Goal: Task Accomplishment & Management: Manage account settings

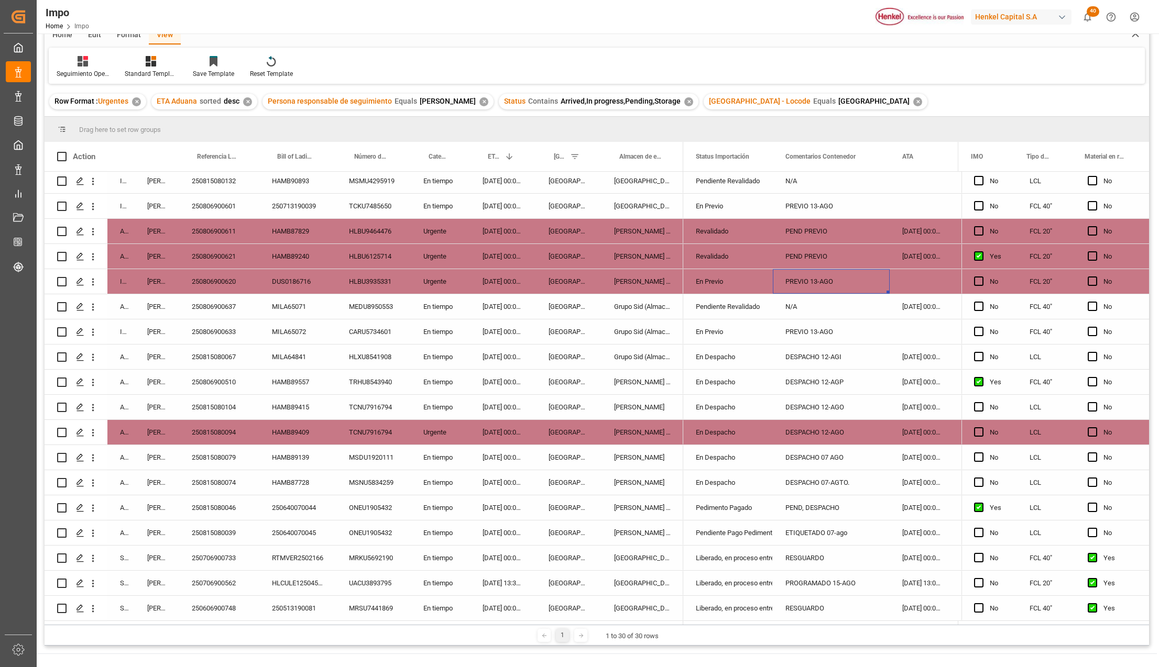
scroll to position [70, 0]
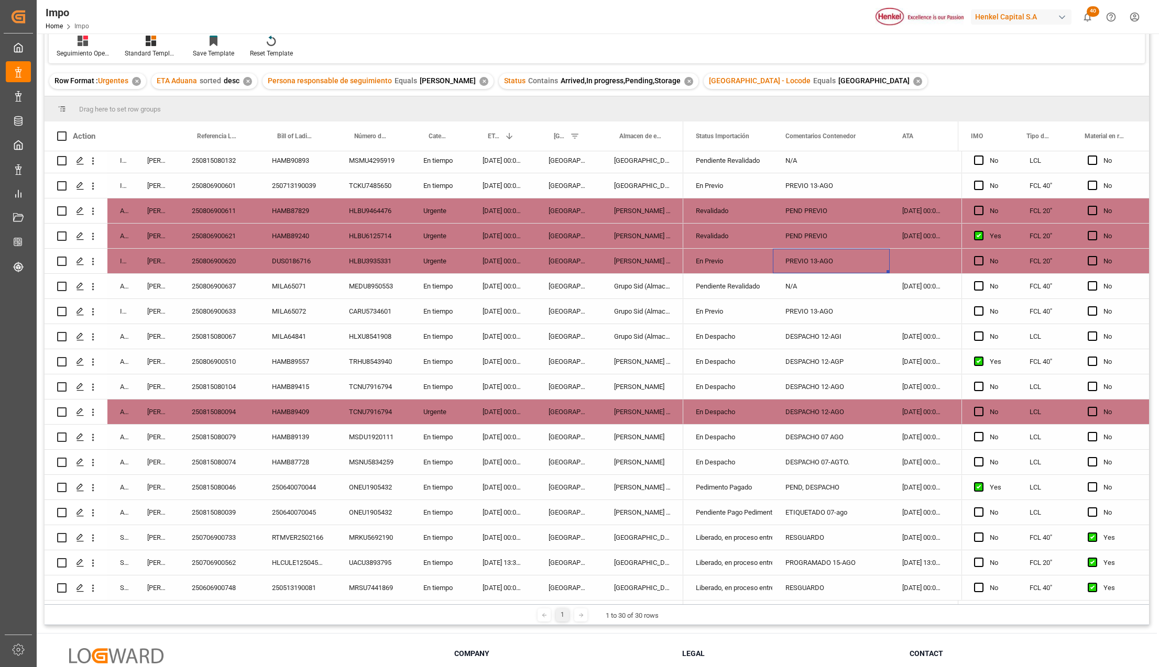
click at [360, 514] on div "ONEU1905432" at bounding box center [373, 512] width 74 height 25
click at [758, 518] on icon "open menu" at bounding box center [753, 519] width 13 height 13
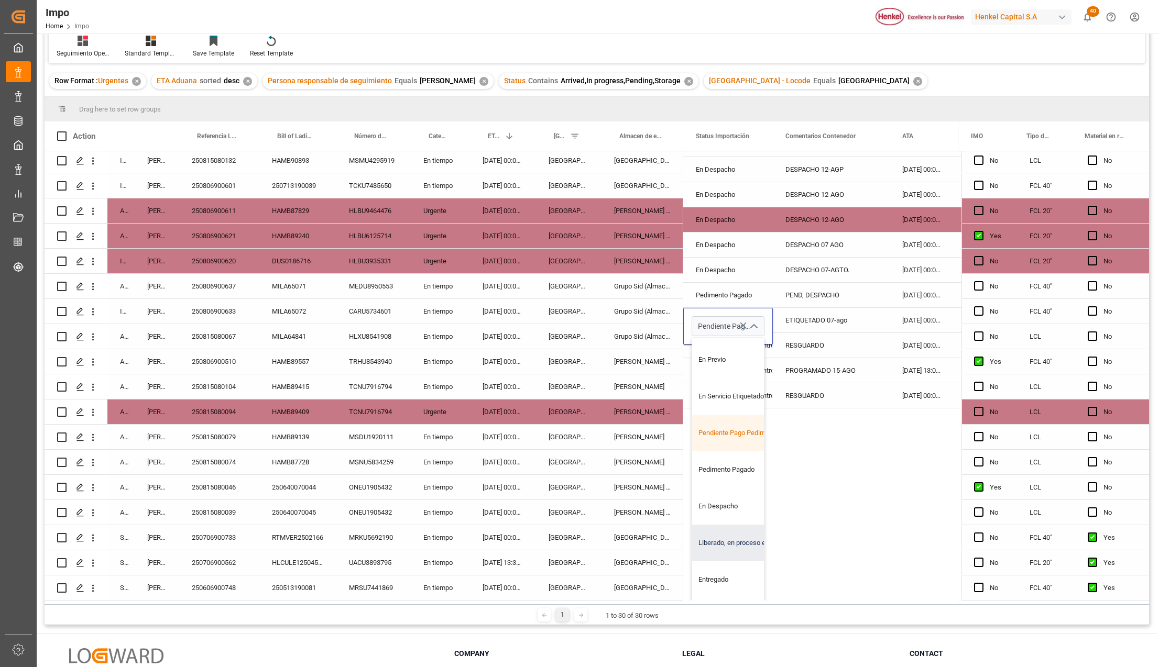
click at [726, 537] on div "Liberado, en proceso entrega" at bounding box center [741, 543] width 98 height 37
type input "Liberado, en proceso entrega"
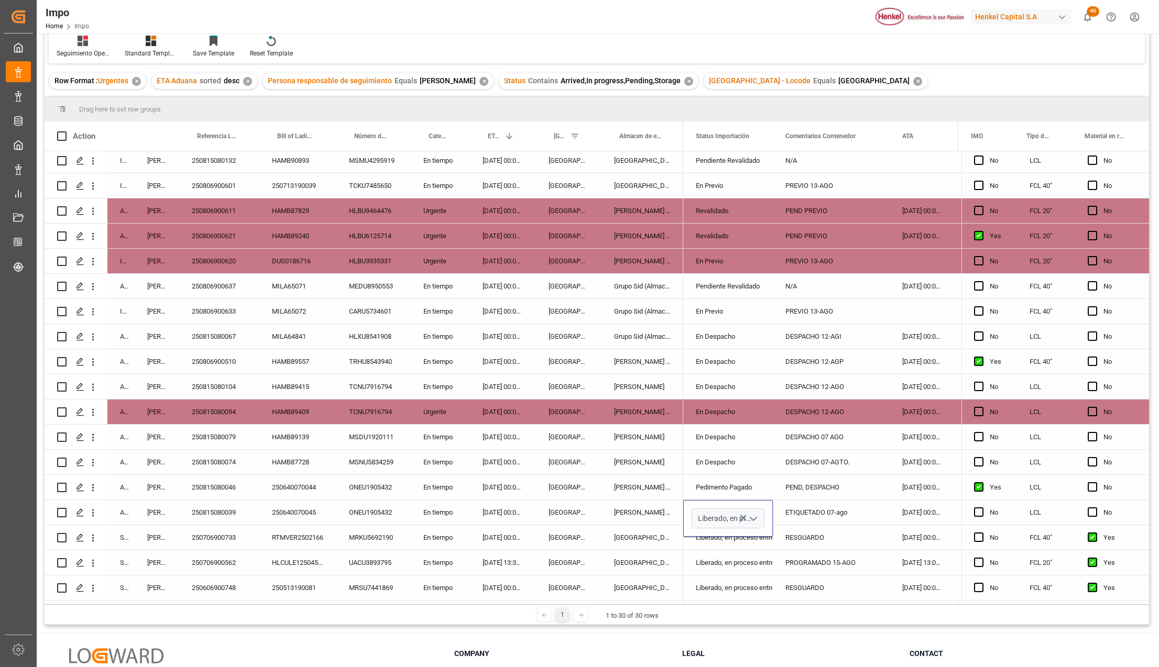
scroll to position [0, 0]
click at [593, 562] on div "[GEOGRAPHIC_DATA]" at bounding box center [568, 562] width 65 height 25
click at [815, 514] on div "ETIQUETADO 07-ago" at bounding box center [831, 512] width 117 height 25
type input "DESPACHO 11-AGO"
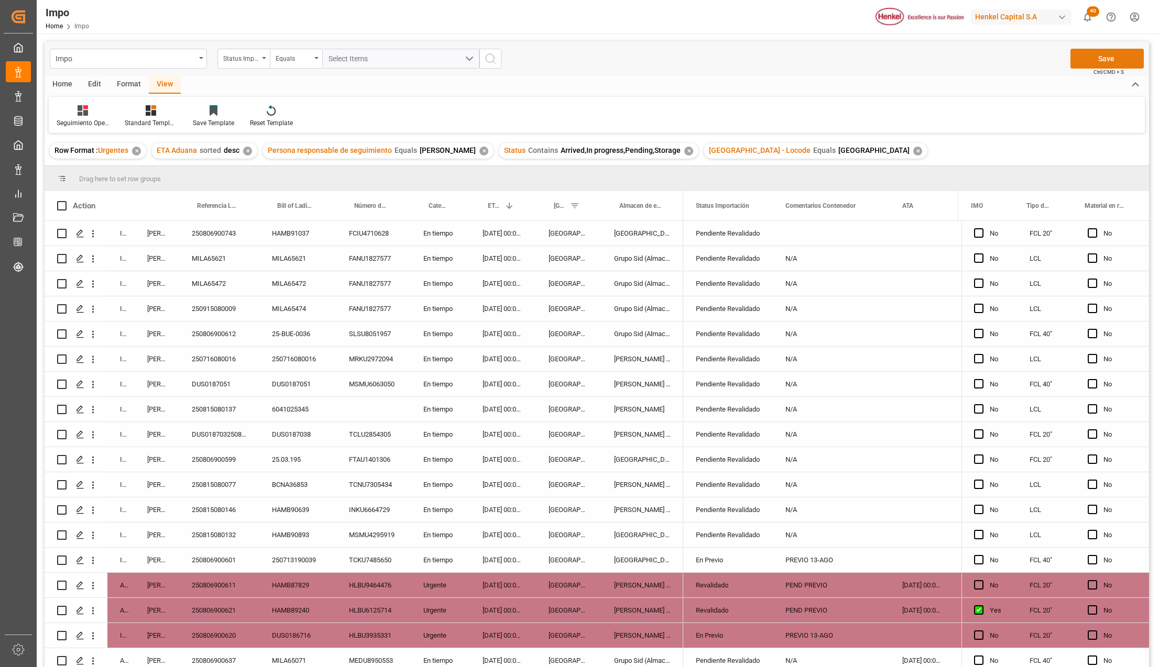
click at [1111, 59] on button "Save" at bounding box center [1106, 59] width 73 height 20
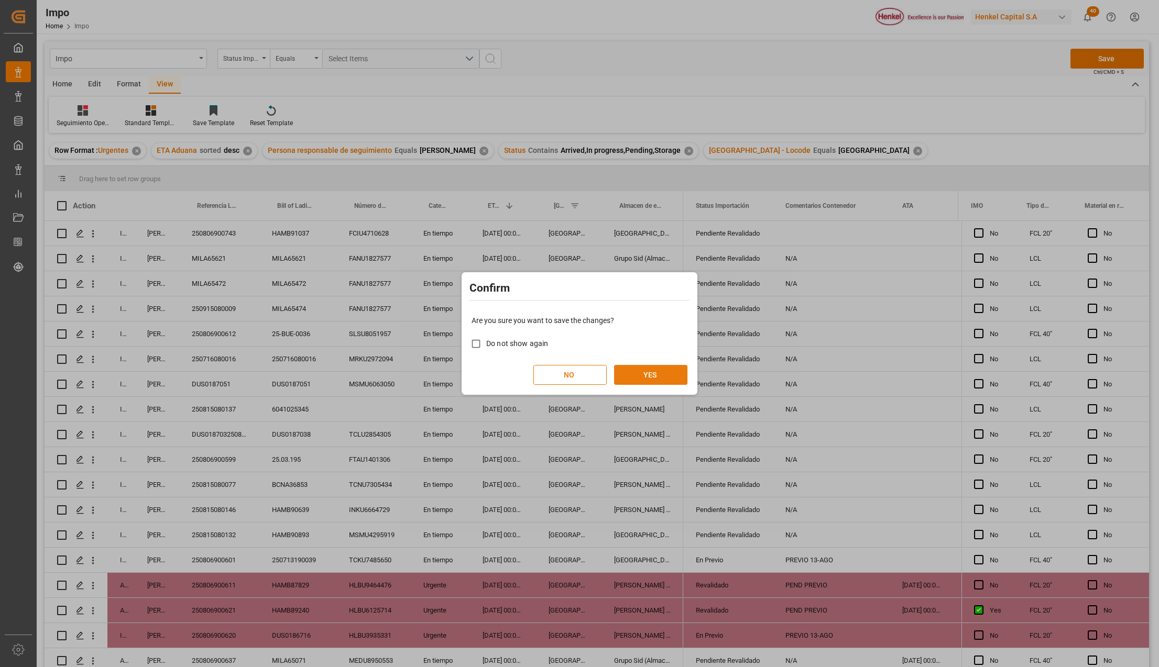
click at [649, 370] on button "YES" at bounding box center [650, 375] width 73 height 20
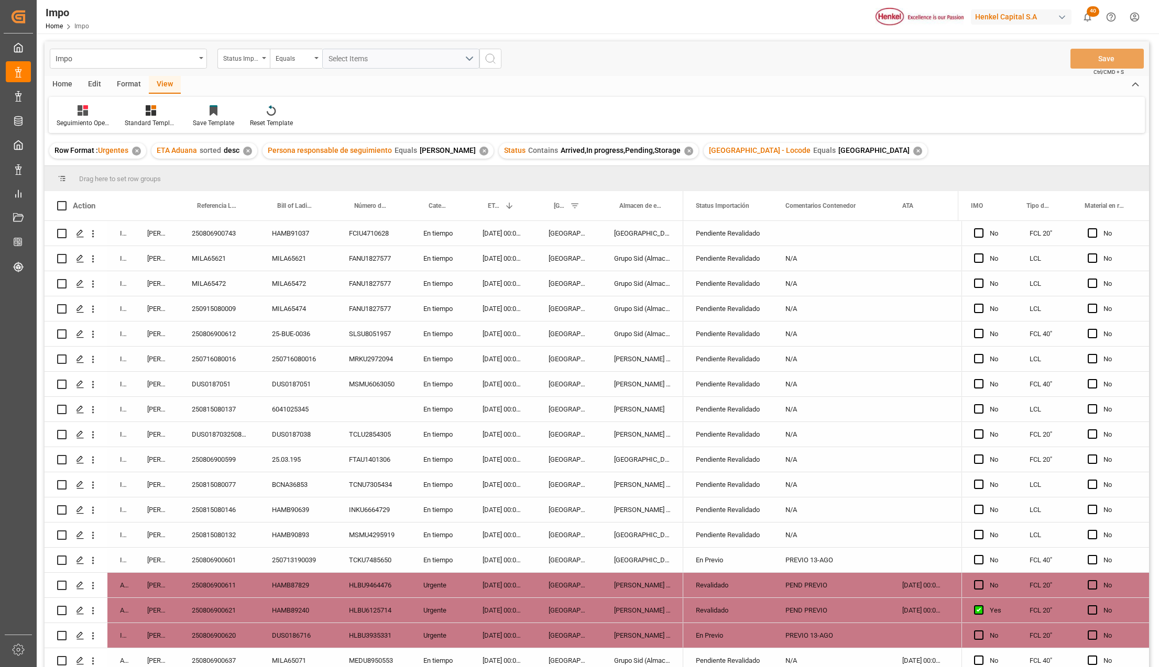
scroll to position [308, 0]
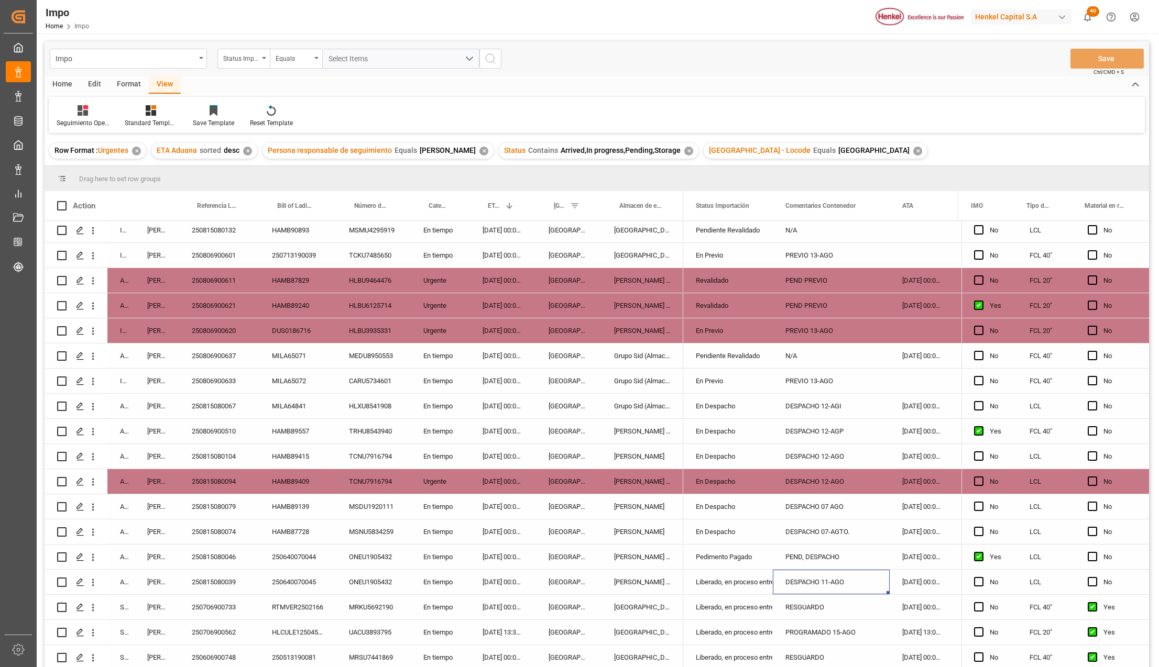
click at [615, 560] on div "[PERSON_NAME] Tlalnepantla" at bounding box center [642, 557] width 82 height 25
click at [760, 559] on div "Pedimento Pagado" at bounding box center [728, 557] width 90 height 25
click at [757, 562] on icon "open menu" at bounding box center [753, 563] width 13 height 13
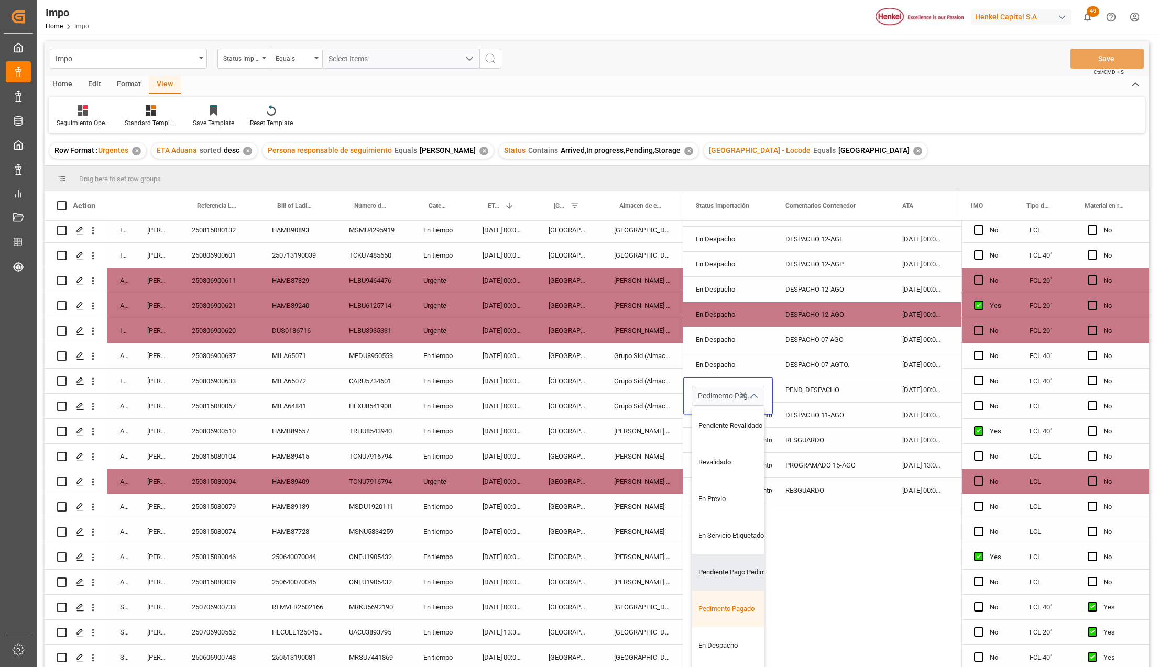
scroll to position [70, 0]
click at [721, 603] on div "Liberado, en proceso entrega" at bounding box center [741, 612] width 98 height 37
type input "Liberado, en proceso entrega"
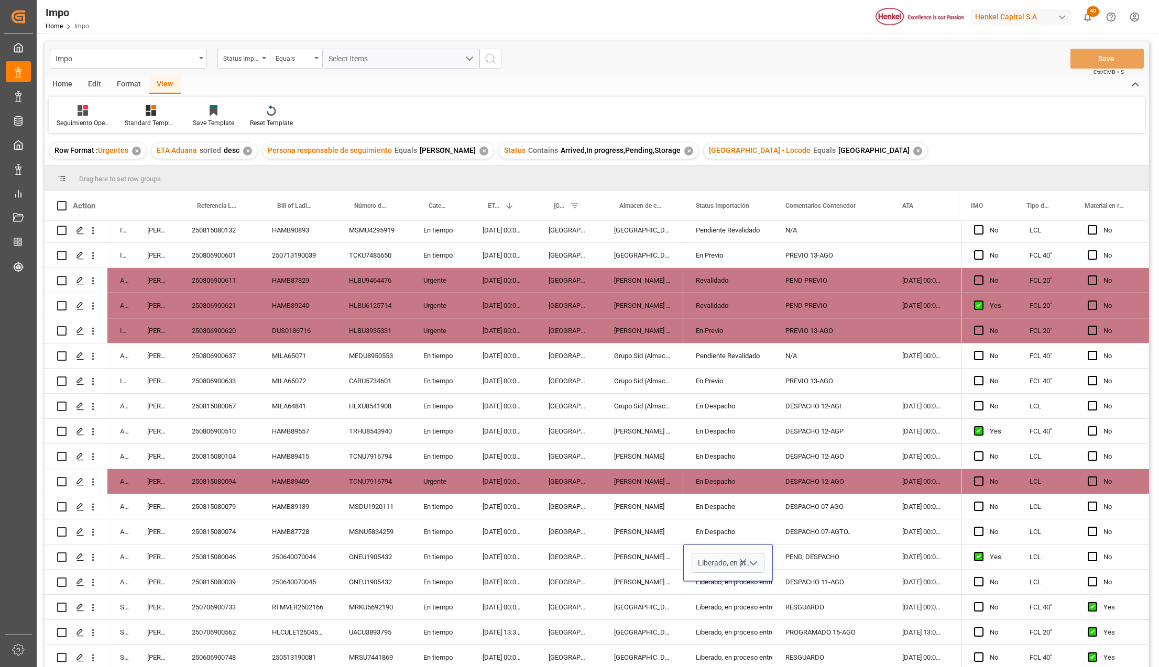
scroll to position [0, 0]
click at [760, 604] on div "Liberado, en proceso entrega" at bounding box center [728, 607] width 64 height 24
click at [732, 561] on div "Liberado, en proceso entrega" at bounding box center [728, 557] width 64 height 24
click at [786, 555] on div "PEND, DESPACHO" at bounding box center [831, 557] width 117 height 25
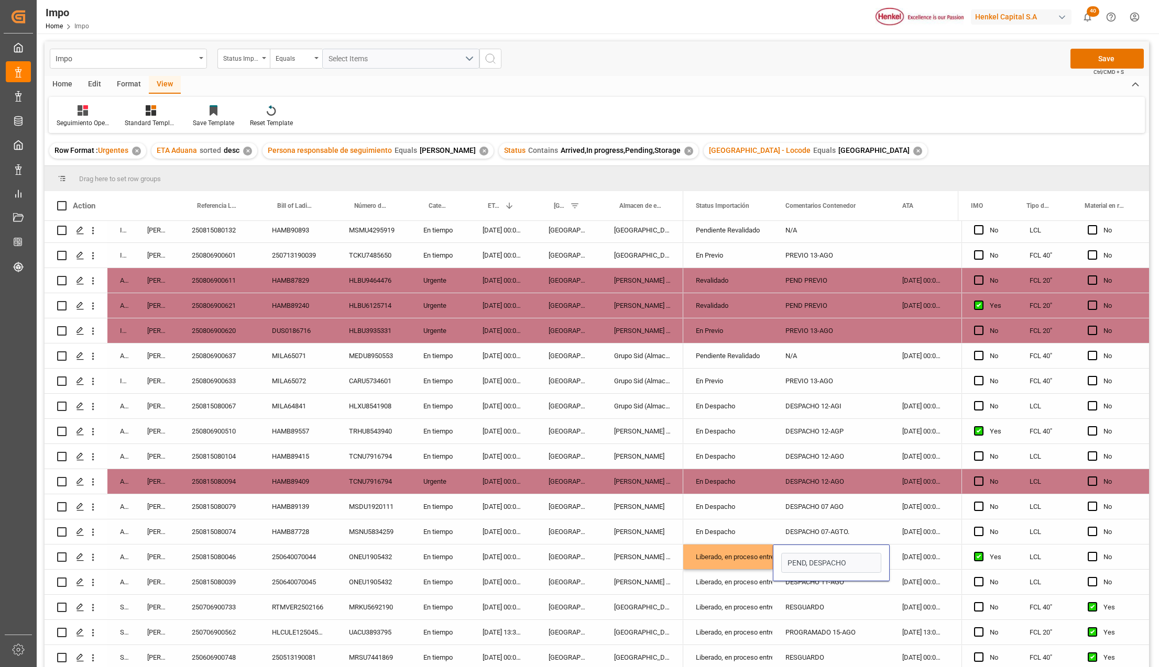
click at [786, 555] on input "PEND, DESPACHO" at bounding box center [831, 563] width 100 height 20
type input "DESPACHO 11-AGO"
click at [788, 583] on div "DESPACHO 11-AGO" at bounding box center [831, 582] width 117 height 25
click at [845, 559] on div "DESPACHO 11-AGO" at bounding box center [831, 557] width 117 height 25
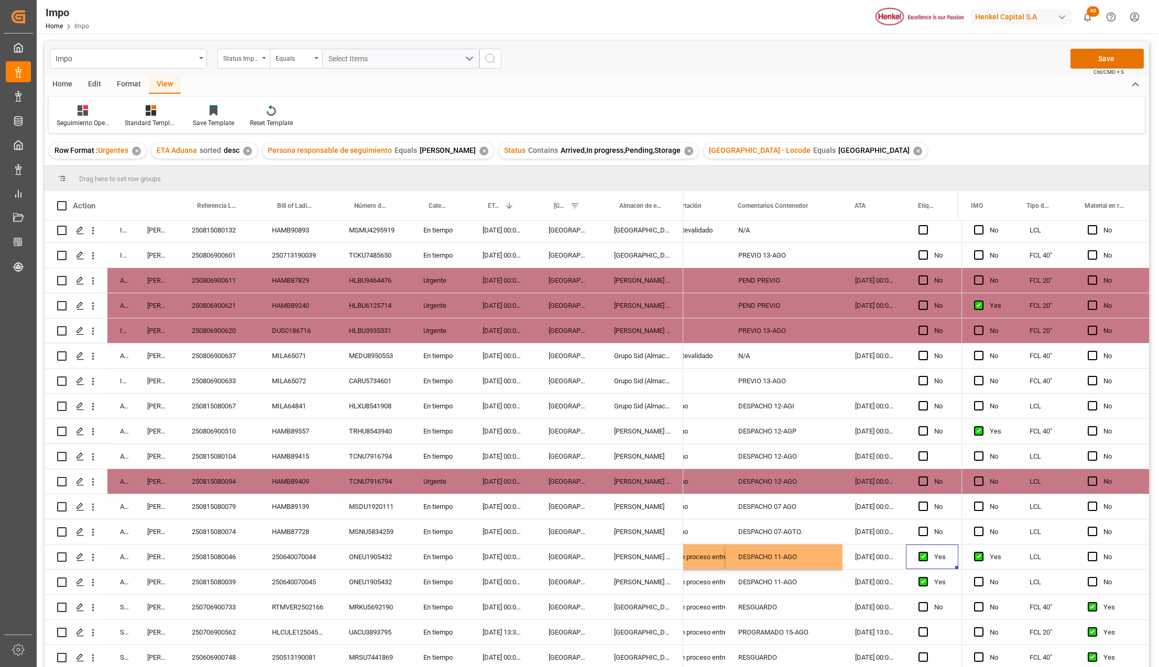
scroll to position [0, 152]
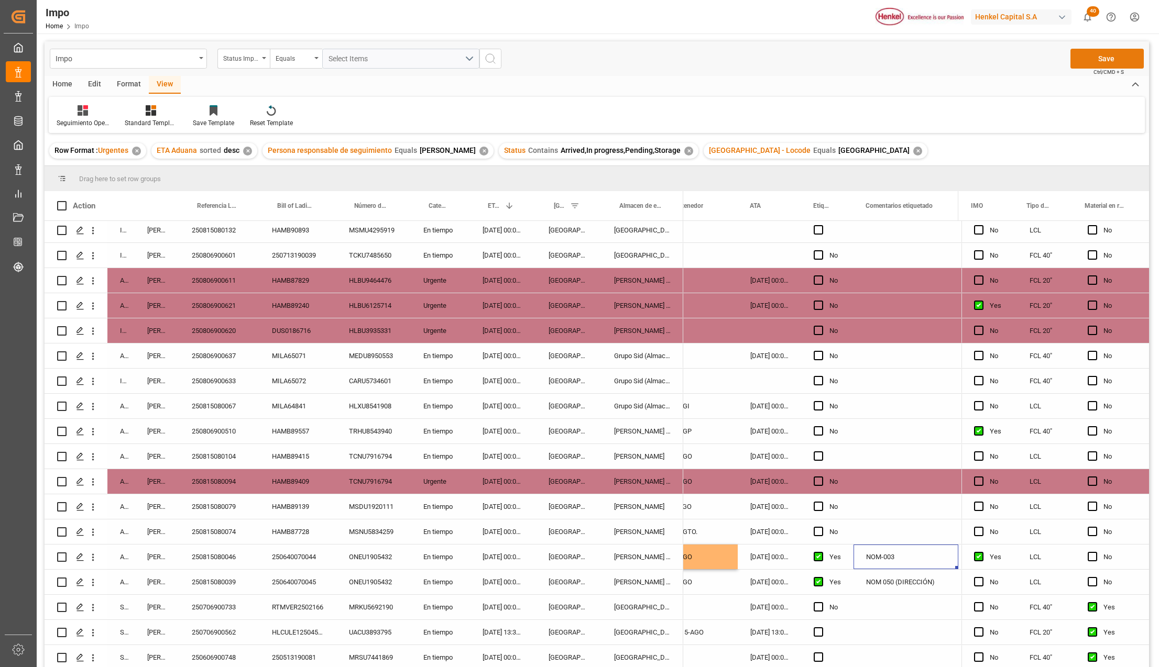
click at [1086, 56] on button "Save" at bounding box center [1106, 59] width 73 height 20
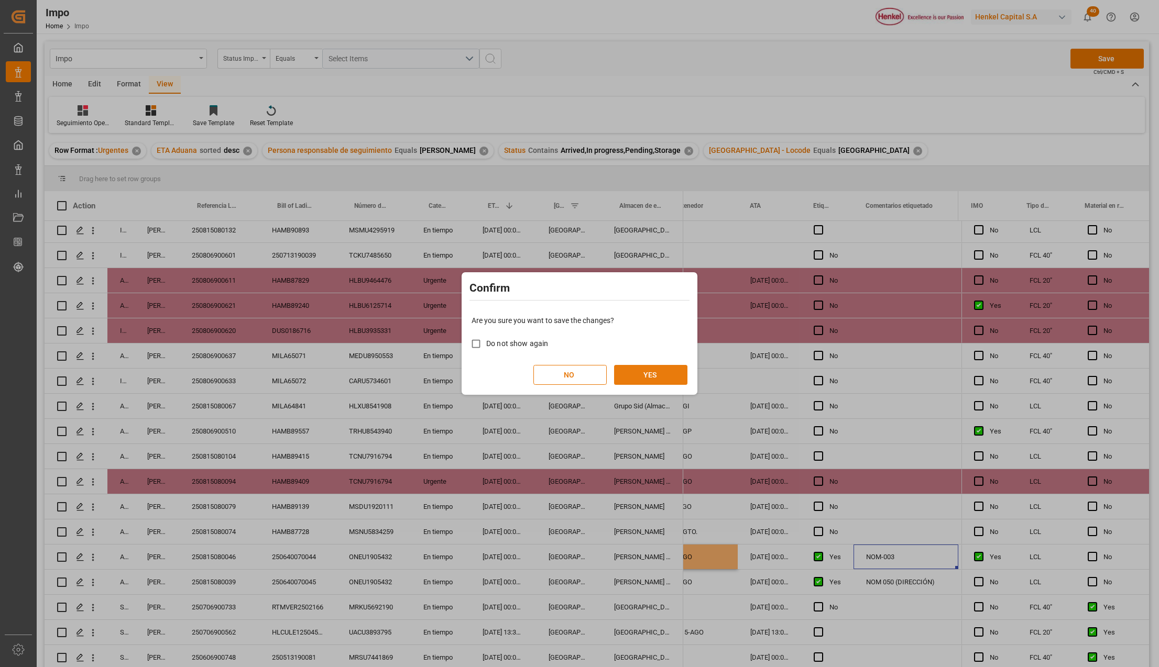
click at [648, 379] on button "YES" at bounding box center [650, 375] width 73 height 20
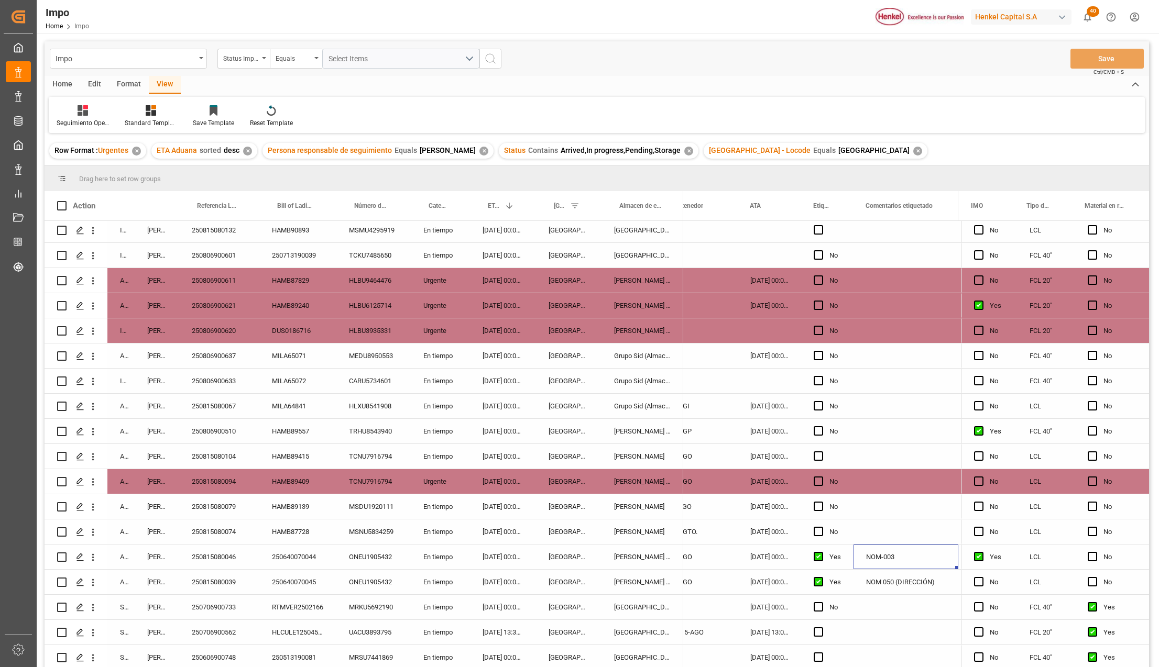
scroll to position [28, 0]
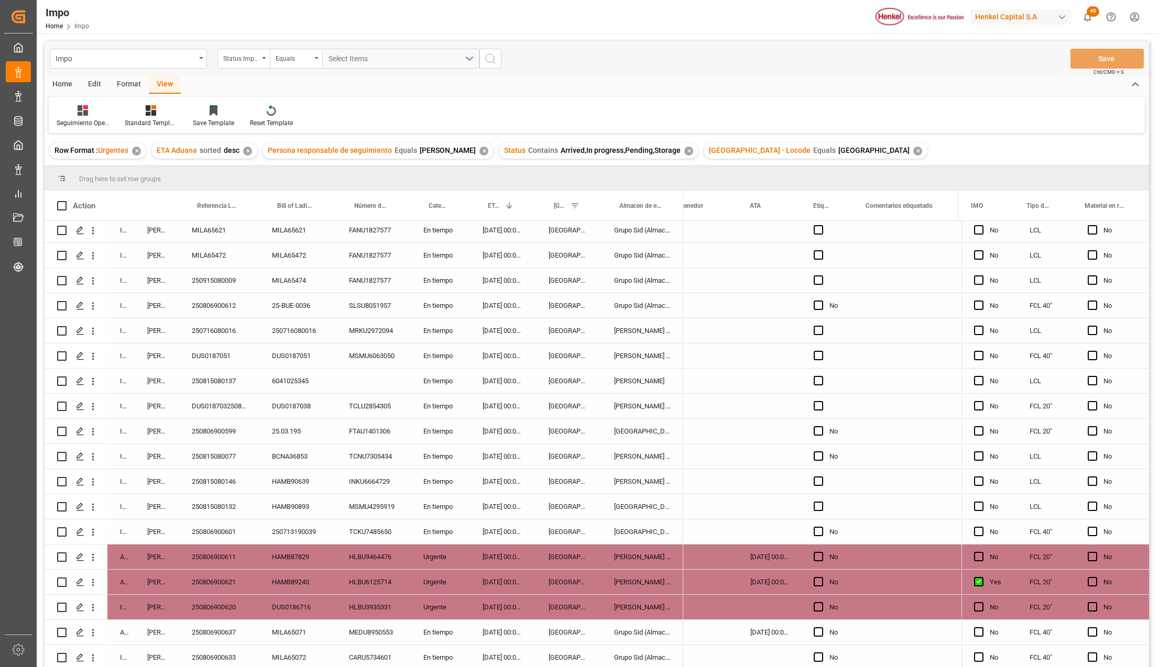
click at [550, 266] on div "[GEOGRAPHIC_DATA]" at bounding box center [568, 255] width 65 height 25
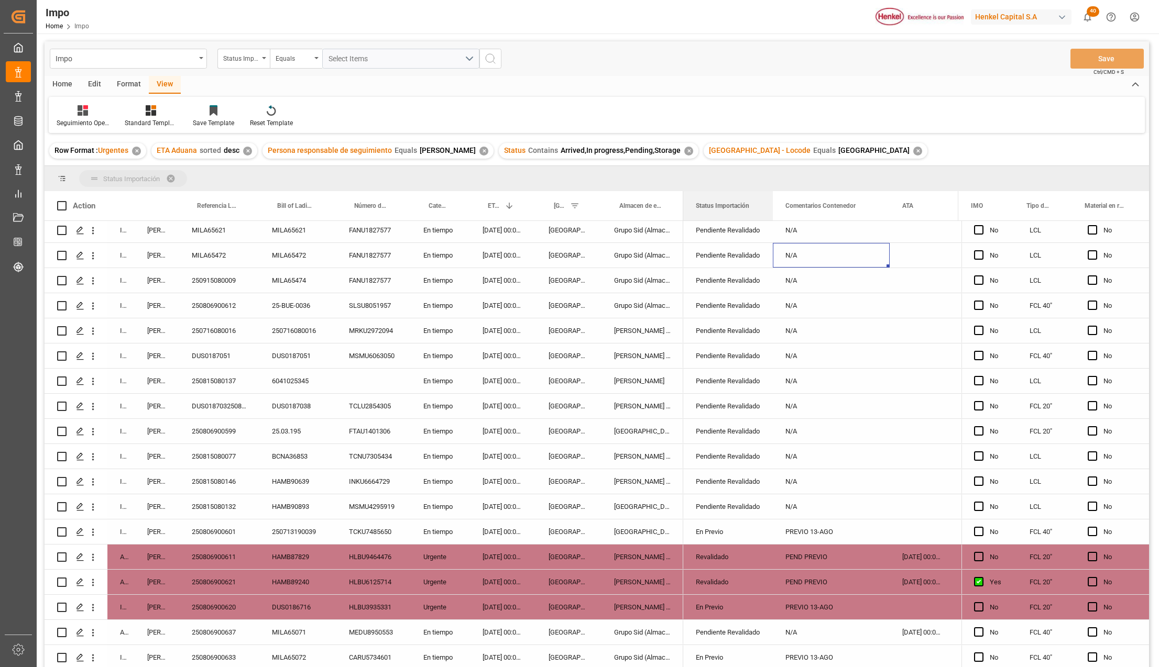
drag, startPoint x: 736, startPoint y: 194, endPoint x: 730, endPoint y: 177, distance: 18.1
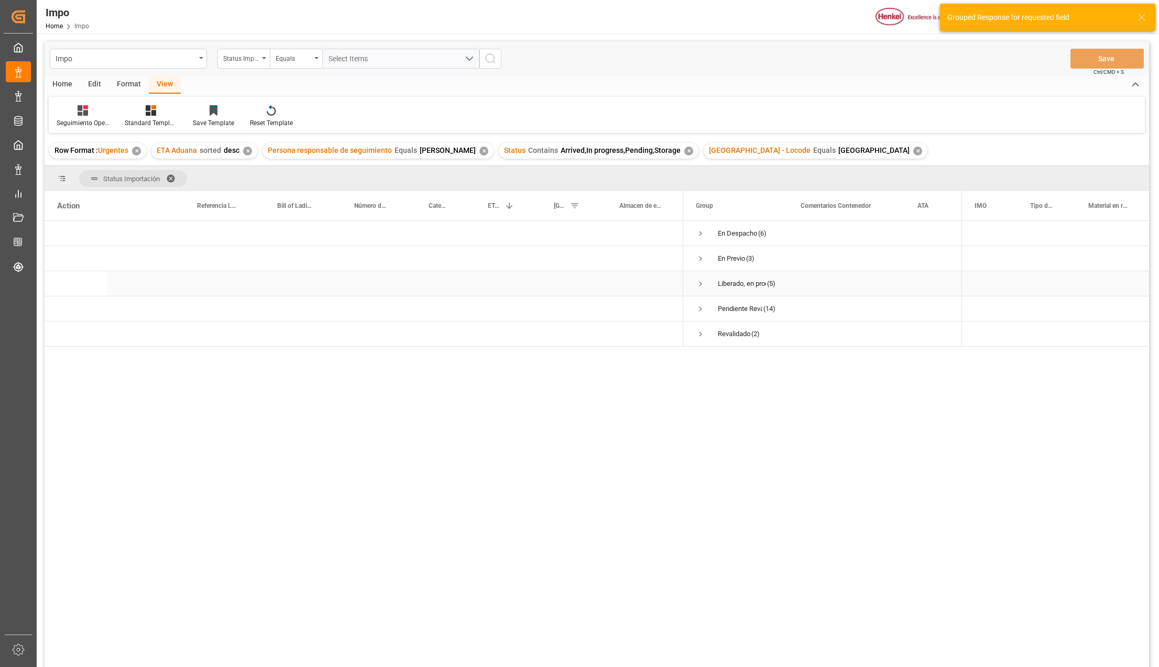
click at [612, 281] on div "Press SPACE to select this row." at bounding box center [642, 283] width 82 height 25
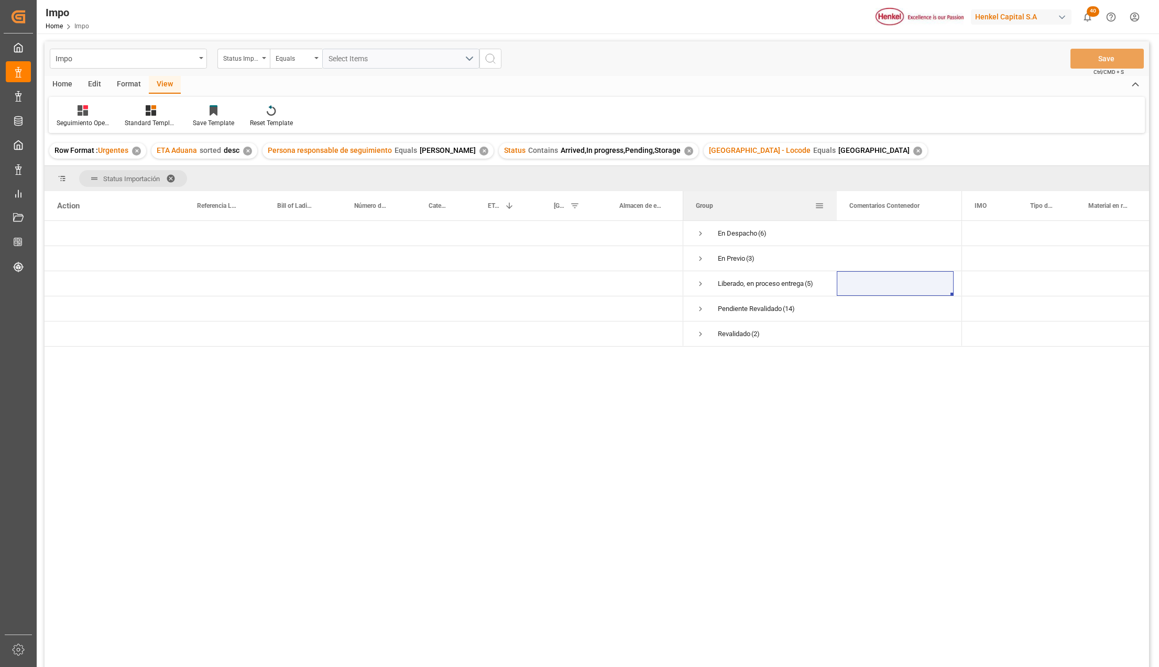
drag, startPoint x: 786, startPoint y: 194, endPoint x: 835, endPoint y: 197, distance: 48.8
click at [835, 197] on div at bounding box center [836, 205] width 4 height 29
click at [700, 256] on span "Press SPACE to select this row." at bounding box center [700, 258] width 9 height 9
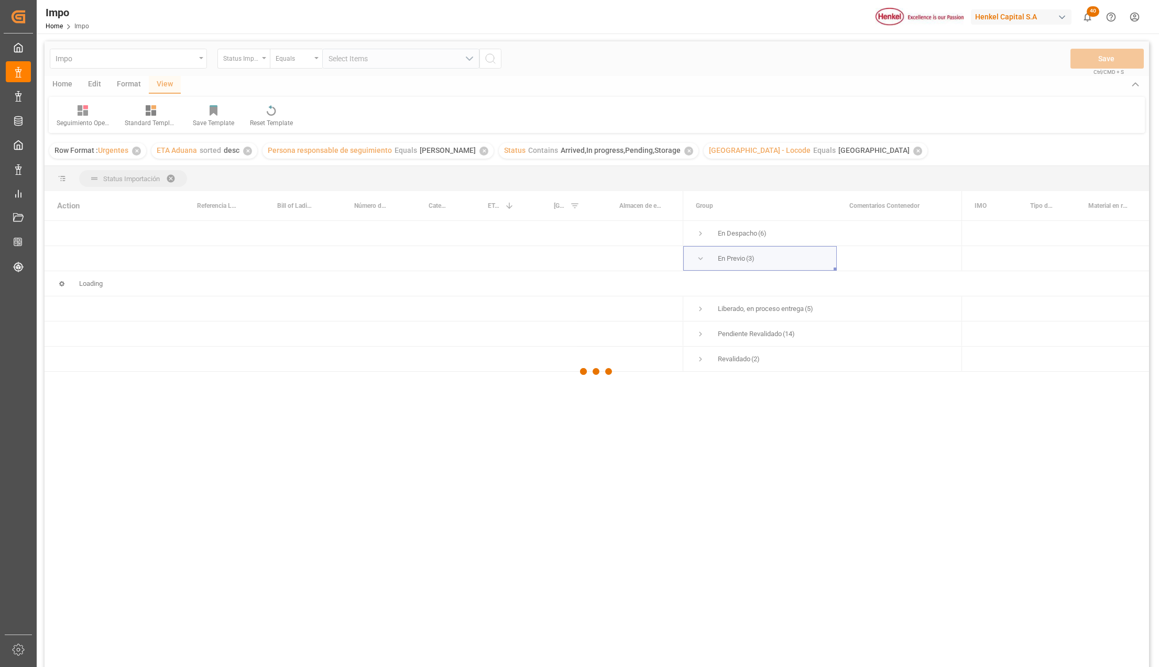
click at [702, 237] on div at bounding box center [597, 371] width 1104 height 661
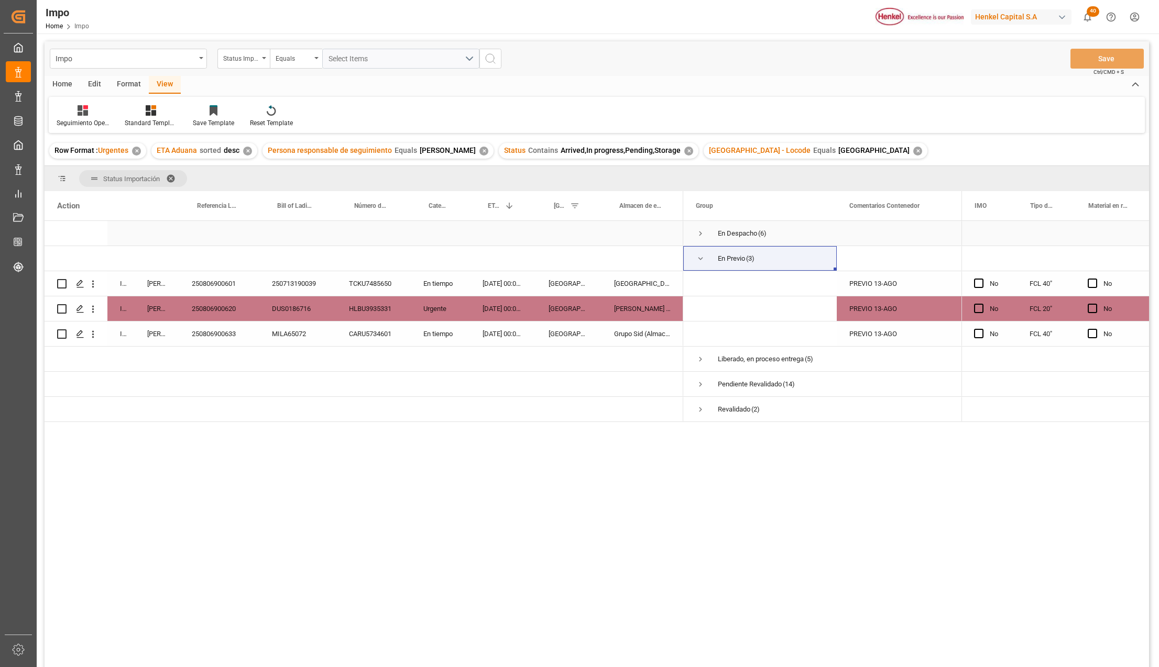
click at [702, 233] on span "Press SPACE to select this row." at bounding box center [700, 233] width 9 height 9
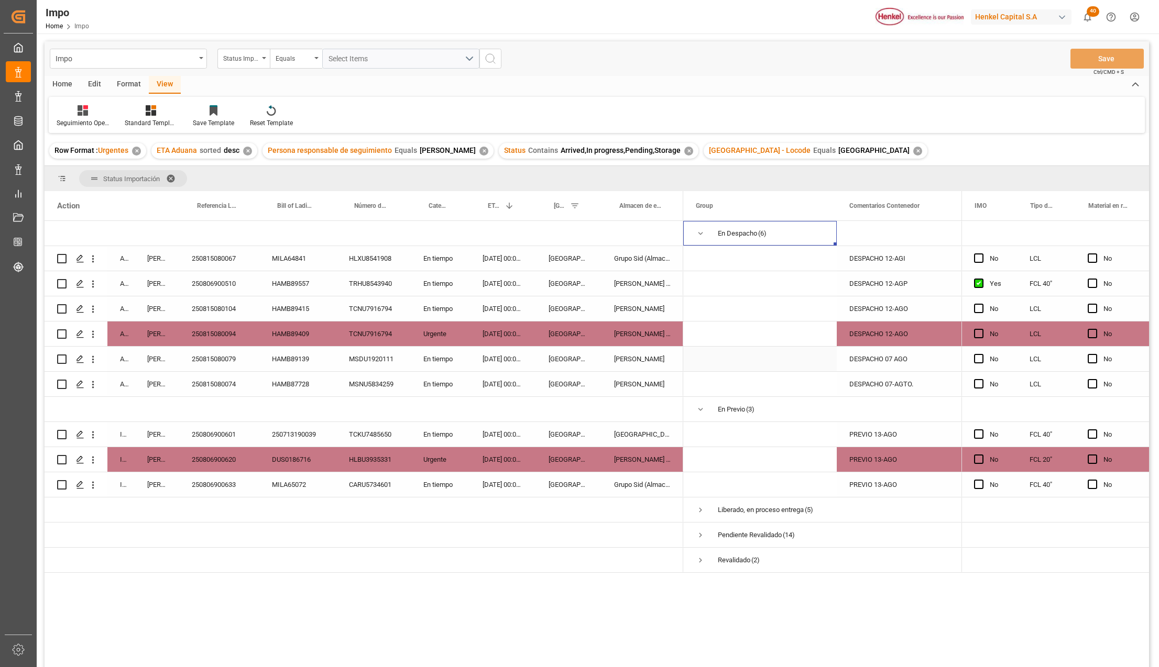
click at [892, 363] on div "DESPACHO 07 AGO" at bounding box center [894, 359] width 117 height 25
click at [893, 380] on div "DESPACHO 07-AGTO." at bounding box center [894, 384] width 117 height 25
click at [700, 510] on span "Press SPACE to select this row." at bounding box center [700, 509] width 9 height 9
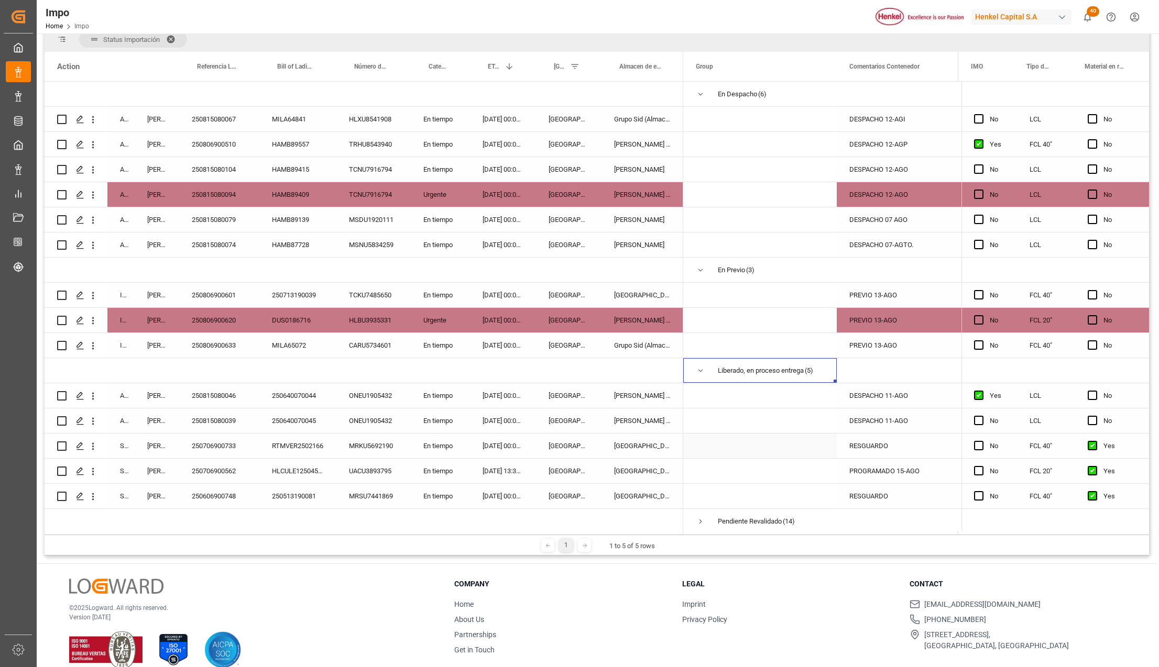
scroll to position [31, 0]
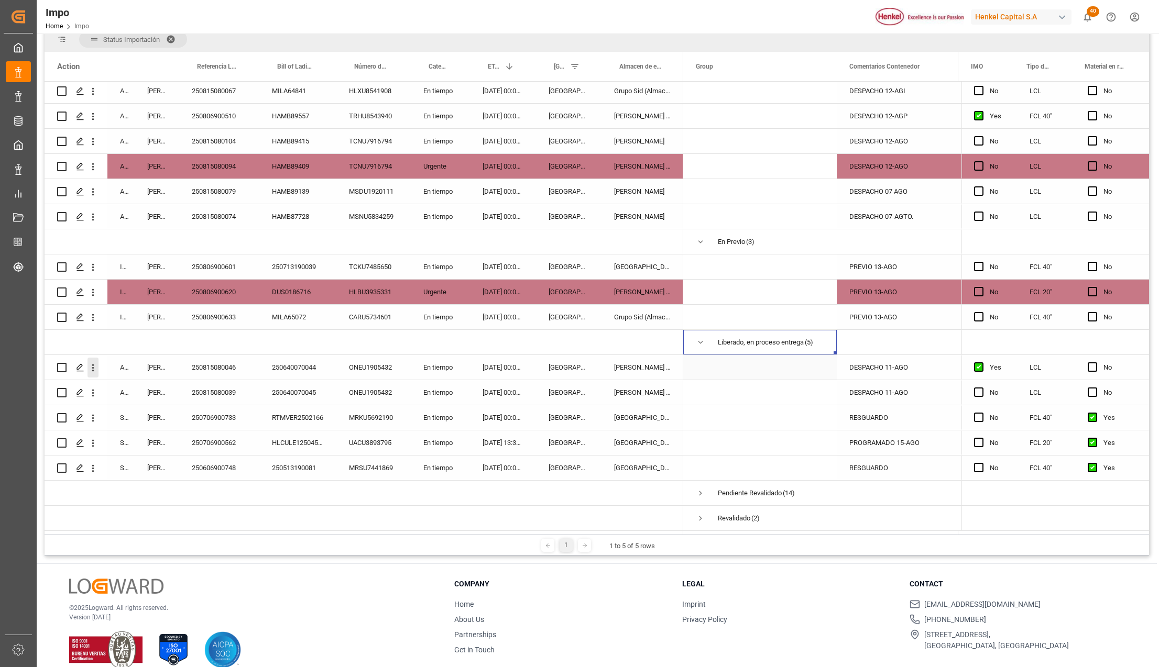
click at [97, 362] on icon "open menu" at bounding box center [92, 367] width 11 height 11
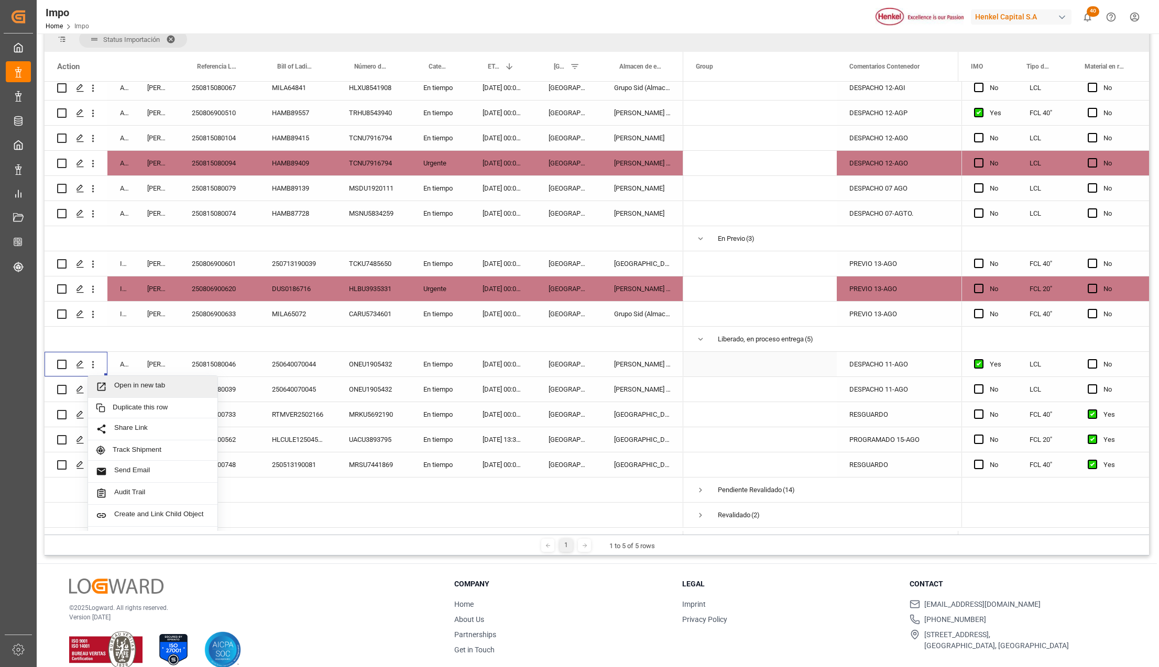
click at [113, 381] on span "Press SPACE to select this row." at bounding box center [105, 386] width 18 height 11
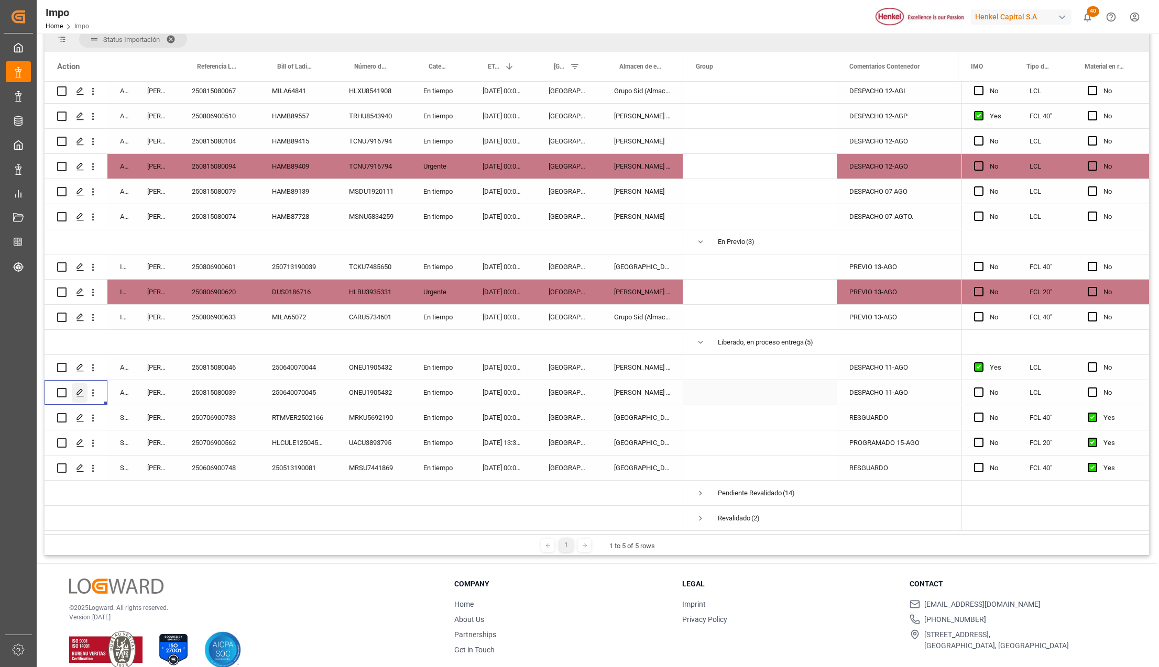
click at [87, 391] on div "Press SPACE to select this row." at bounding box center [80, 392] width 16 height 19
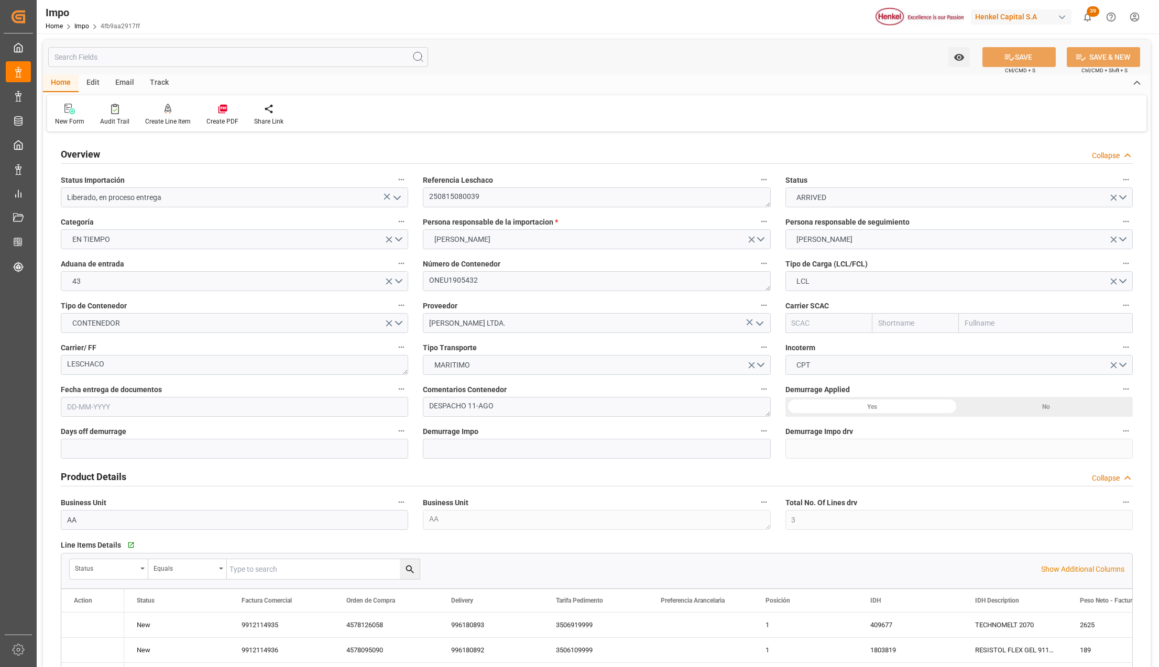
type input "3"
type input "11.037"
type input "9"
type input "[DATE]"
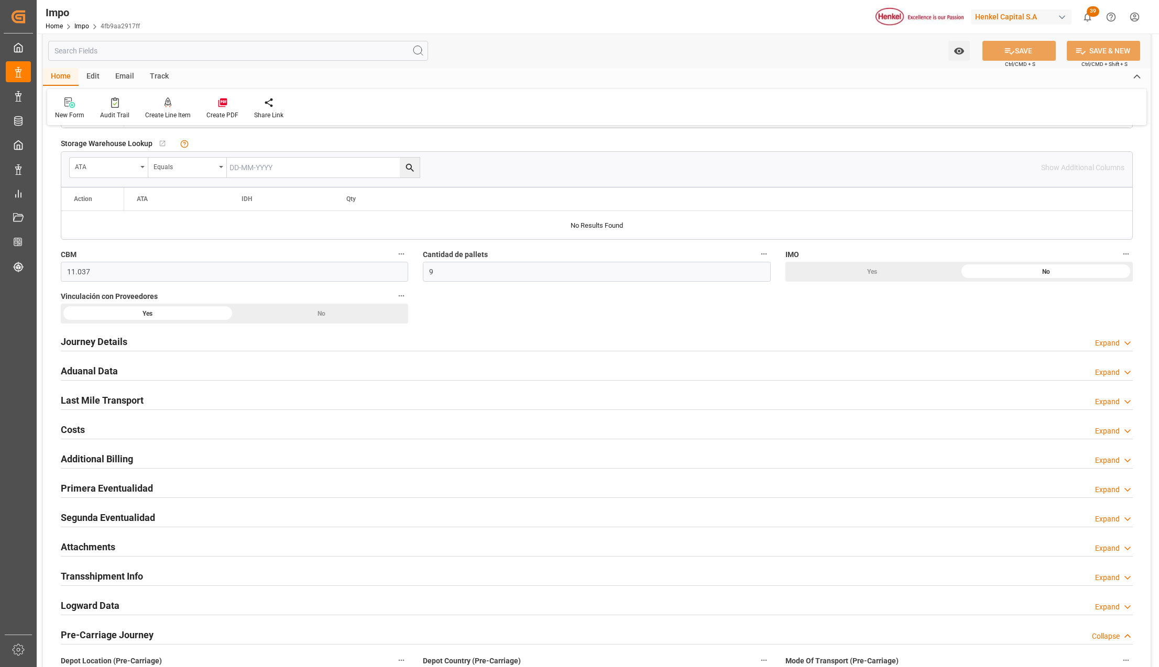
scroll to position [628, 0]
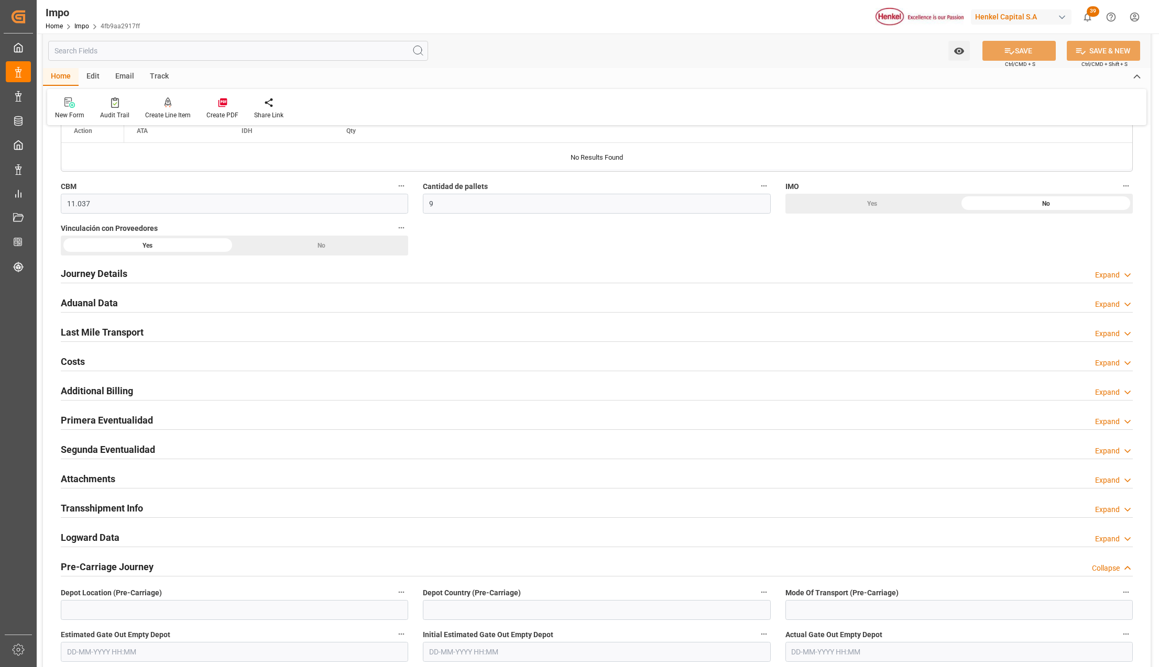
click at [71, 481] on h2 "Attachments" at bounding box center [88, 479] width 54 height 14
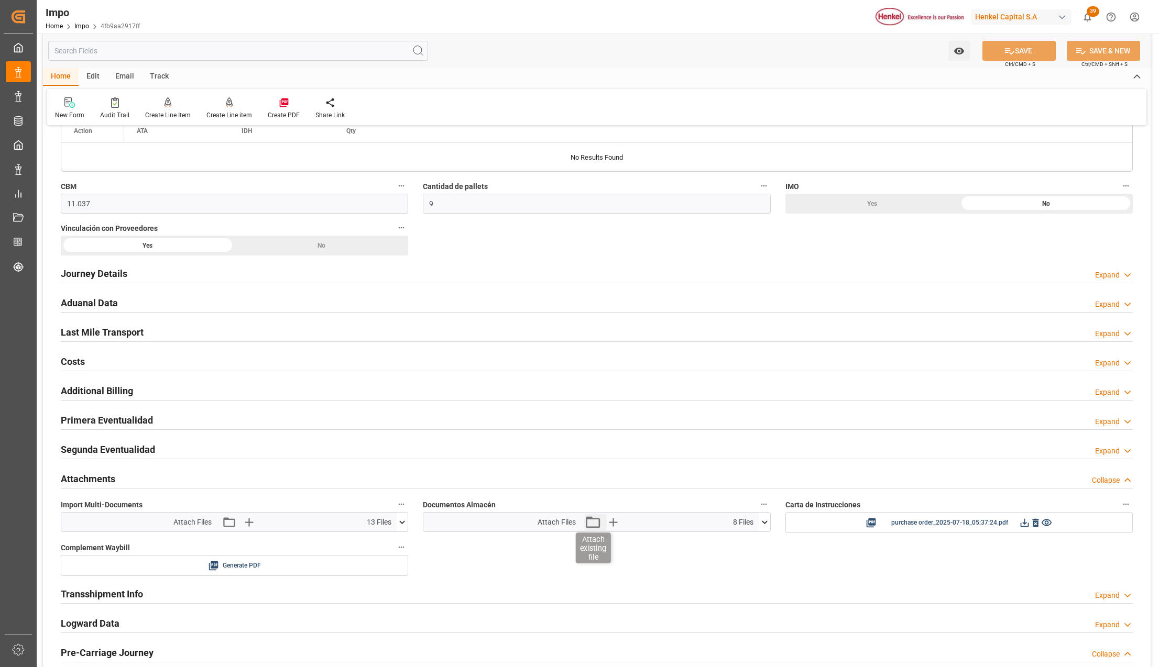
click at [595, 527] on icon "button" at bounding box center [592, 522] width 17 height 17
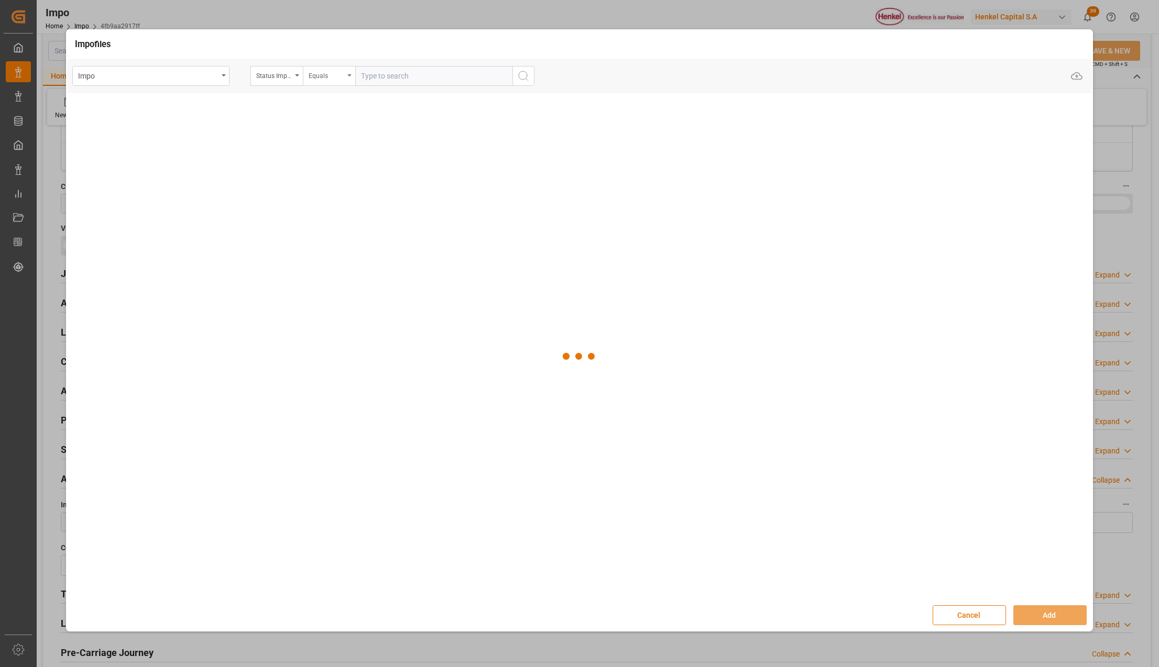
click at [304, 76] on div "Equals" at bounding box center [329, 76] width 52 height 20
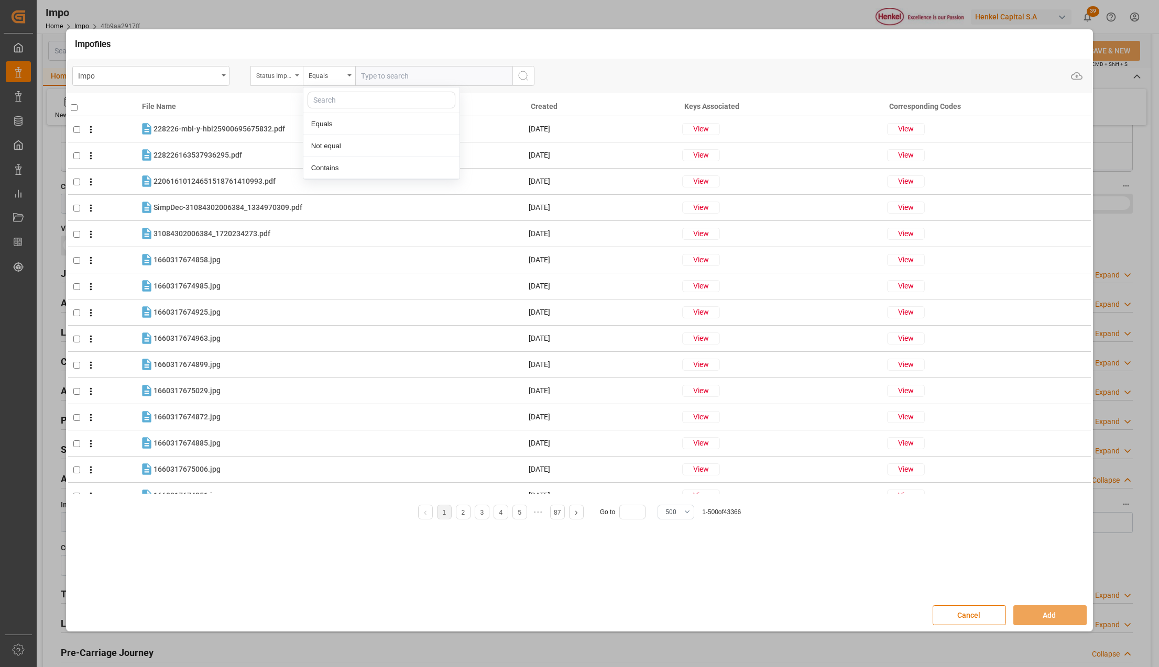
click at [298, 75] on icon "open menu" at bounding box center [297, 75] width 4 height 2
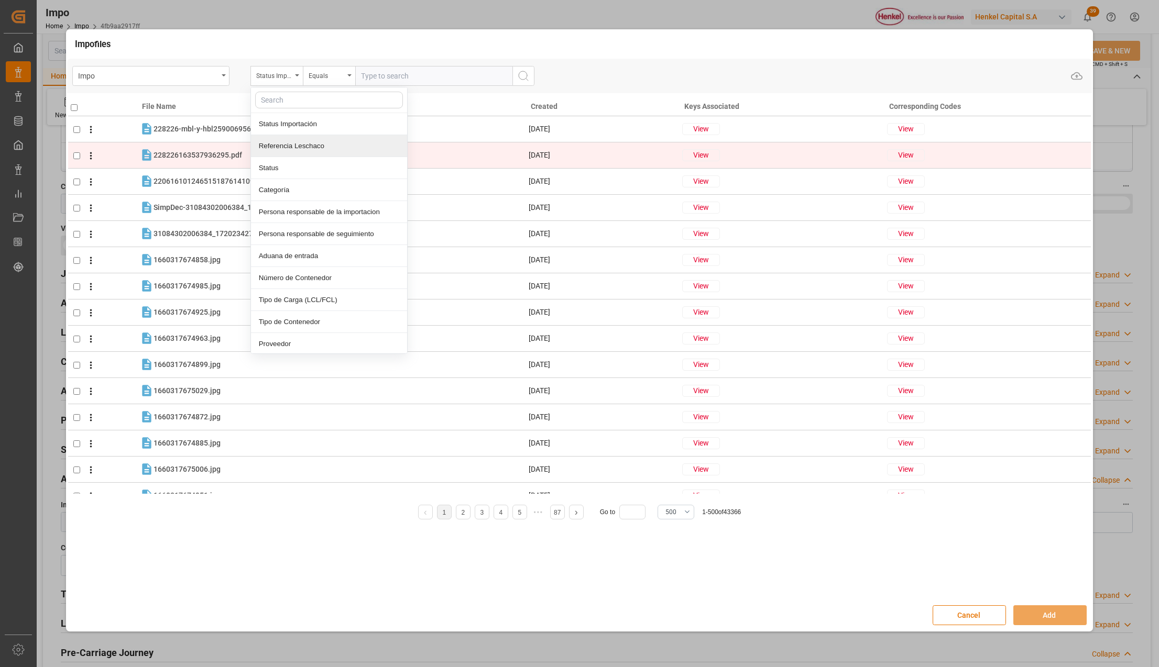
click at [283, 148] on div "Referencia Leschaco" at bounding box center [329, 146] width 156 height 22
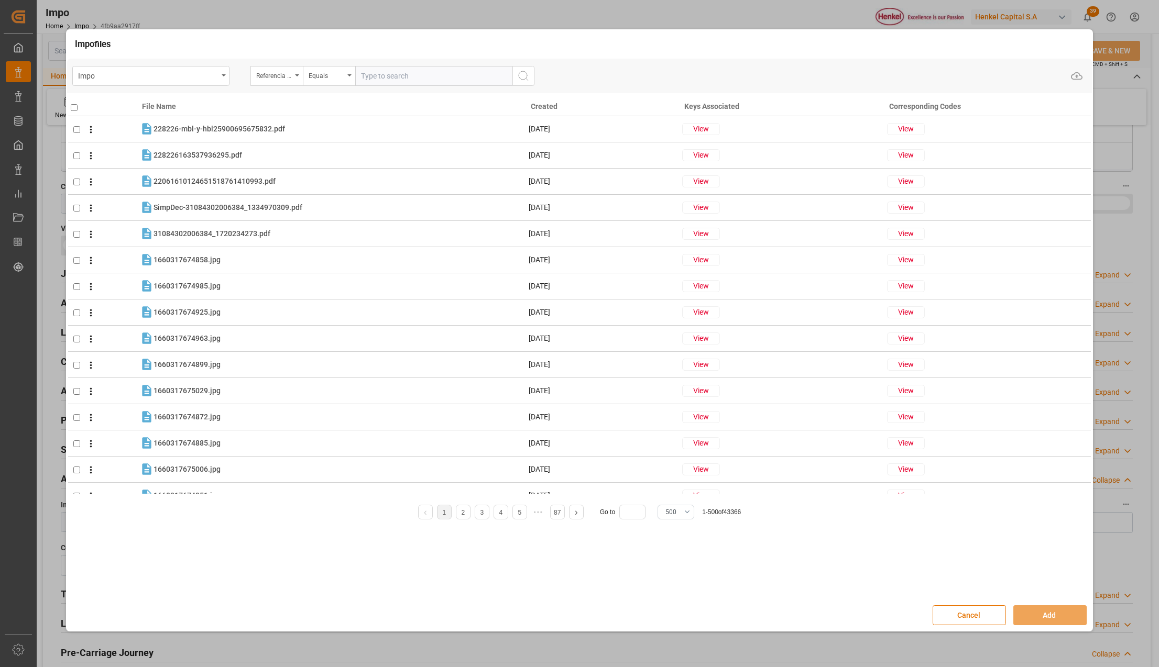
click at [366, 74] on input "text" at bounding box center [433, 76] width 157 height 20
paste input "250815080039"
type input "250815080039"
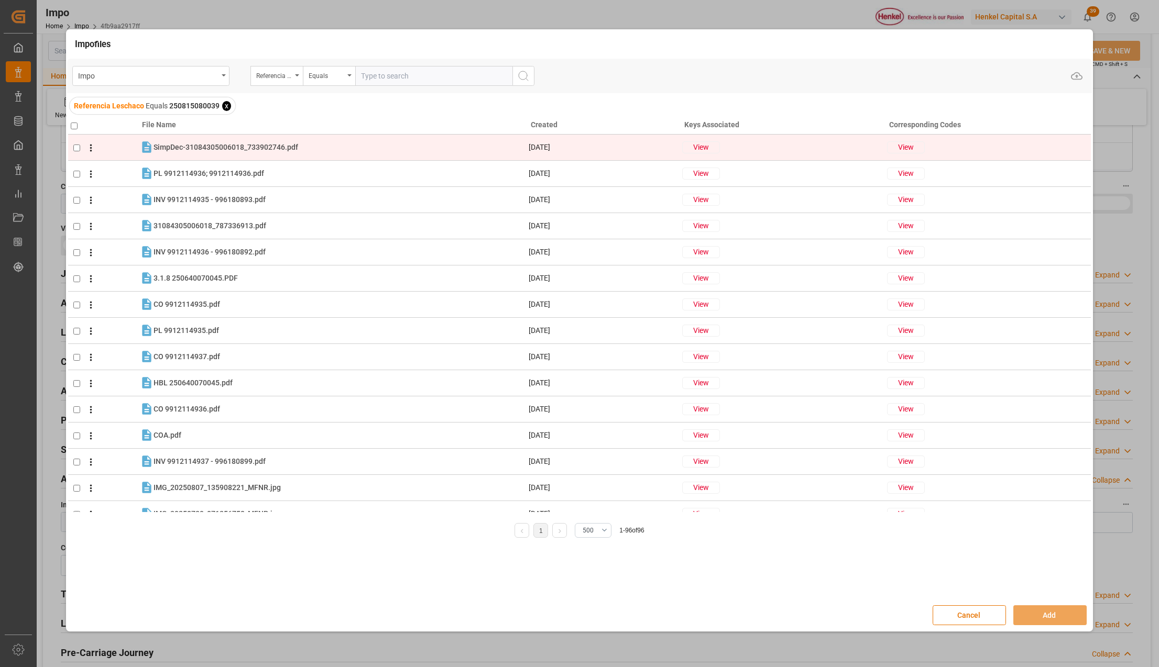
click at [76, 148] on input "checkbox" at bounding box center [76, 148] width 7 height 7
checkbox input "true"
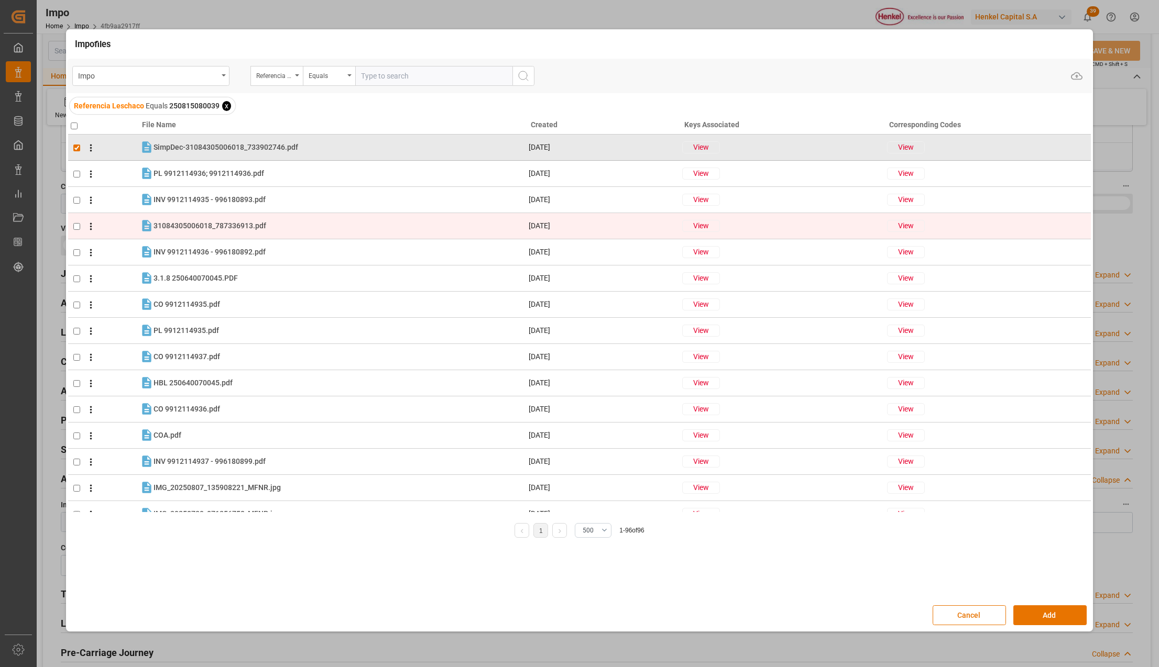
click at [78, 224] on input "checkbox" at bounding box center [76, 226] width 7 height 7
checkbox input "true"
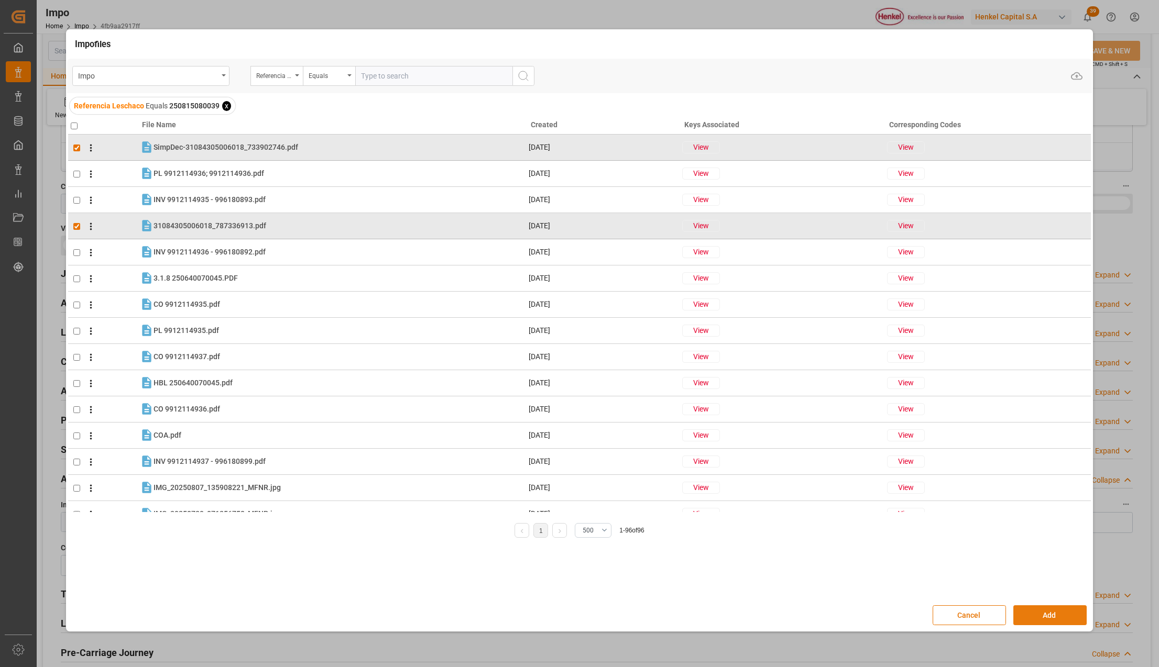
click at [1037, 616] on button "Add" at bounding box center [1049, 615] width 73 height 20
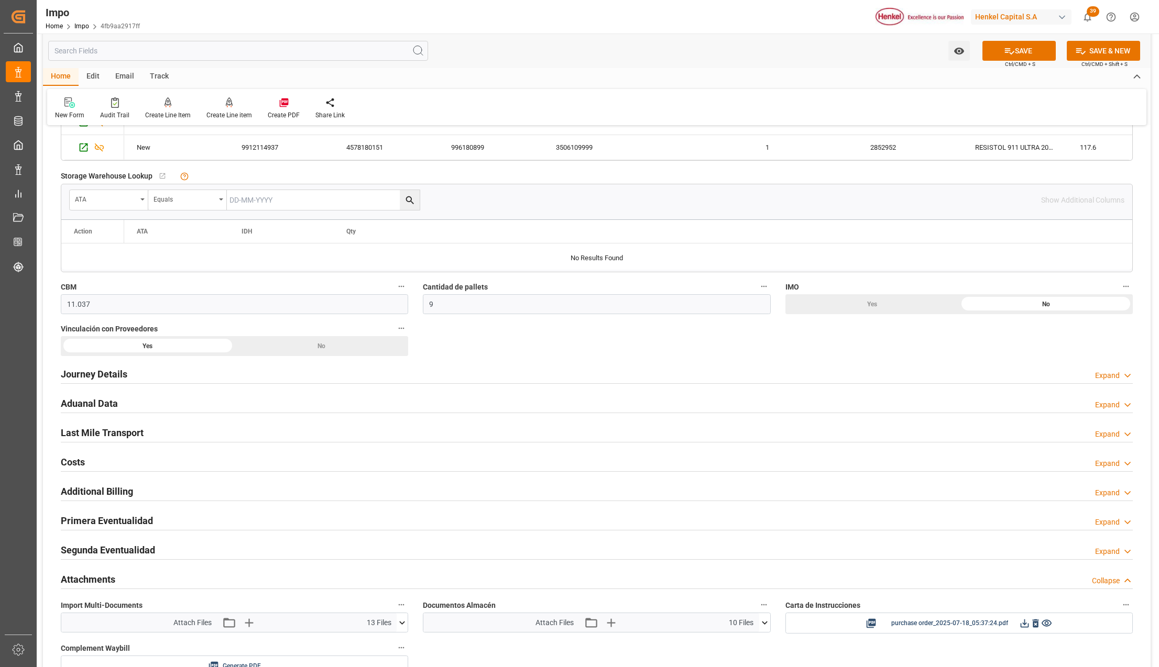
scroll to position [558, 0]
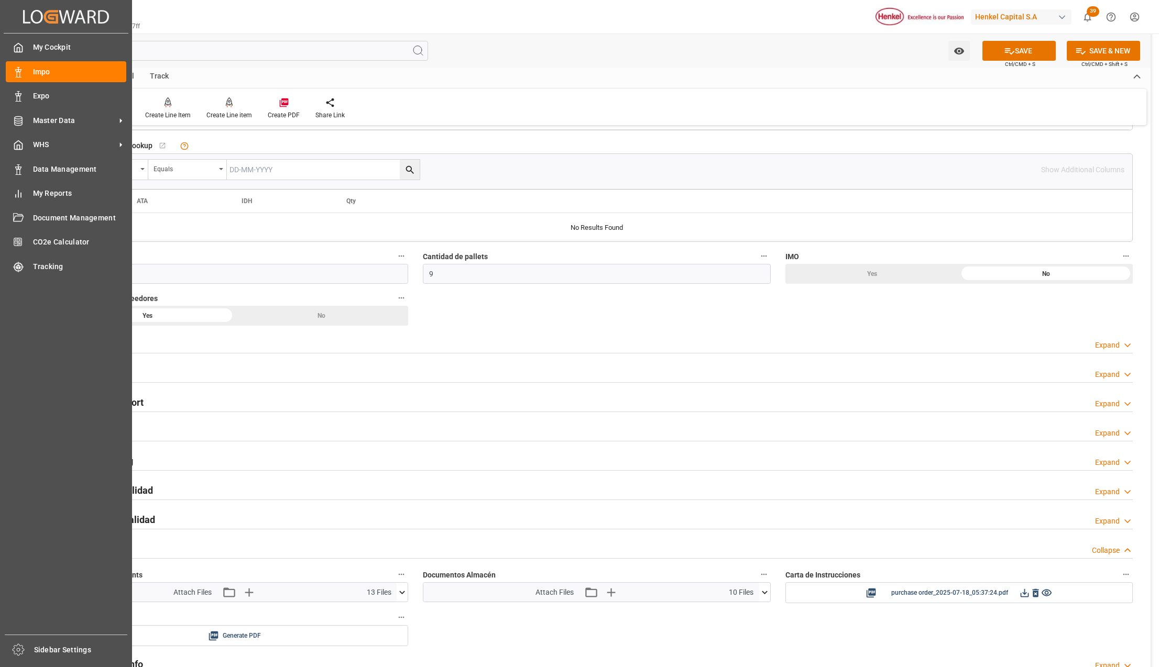
click at [128, 395] on div "My Cockpit My Cockpit Impo Impo Expo Expo Master Data Master Data WHS WHS Data …" at bounding box center [66, 334] width 125 height 601
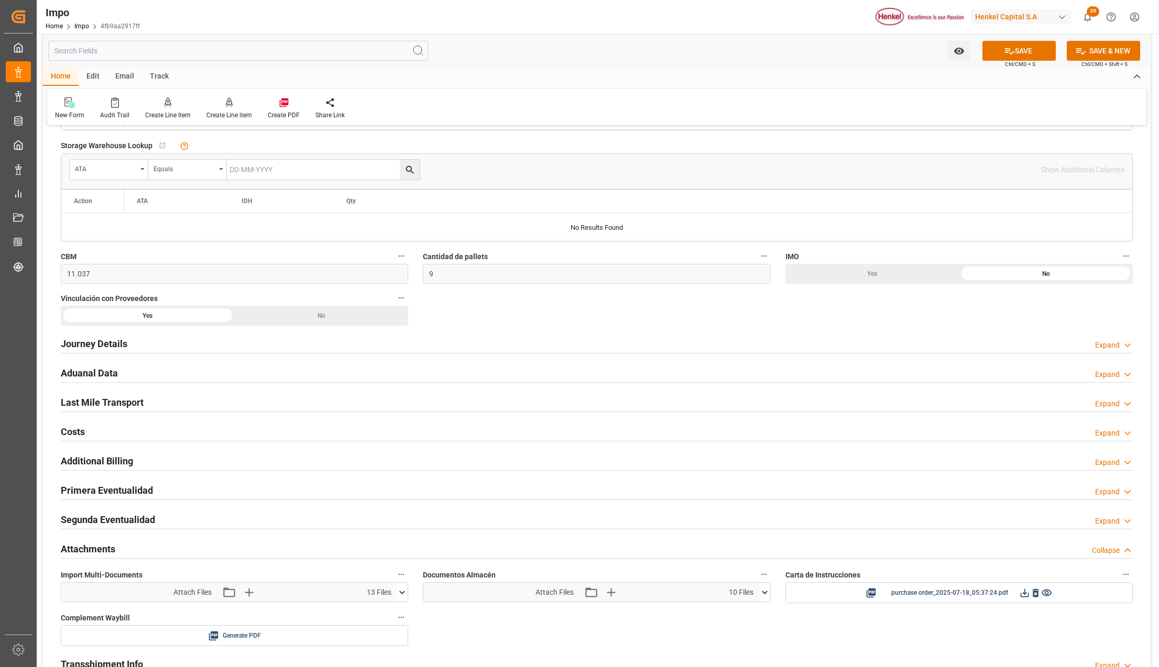
click at [139, 403] on h2 "Last Mile Transport" at bounding box center [102, 402] width 83 height 14
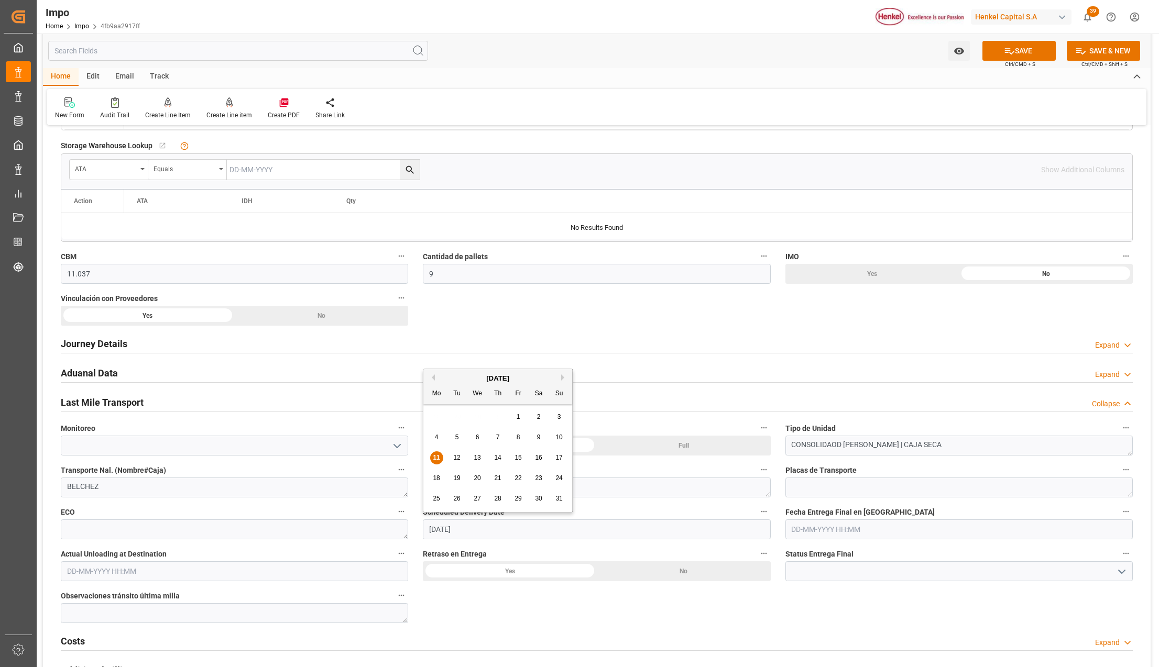
drag, startPoint x: 464, startPoint y: 529, endPoint x: 416, endPoint y: 527, distance: 47.7
click at [416, 527] on div "Scheduled Delivery Date 11-08-2025" at bounding box center [596, 522] width 362 height 42
type input "1"
type input "[DATE]"
click at [1034, 47] on button "SAVE" at bounding box center [1018, 51] width 73 height 20
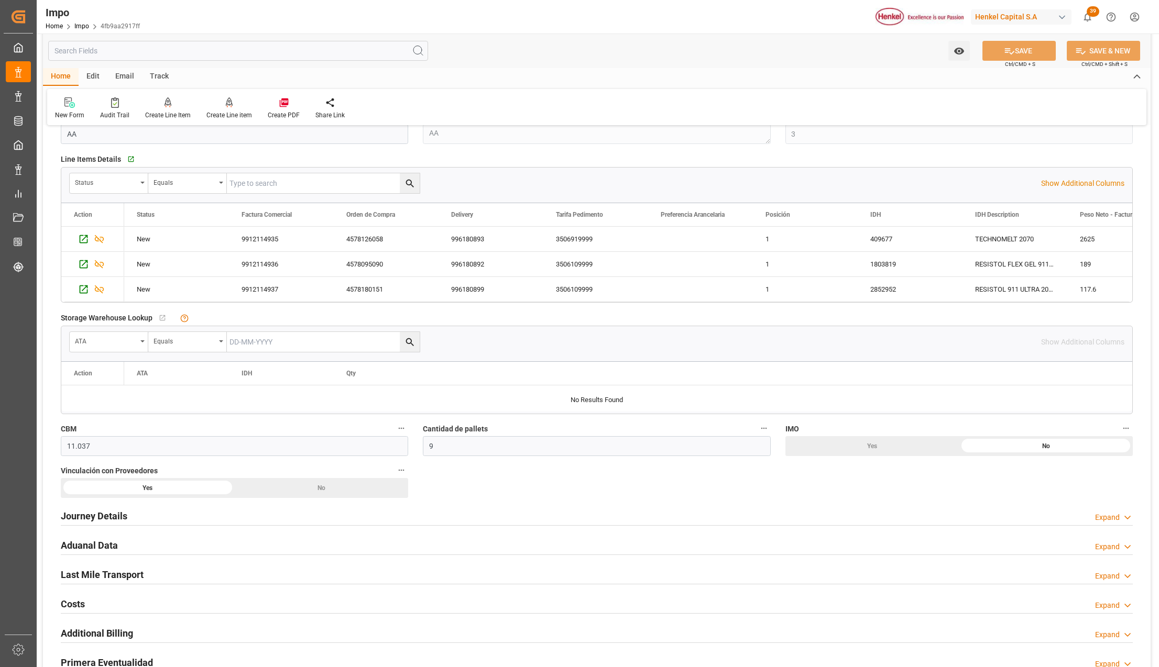
scroll to position [279, 0]
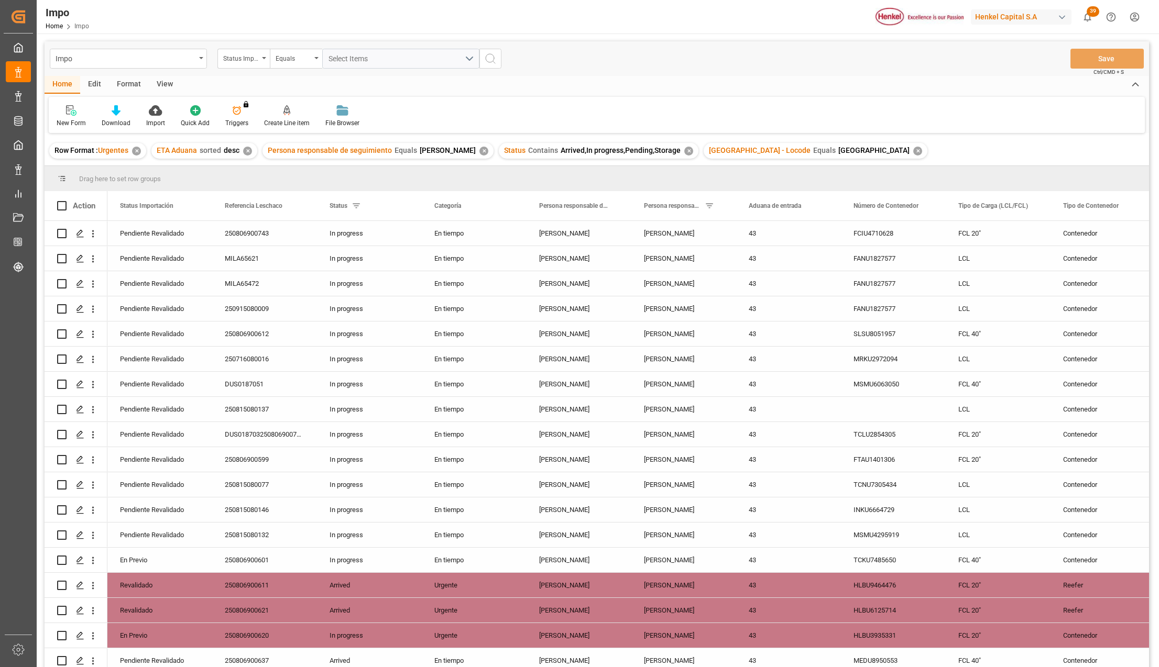
click at [166, 79] on div "View" at bounding box center [165, 85] width 32 height 18
click at [104, 114] on div at bounding box center [119, 110] width 52 height 11
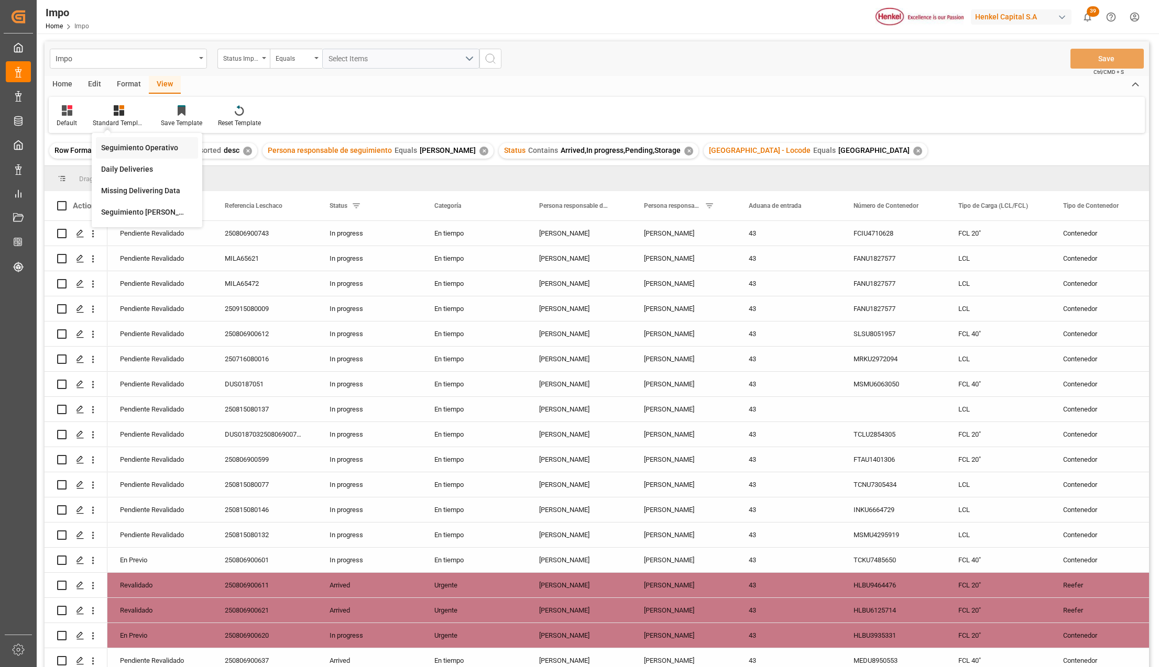
click at [120, 144] on div "Seguimiento Operativo" at bounding box center [147, 147] width 92 height 11
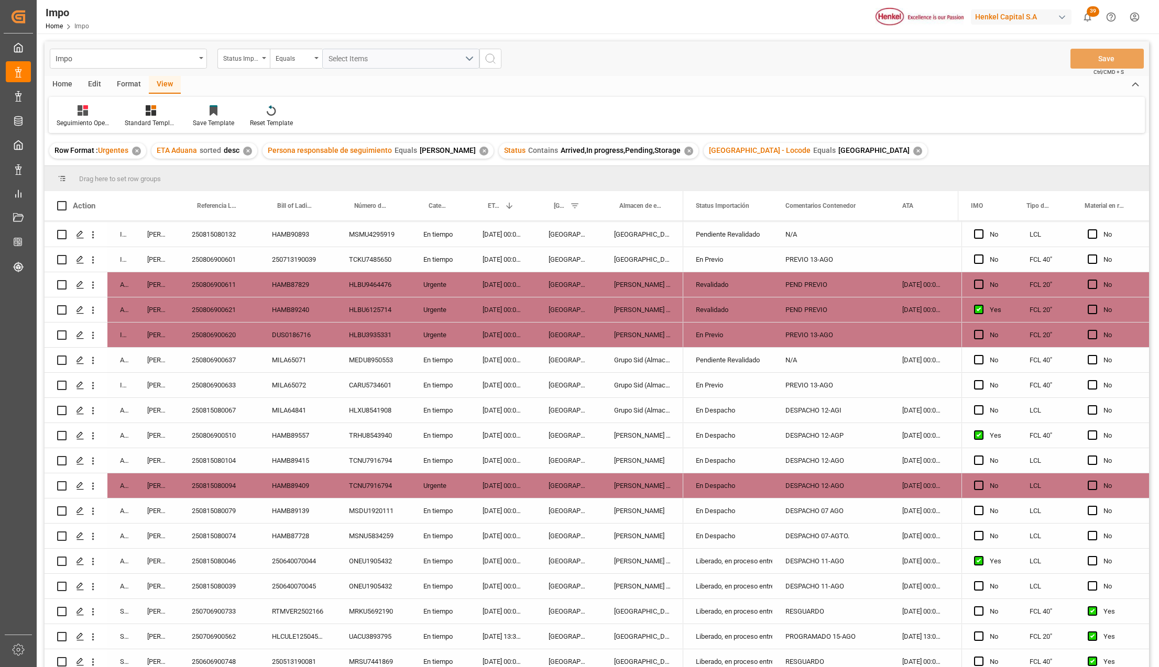
scroll to position [308, 0]
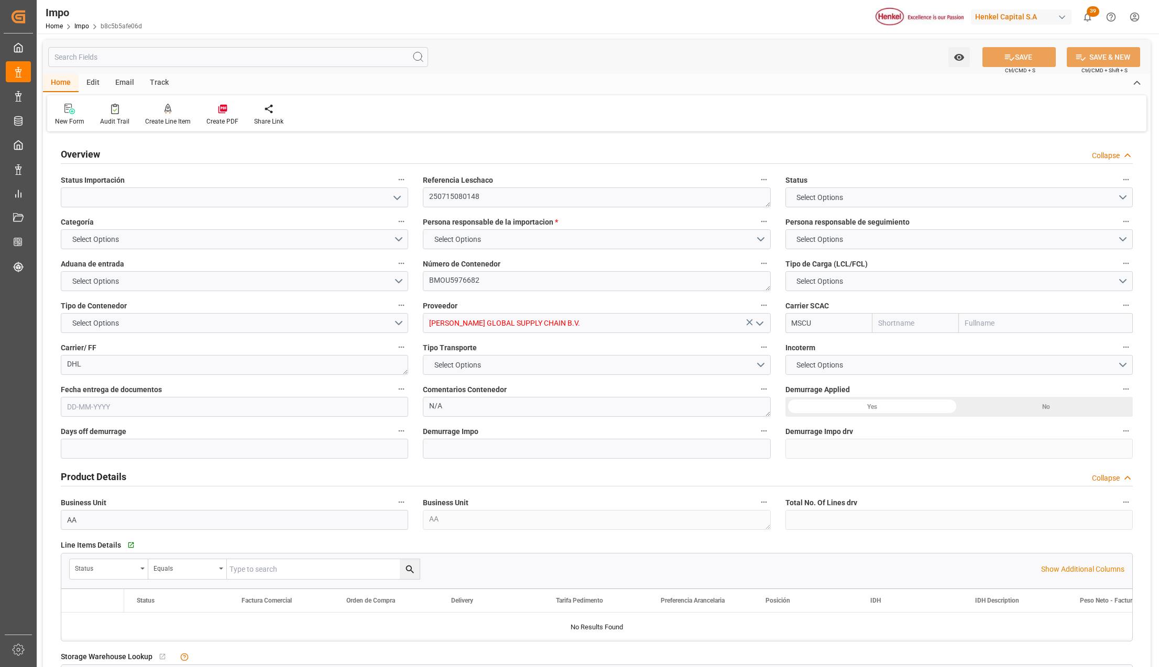
type input "MSC"
type input "Mediterranean Shipping Company"
type input "3"
type input "4.397"
type input "4"
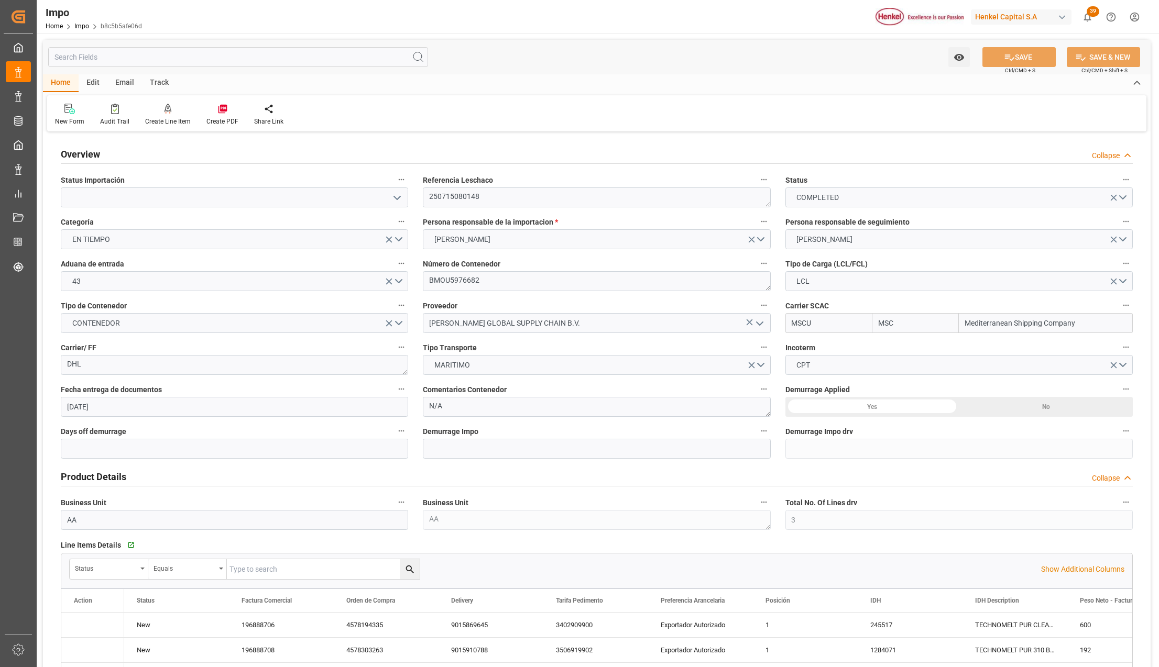
type input "03-07-2025"
click at [82, 26] on link "Impo" at bounding box center [81, 26] width 15 height 7
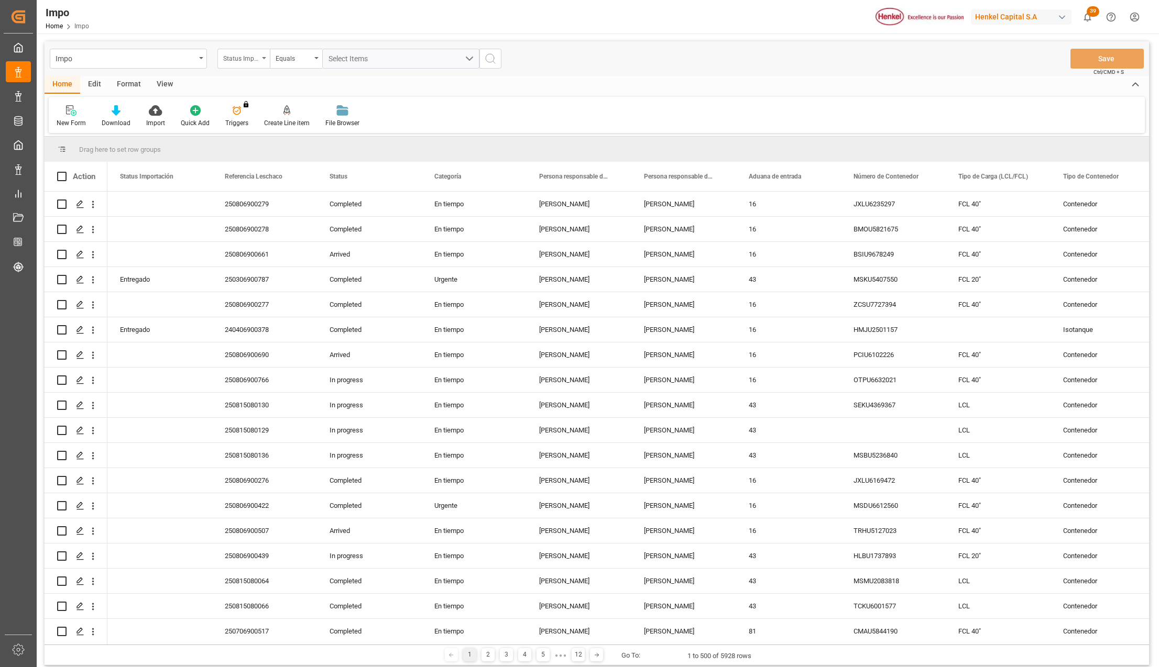
click at [261, 56] on div "Status Importación" at bounding box center [243, 59] width 52 height 20
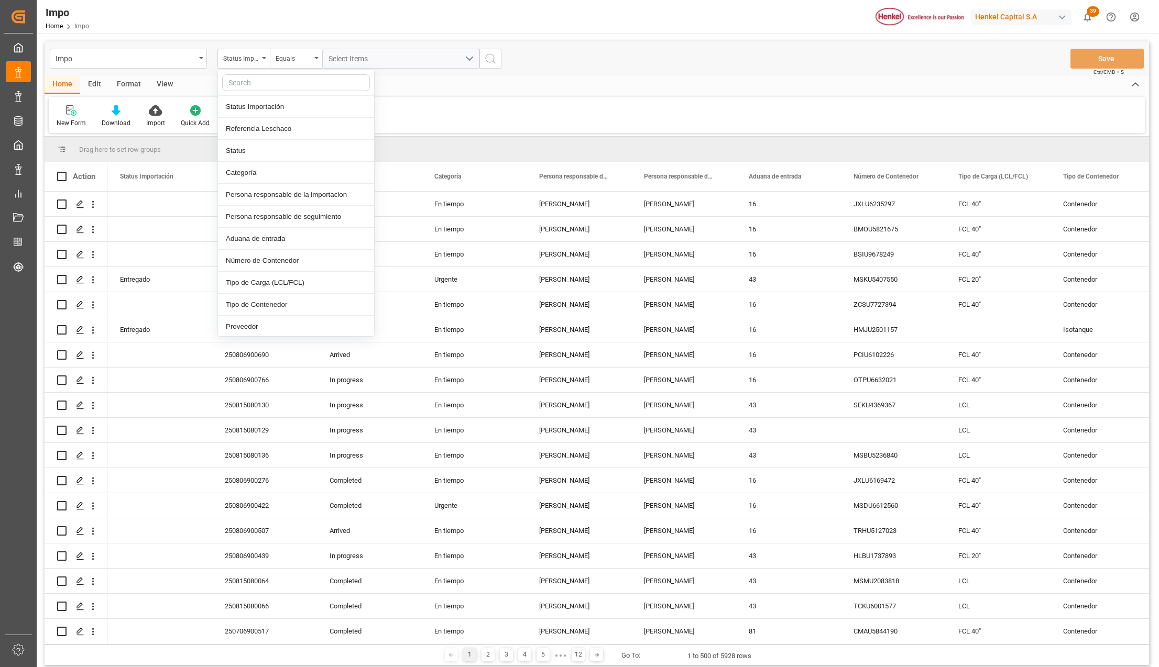
click at [263, 84] on input "text" at bounding box center [296, 82] width 148 height 17
type input "ref"
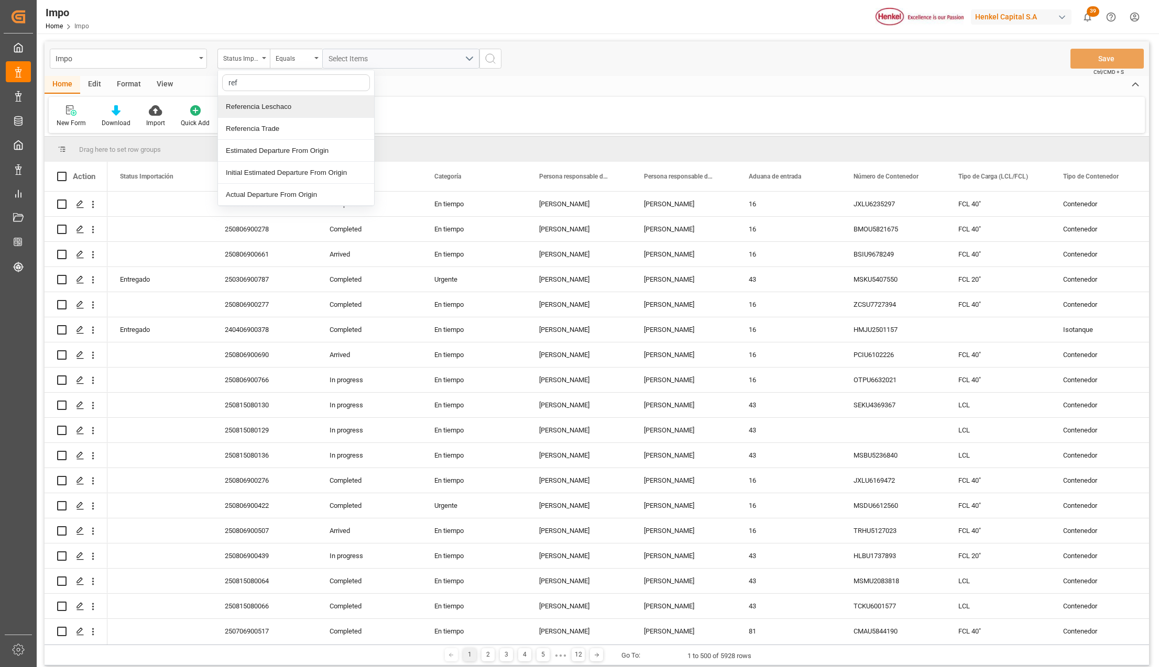
click at [261, 105] on div "Referencia Leschaco" at bounding box center [296, 107] width 156 height 22
click at [378, 65] on input "text" at bounding box center [400, 59] width 157 height 20
type input "250806900038"
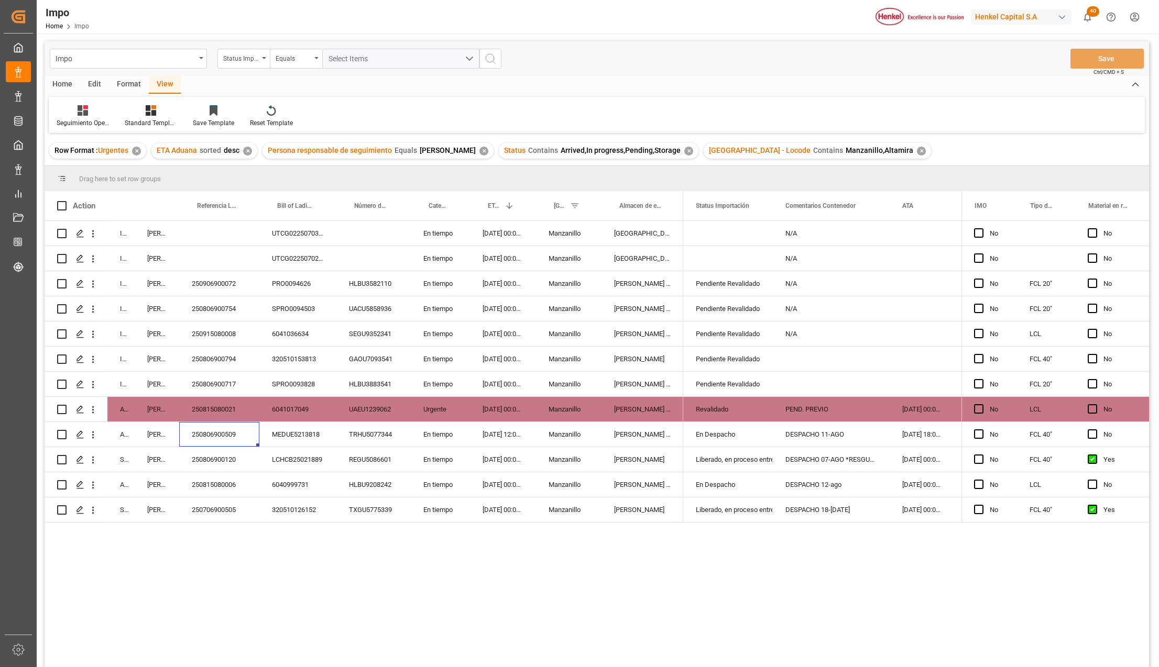
click at [292, 434] on div "MEDUE5213818" at bounding box center [297, 434] width 77 height 25
click at [361, 434] on div "TRHU5077344" at bounding box center [373, 434] width 74 height 25
click at [311, 436] on div "MEDUE5213818" at bounding box center [297, 434] width 77 height 25
click at [323, 434] on div "MEDUE5213818" at bounding box center [297, 434] width 77 height 25
click at [212, 443] on div "250806900509" at bounding box center [219, 434] width 80 height 25
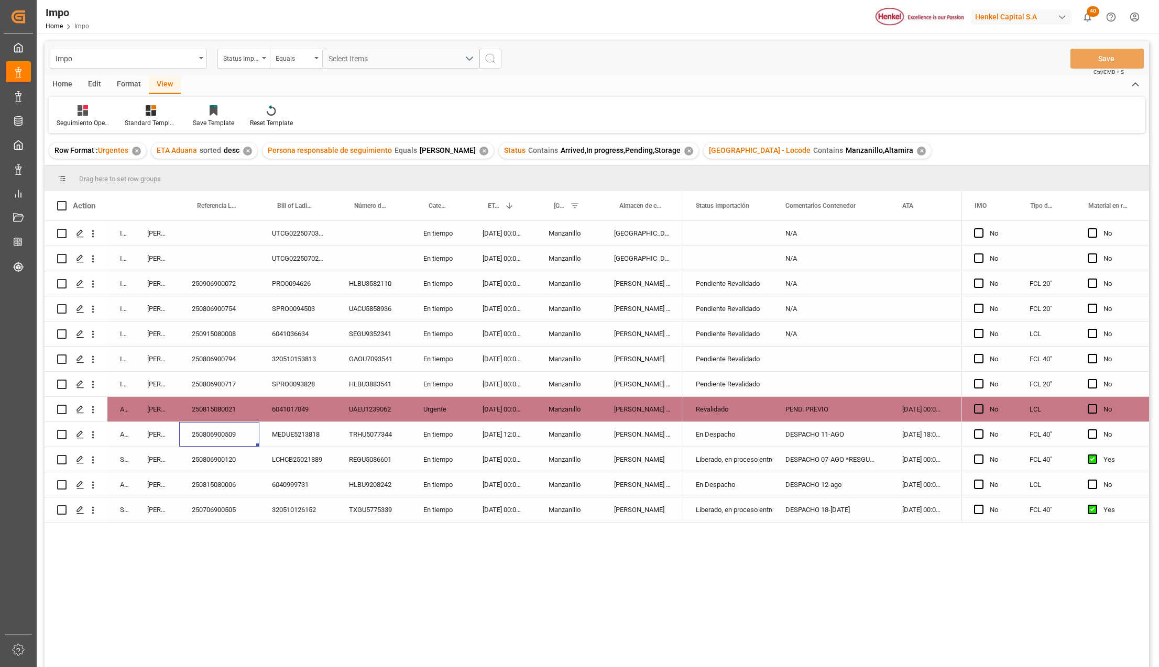
click at [348, 427] on div "TRHU5077344" at bounding box center [373, 434] width 74 height 25
click at [549, 433] on div "Manzanillo" at bounding box center [568, 434] width 65 height 25
click at [703, 428] on div "En Despacho" at bounding box center [728, 435] width 64 height 24
click at [759, 439] on input "En Despacho" at bounding box center [727, 441] width 73 height 20
click at [753, 439] on icon "open menu" at bounding box center [753, 441] width 13 height 13
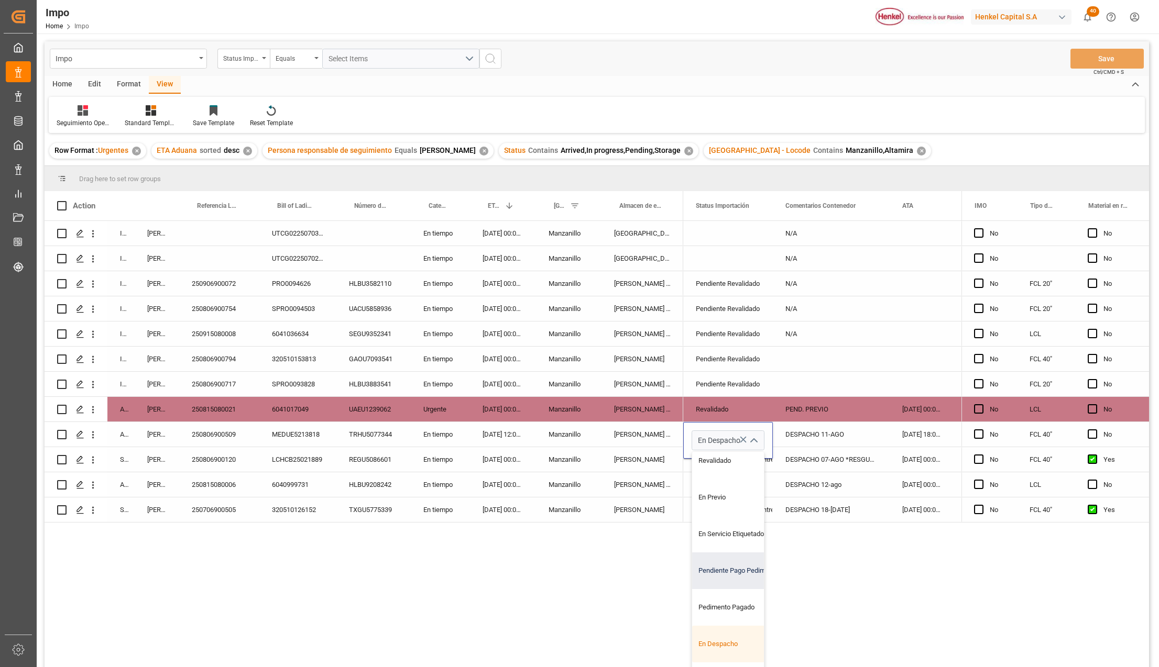
scroll to position [70, 0]
click at [723, 649] on div "Liberado, en proceso entrega" at bounding box center [741, 657] width 98 height 37
type input "Liberado, en proceso entrega"
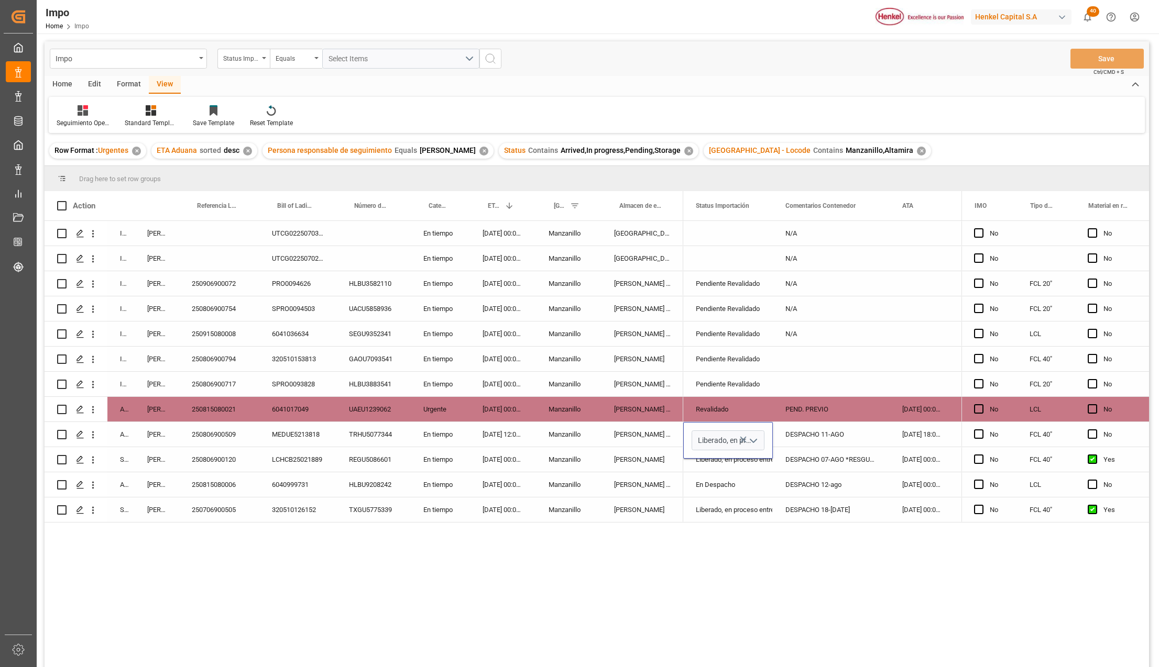
click at [804, 581] on div "N/A N/A Pendiente Revalidado N/A Pendiente Revalidado N/A Pendiente Revalidado …" at bounding box center [822, 447] width 278 height 453
click at [776, 502] on div "DESPACHO 18-JUL" at bounding box center [831, 510] width 117 height 25
click at [715, 441] on div "Liberado, en proceso entrega" at bounding box center [728, 435] width 64 height 24
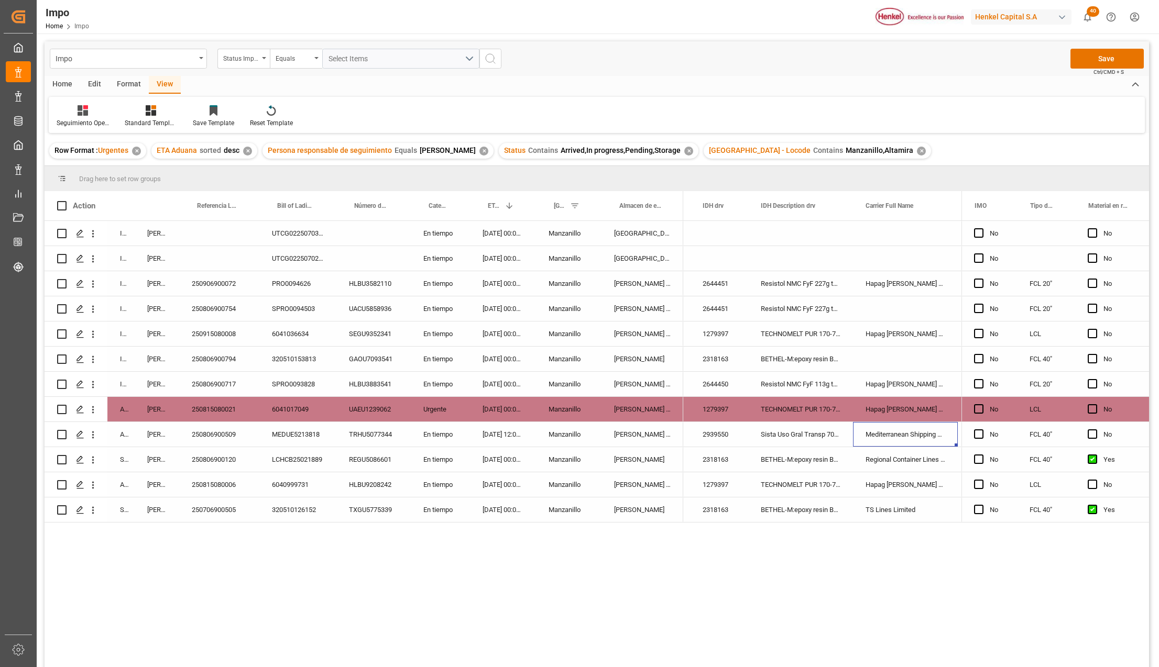
scroll to position [0, 813]
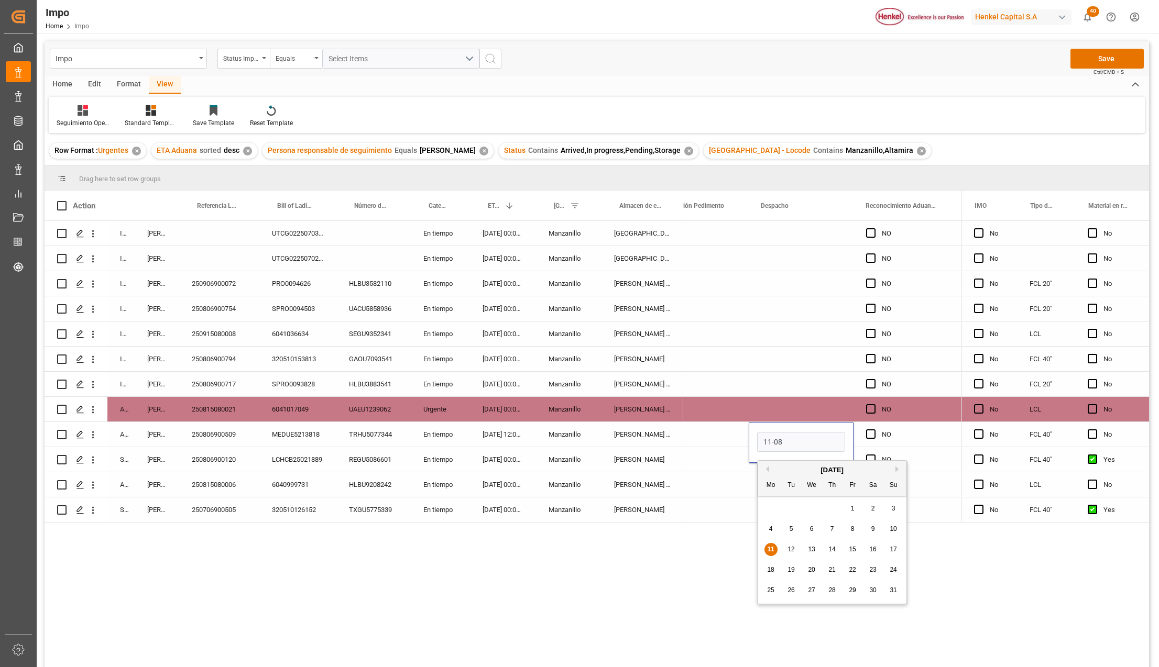
type input "11-08-2025"
click at [776, 498] on div "18-07-2025" at bounding box center [800, 510] width 105 height 25
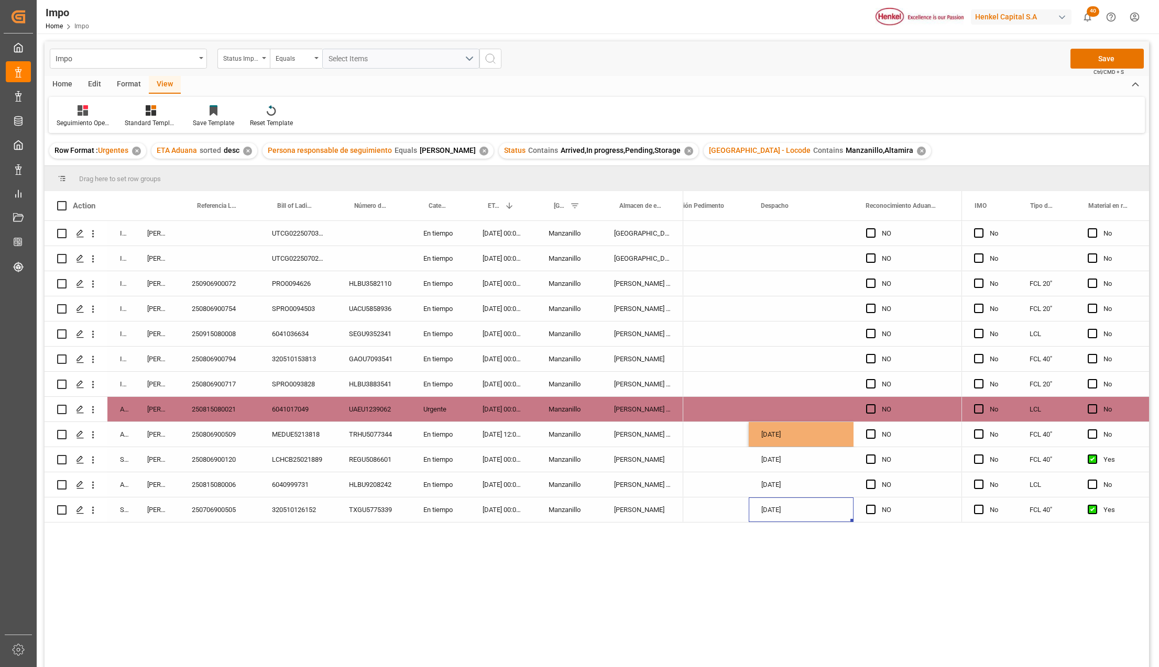
click at [790, 434] on div "11-08-2025" at bounding box center [800, 434] width 105 height 25
click at [1110, 52] on button "Save" at bounding box center [1106, 59] width 73 height 20
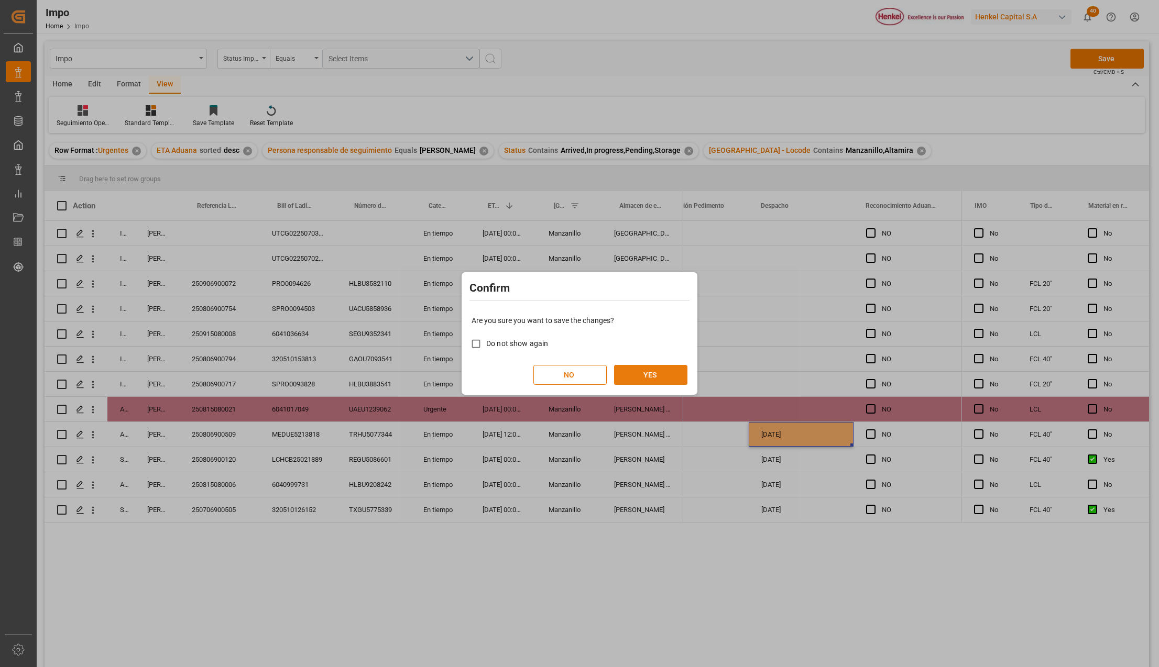
click at [638, 379] on button "YES" at bounding box center [650, 375] width 73 height 20
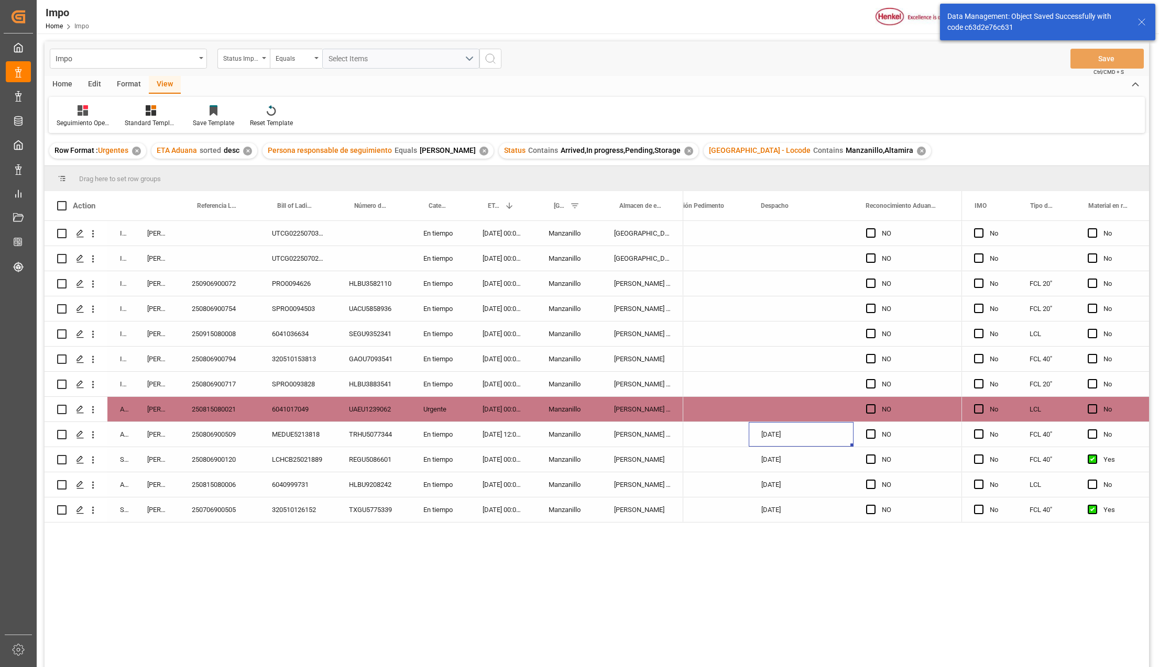
click at [551, 308] on div "Manzanillo" at bounding box center [568, 308] width 65 height 25
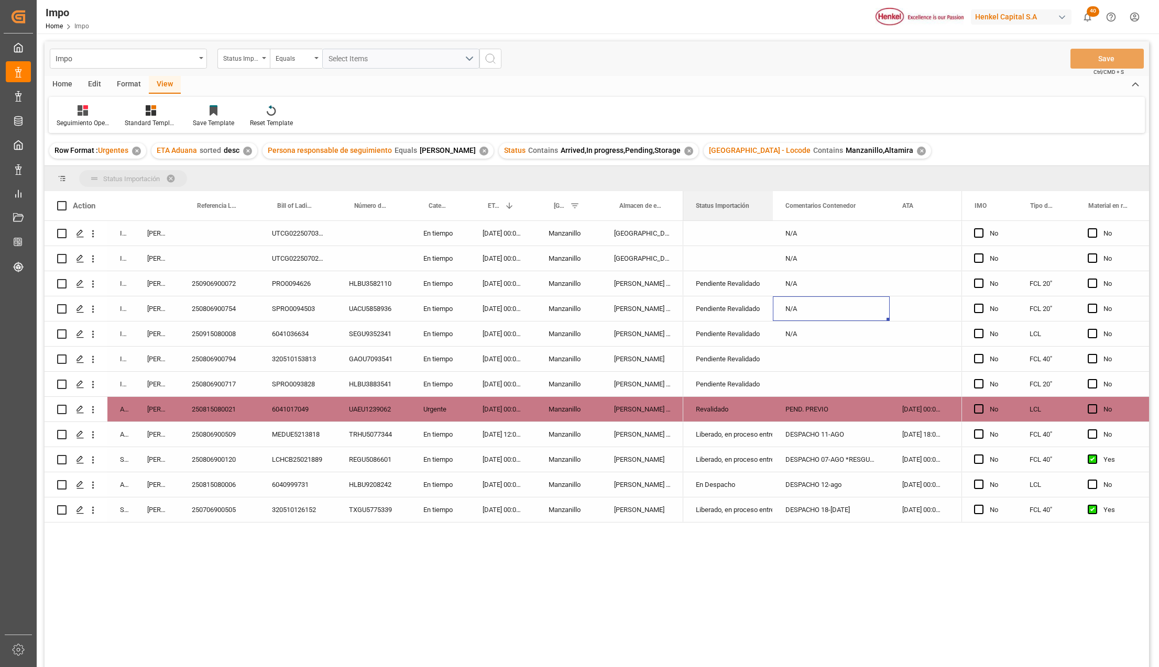
drag, startPoint x: 746, startPoint y: 202, endPoint x: 742, endPoint y: 172, distance: 30.7
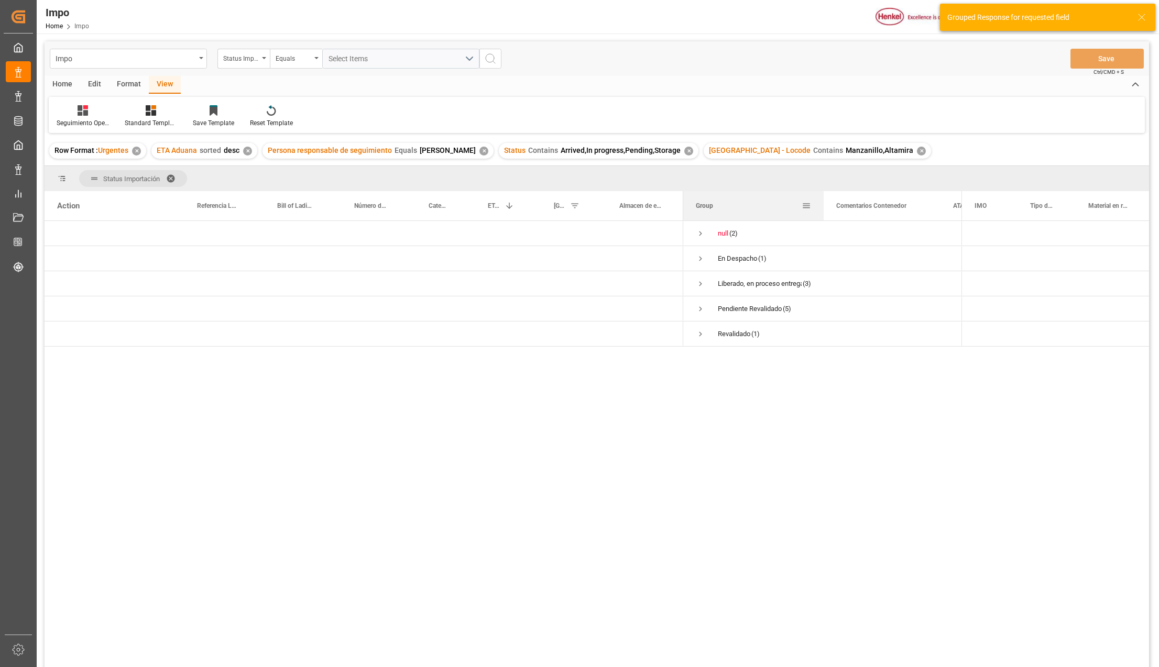
drag, startPoint x: 786, startPoint y: 195, endPoint x: 825, endPoint y: 197, distance: 39.3
click at [825, 197] on div at bounding box center [823, 205] width 4 height 29
click at [702, 332] on span "Press SPACE to select this row." at bounding box center [700, 333] width 9 height 9
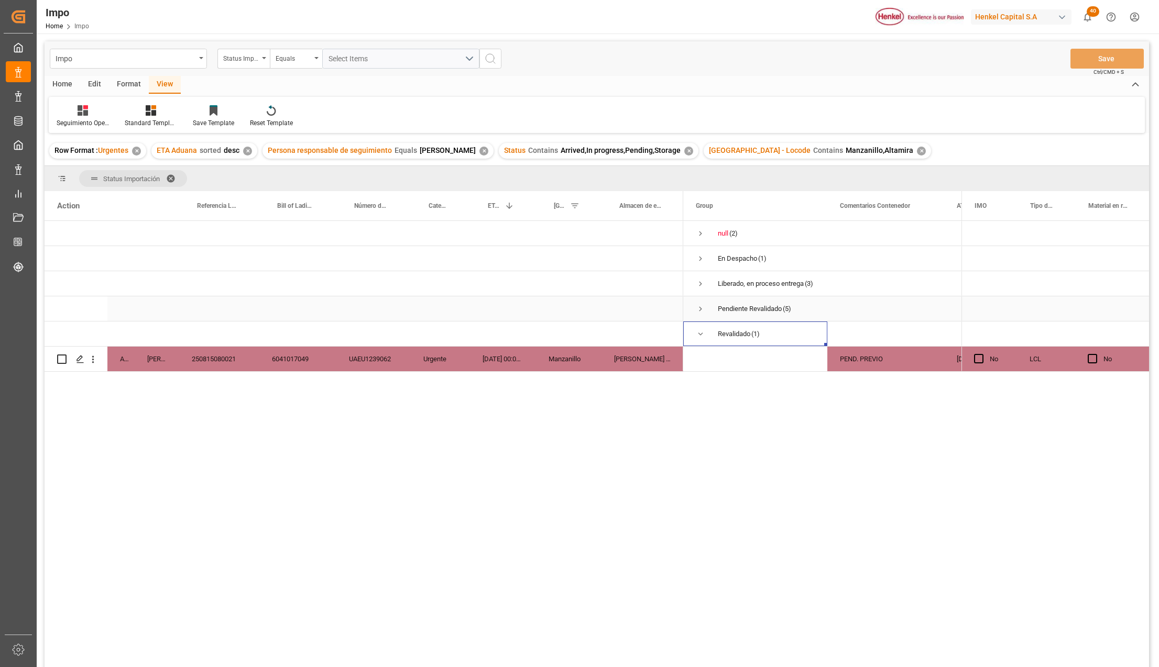
click at [696, 306] on span "Press SPACE to select this row." at bounding box center [700, 308] width 9 height 9
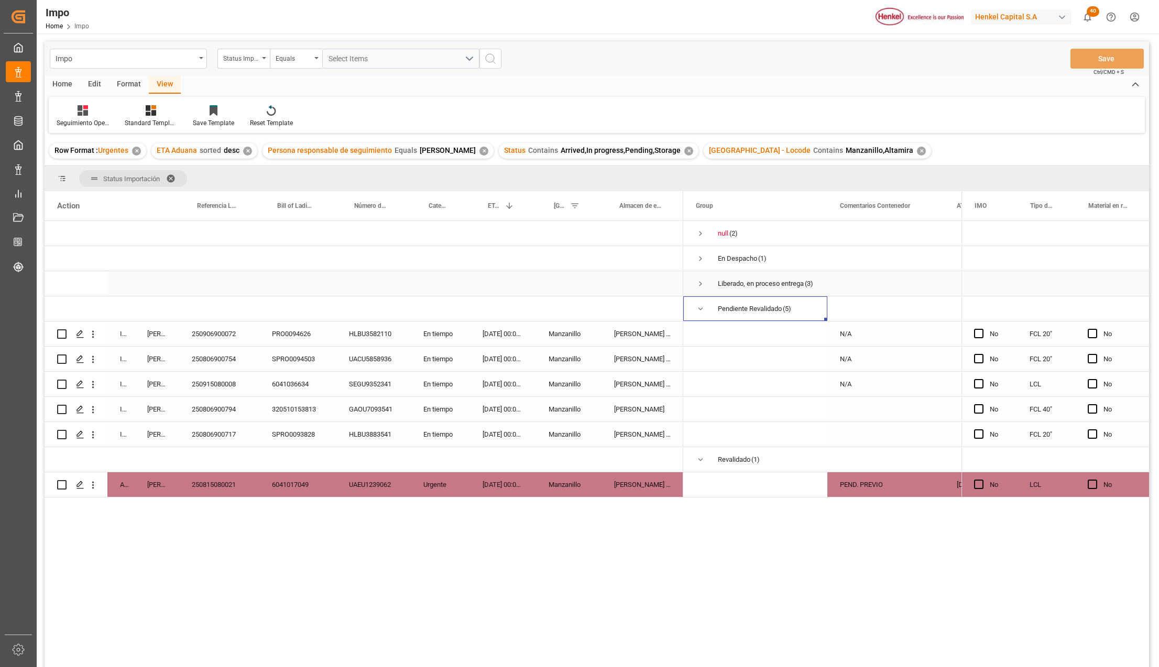
click at [702, 284] on span "Press SPACE to select this row." at bounding box center [700, 283] width 9 height 9
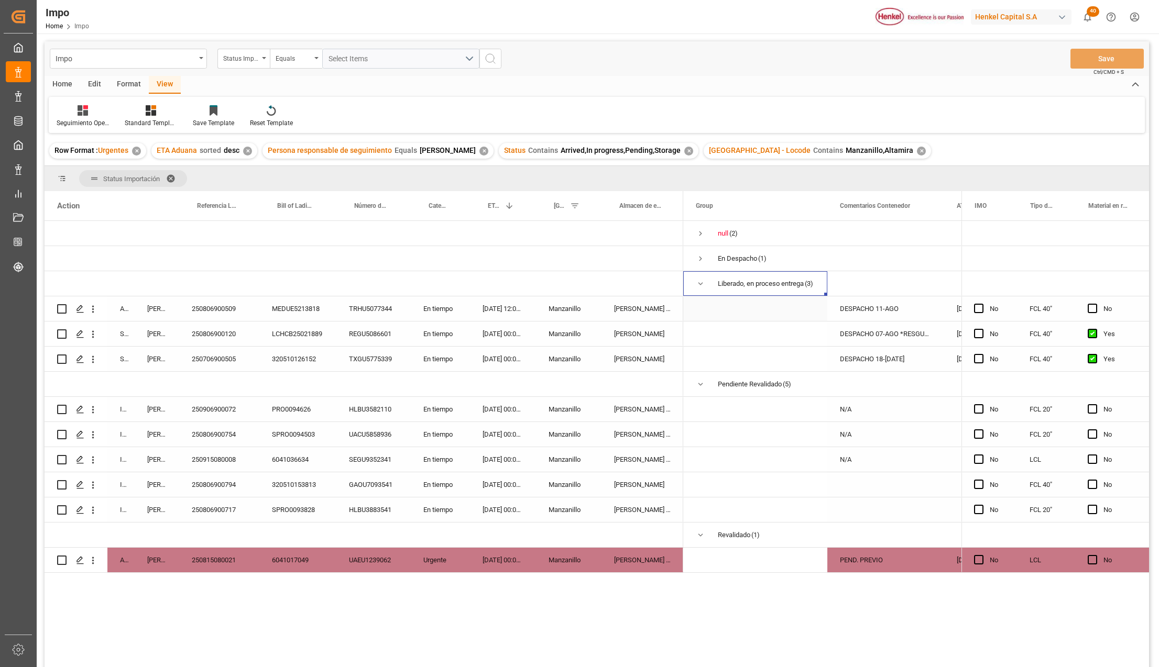
click at [887, 311] on div "DESPACHO 11-AGO" at bounding box center [885, 308] width 117 height 25
click at [233, 310] on div "250806900509" at bounding box center [219, 308] width 80 height 25
click at [432, 313] on div "En tiempo" at bounding box center [440, 308] width 59 height 25
click at [95, 313] on icon "open menu" at bounding box center [92, 309] width 11 height 11
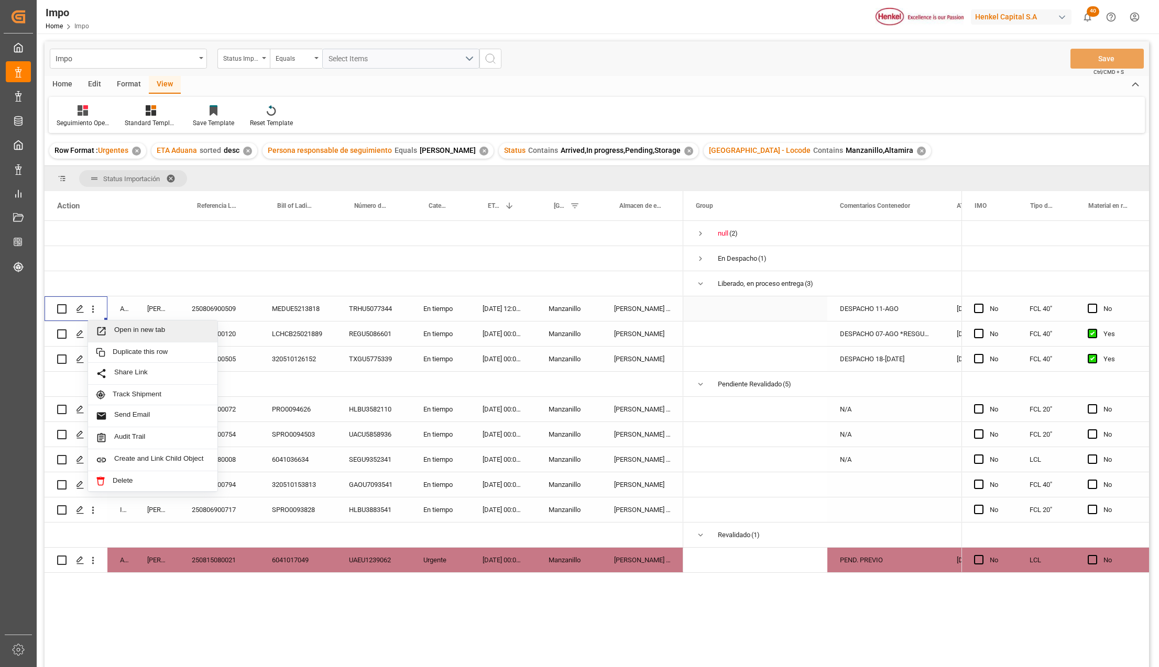
click at [105, 332] on icon "Press SPACE to select this row." at bounding box center [101, 331] width 8 height 8
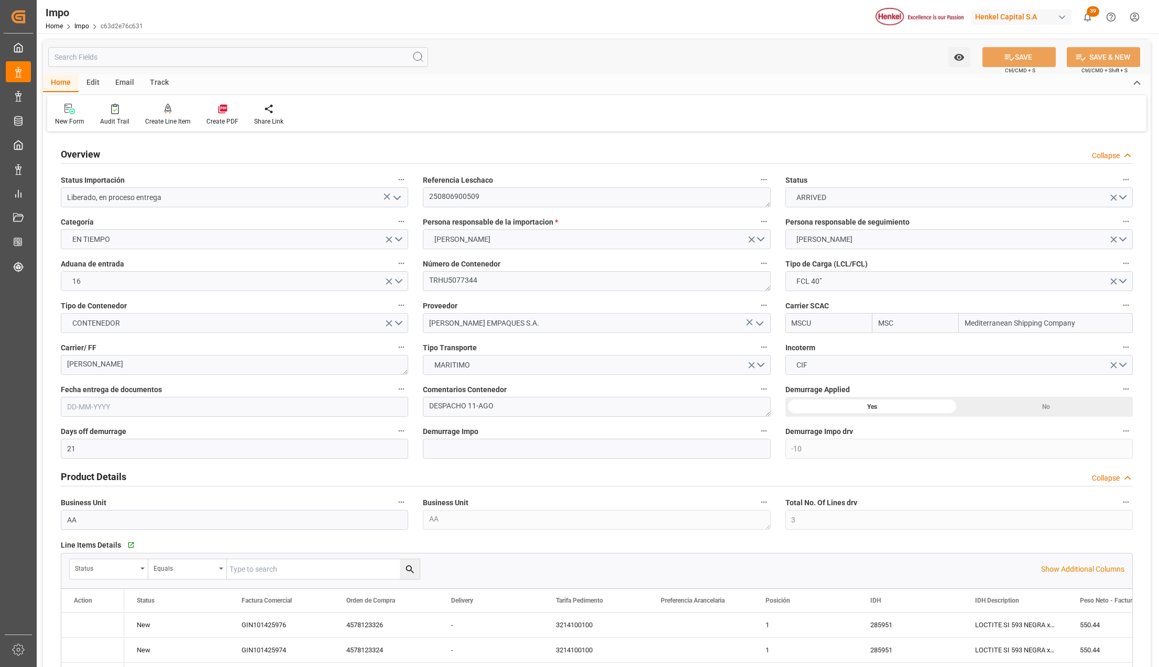
type input "MSC"
type input "Mediterranean Shipping Company"
type input "21"
type input "-10"
type input "3"
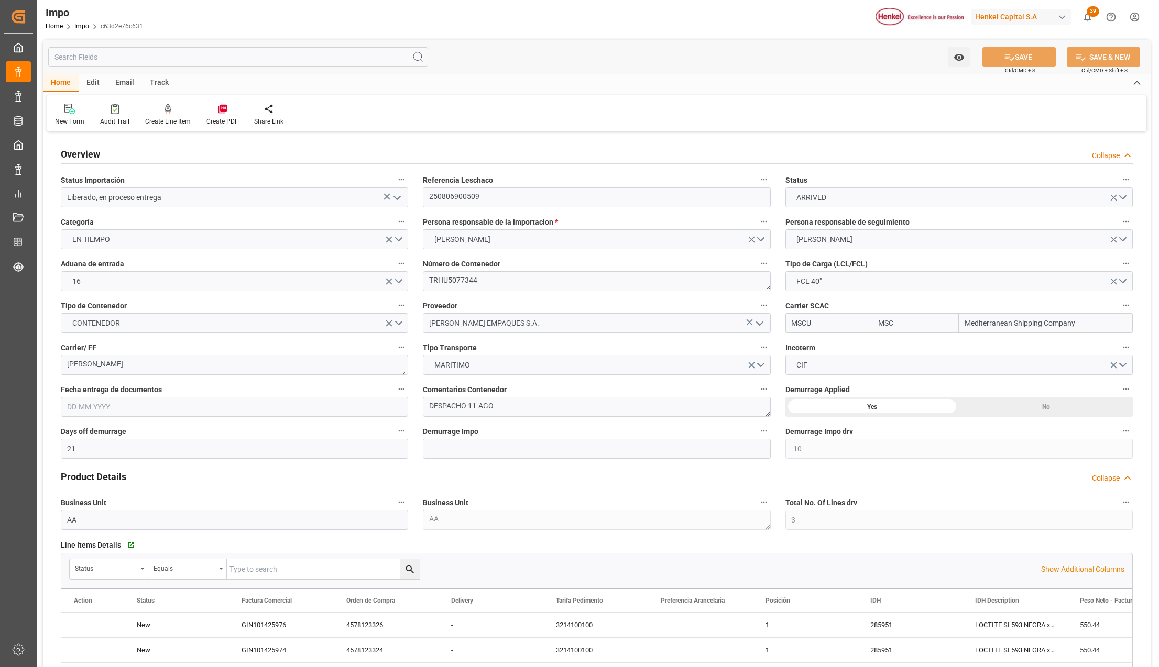
type input "6.75"
type input "20"
type input "9687552"
type input "25-07-2025"
type input "16-07-2025 12:00"
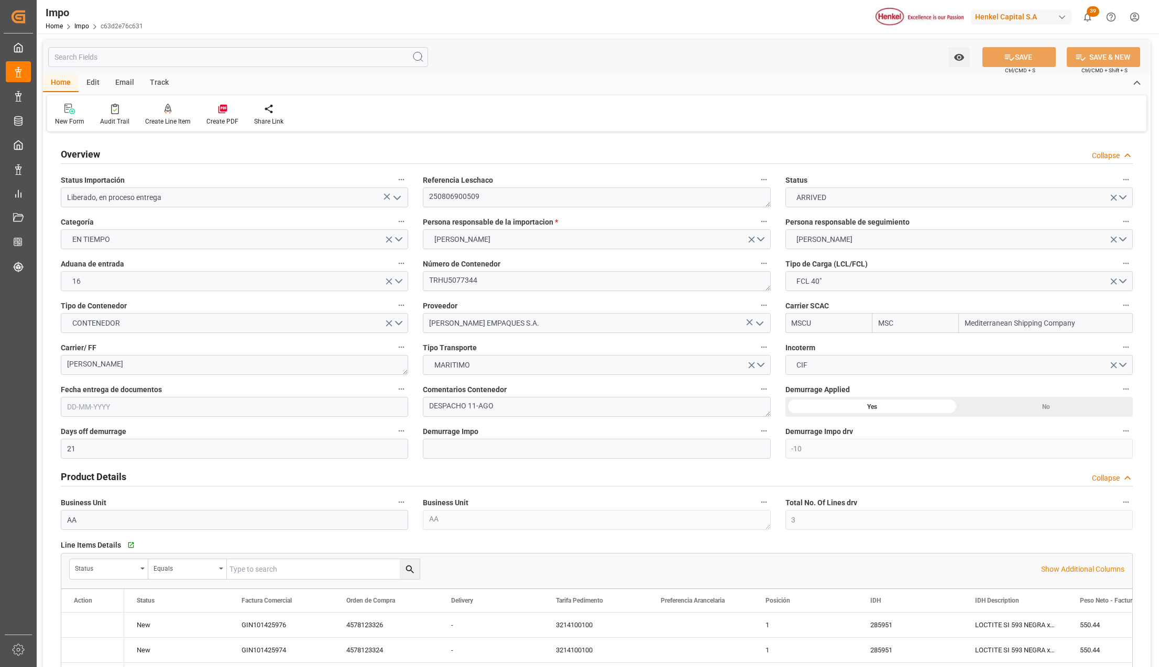
type input "19-07-2025 12:00"
type input "27-07-2025 00:01"
type input "27-07-2025 08:05"
type input "31-07-2025 12:00"
type input "31-07-2025 19:19"
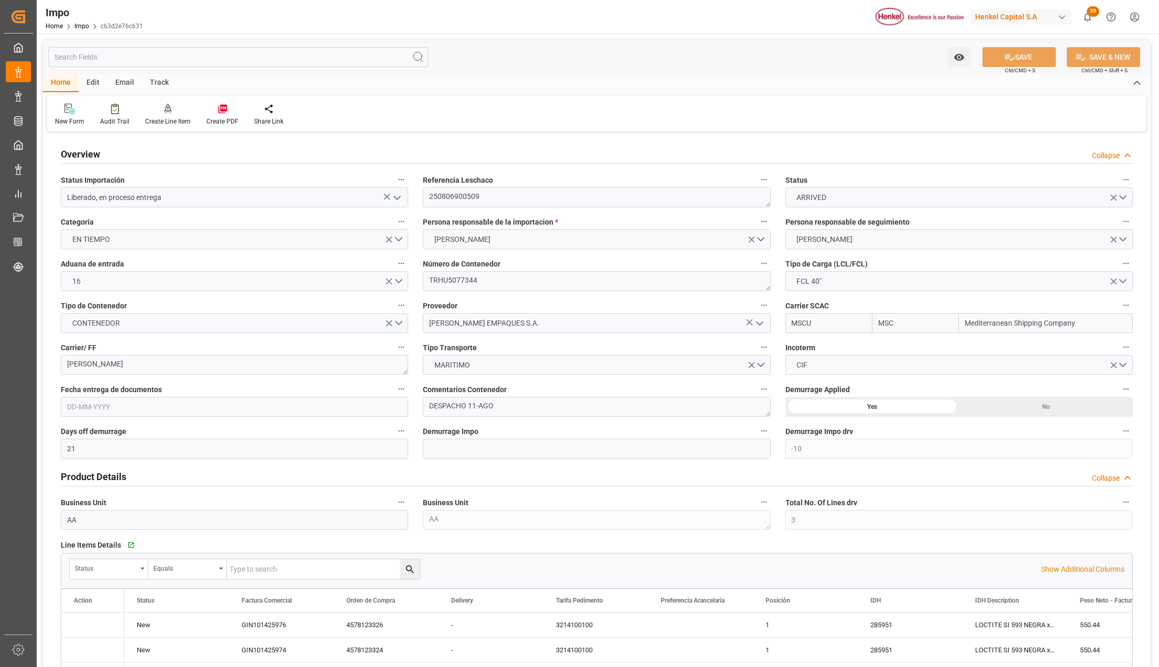
type input "01-08-2025 00:23"
type input "01-08-2025 23:59"
type input "05-08-2025 23:59"
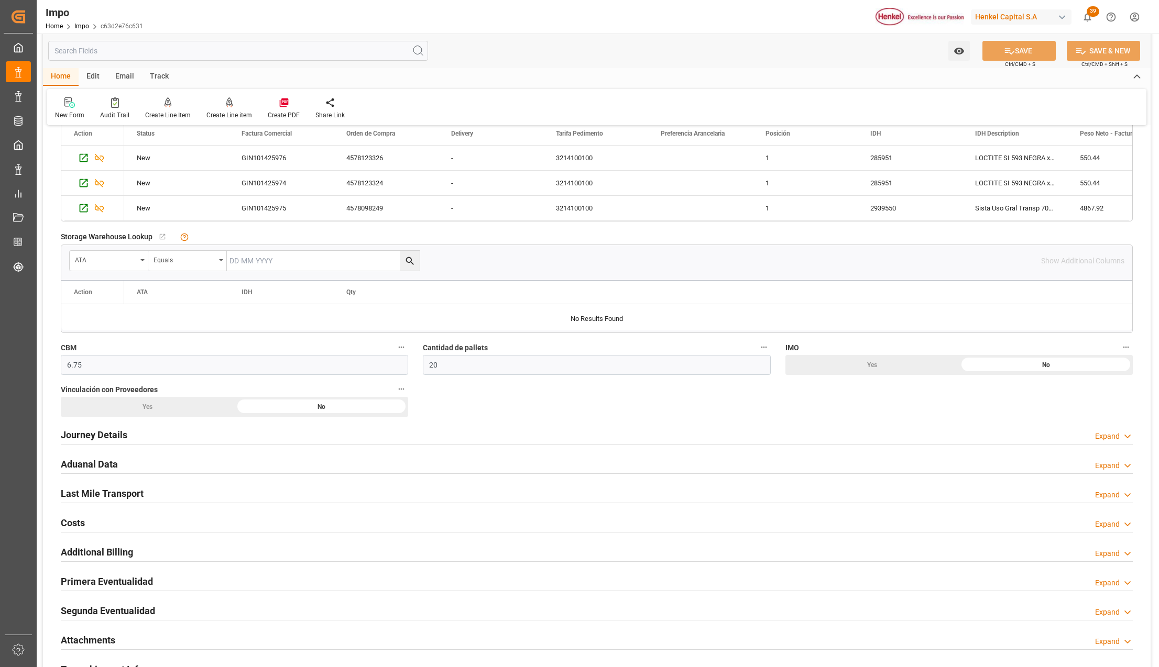
scroll to position [628, 0]
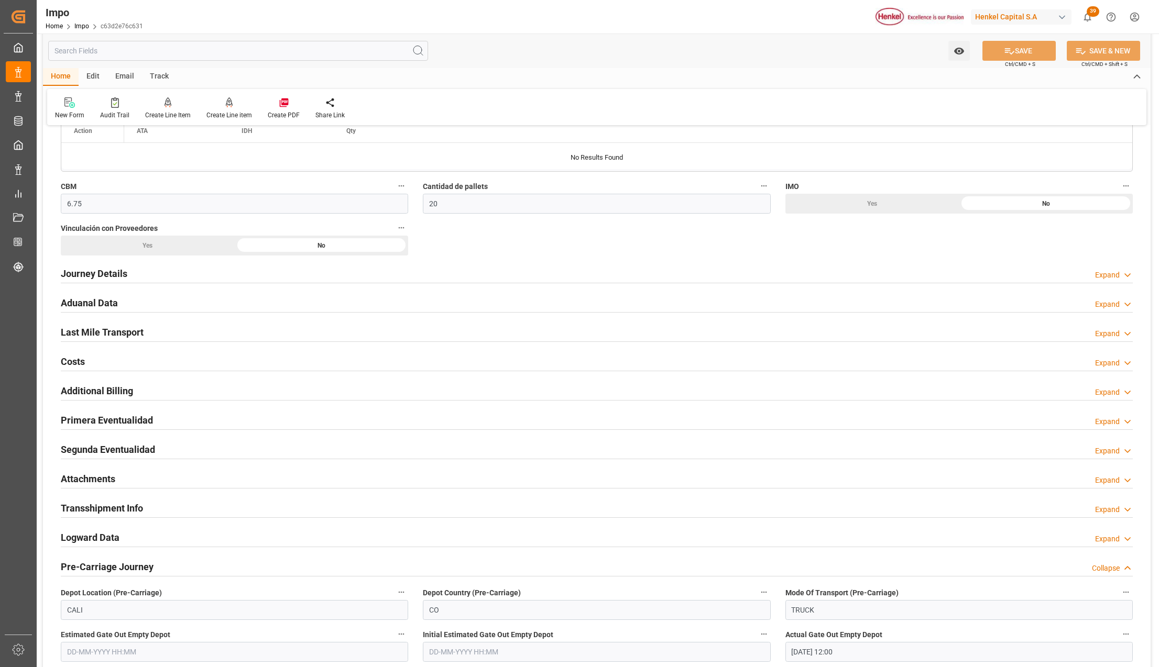
click at [80, 338] on h2 "Last Mile Transport" at bounding box center [102, 332] width 83 height 14
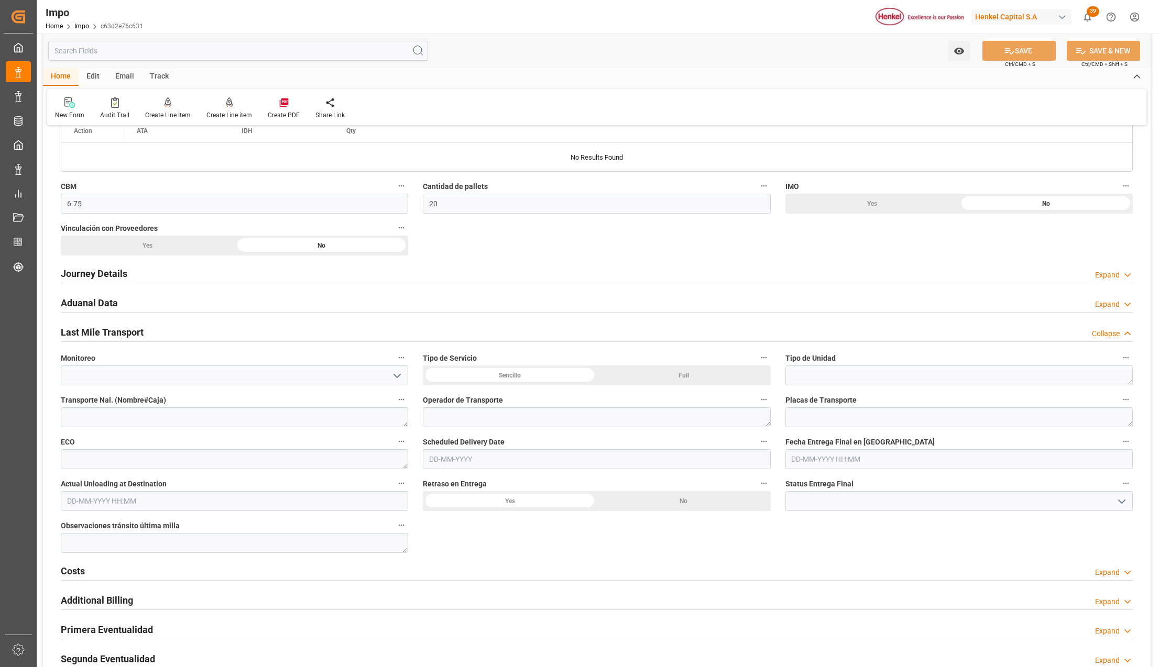
click at [461, 456] on input "text" at bounding box center [596, 459] width 347 height 20
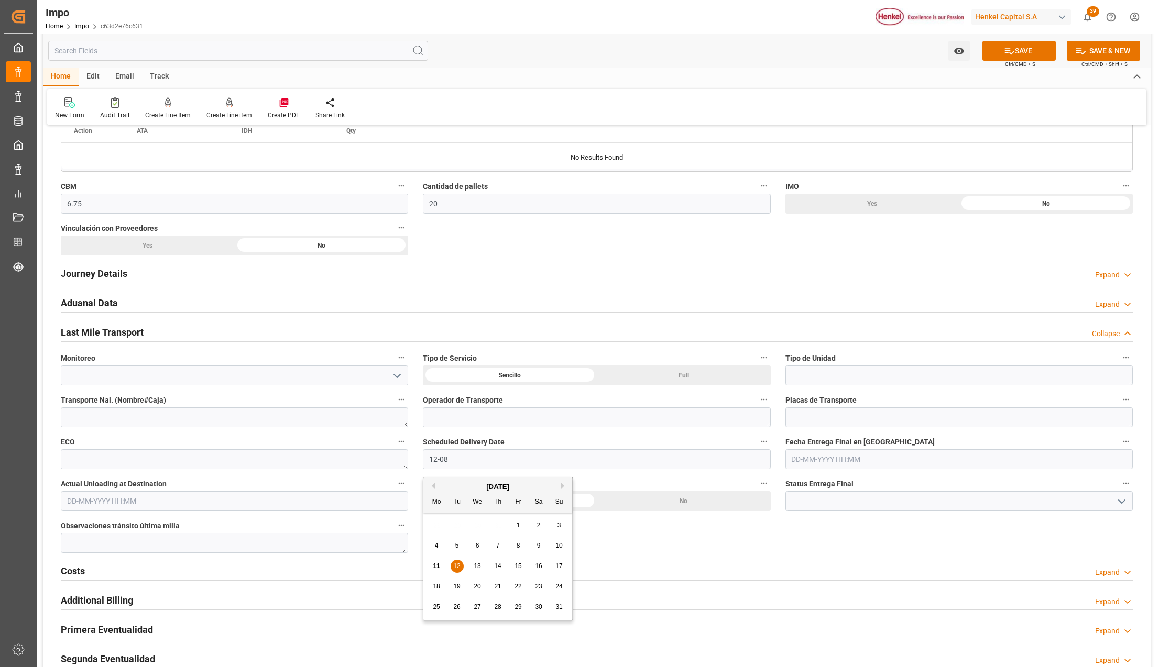
type input "[DATE]"
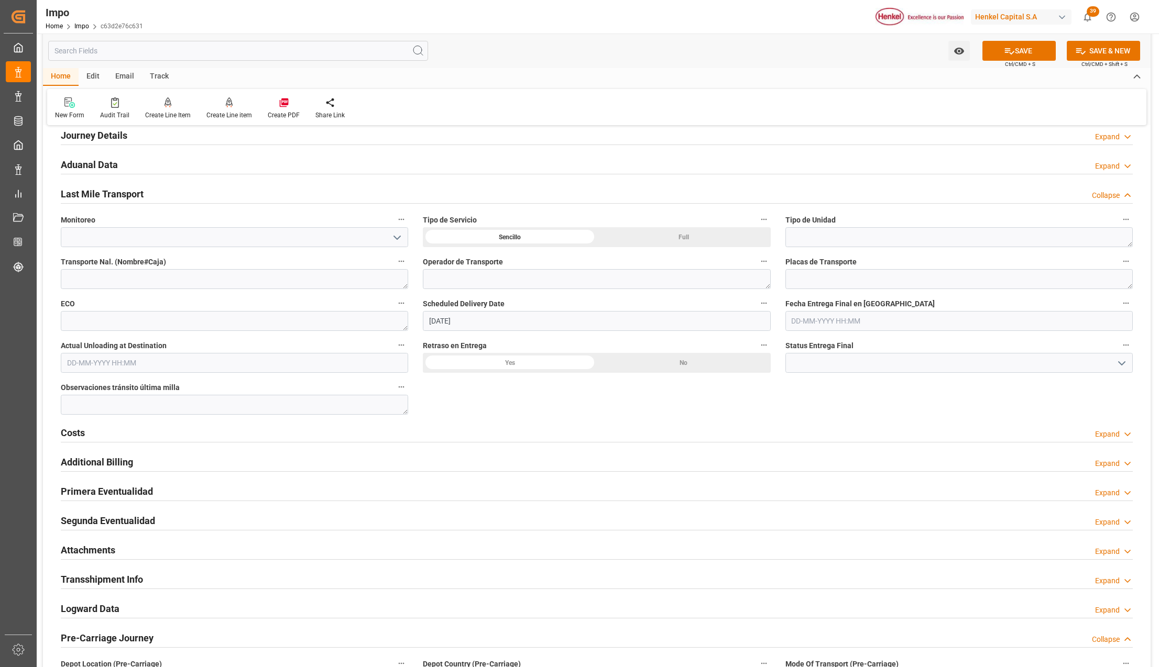
scroll to position [768, 0]
click at [94, 552] on h2 "Attachments" at bounding box center [88, 549] width 54 height 14
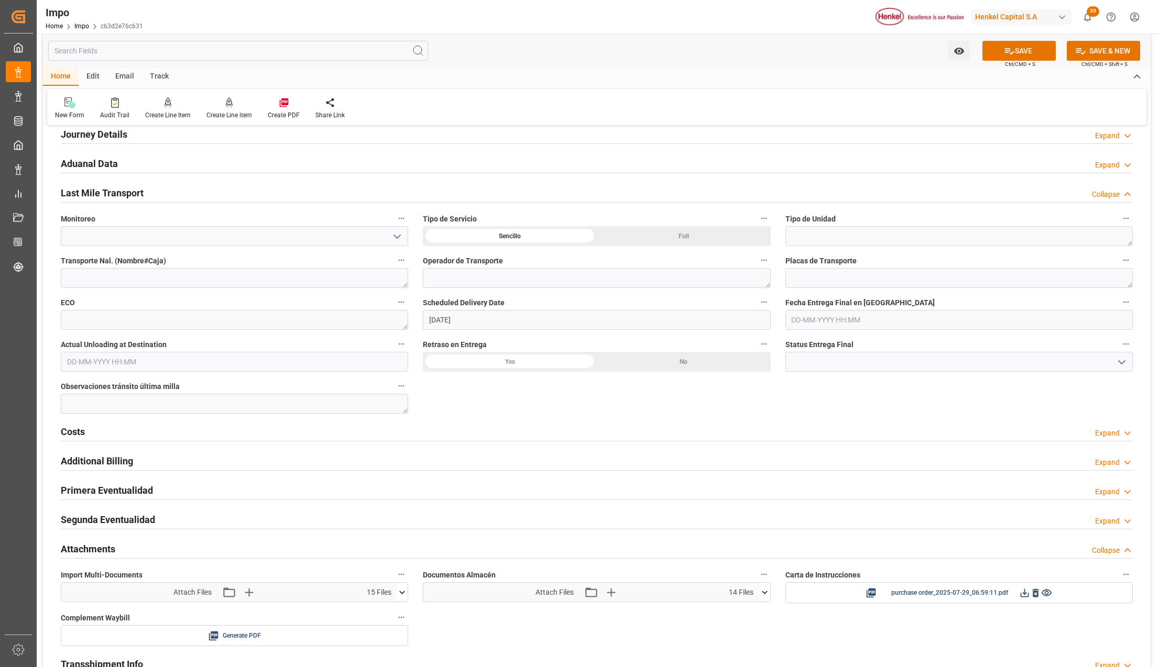
click at [761, 594] on icon at bounding box center [764, 592] width 11 height 11
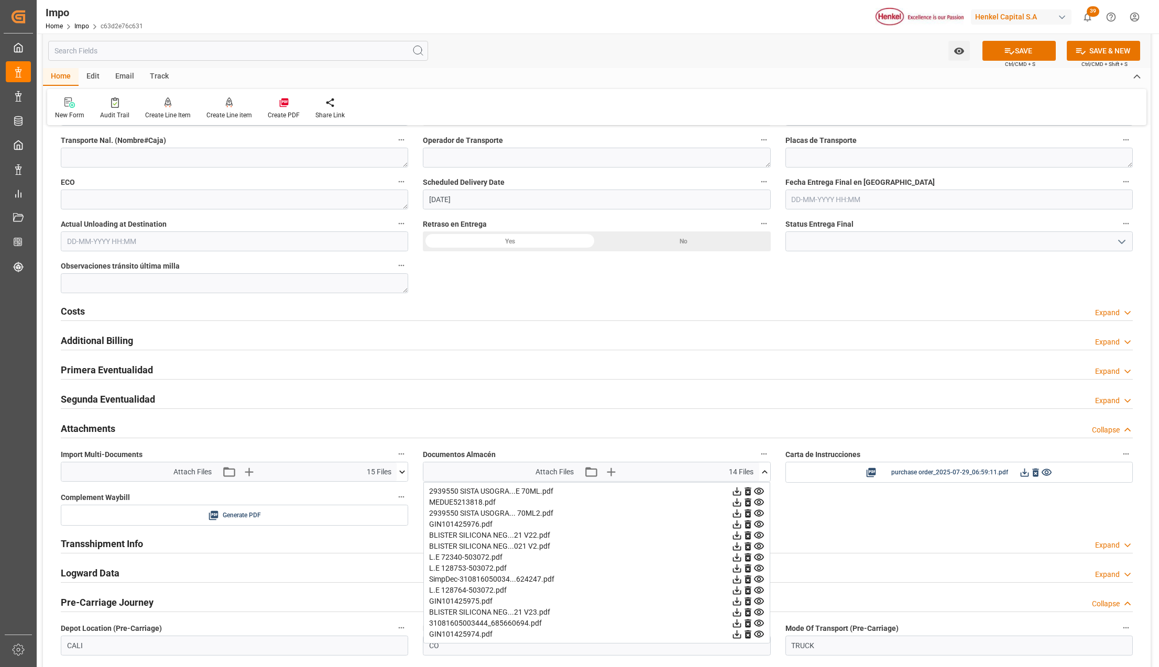
scroll to position [908, 0]
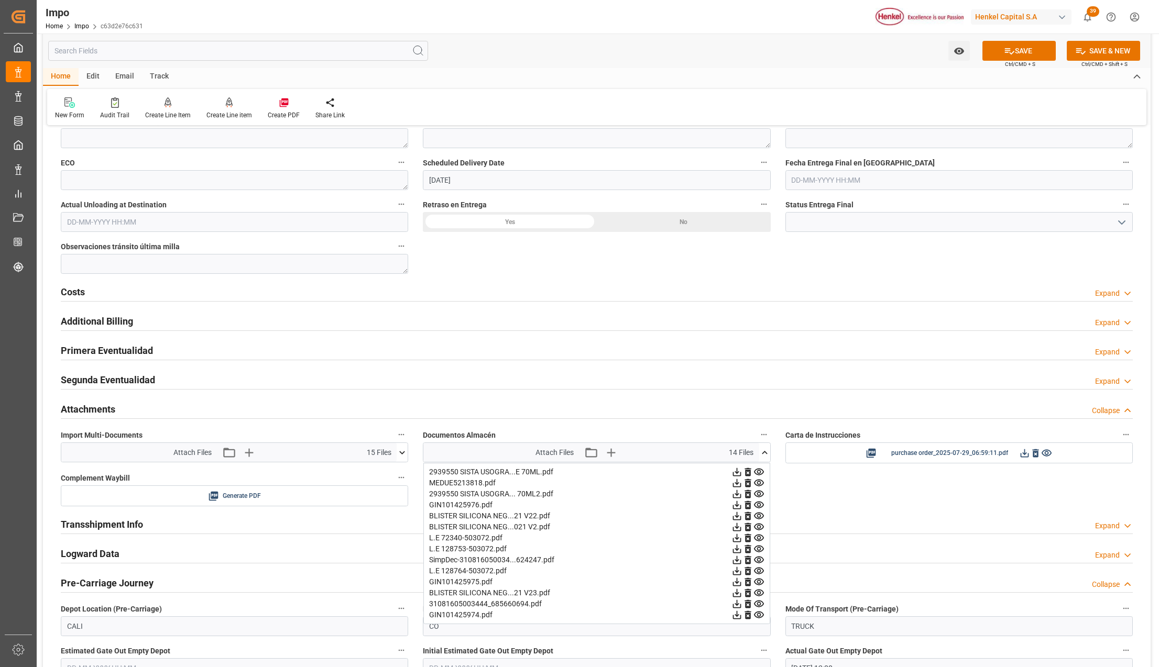
click at [742, 487] on icon at bounding box center [736, 483] width 11 height 11
click at [402, 456] on icon at bounding box center [401, 452] width 11 height 11
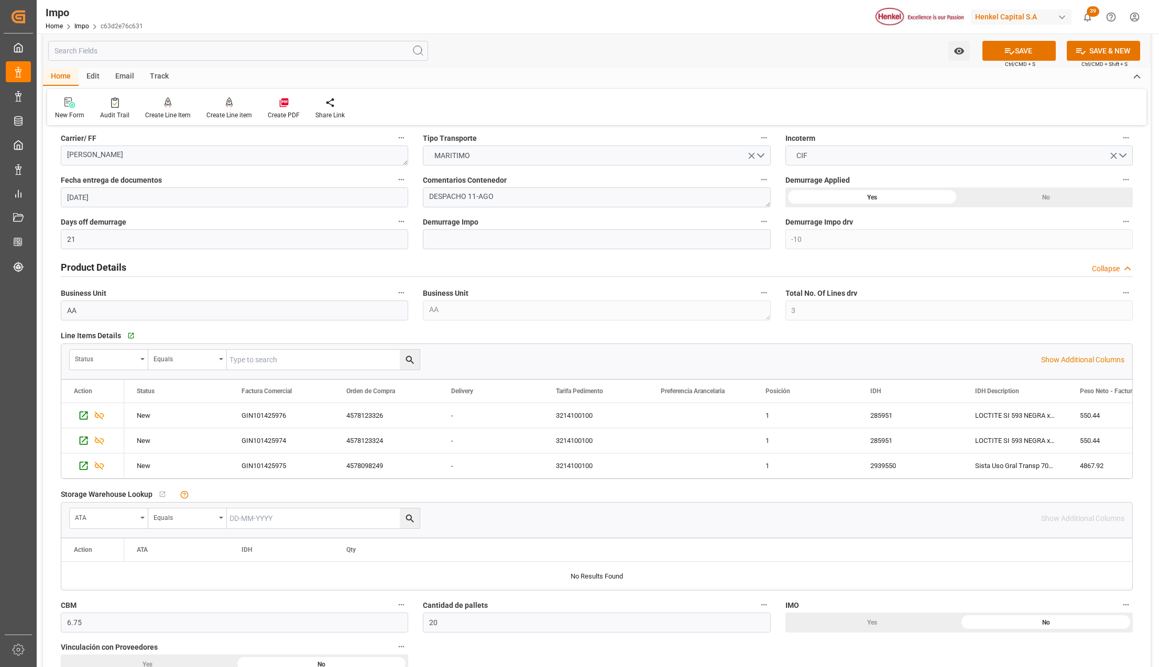
scroll to position [0, 0]
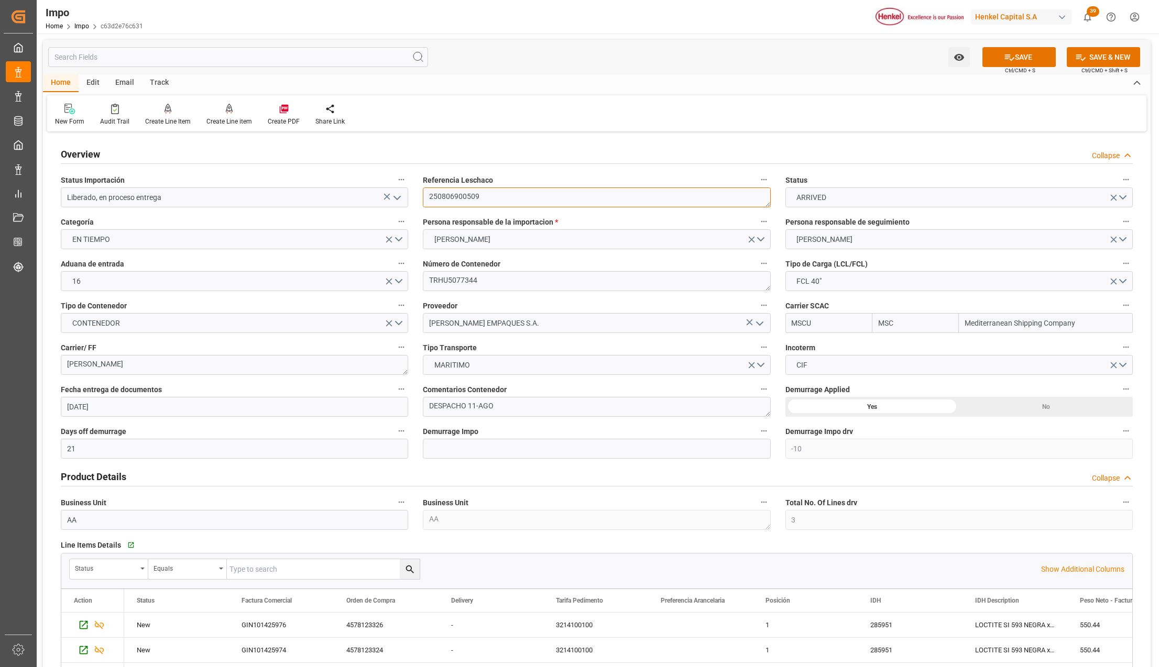
click at [463, 193] on textarea "250806900509" at bounding box center [596, 197] width 347 height 20
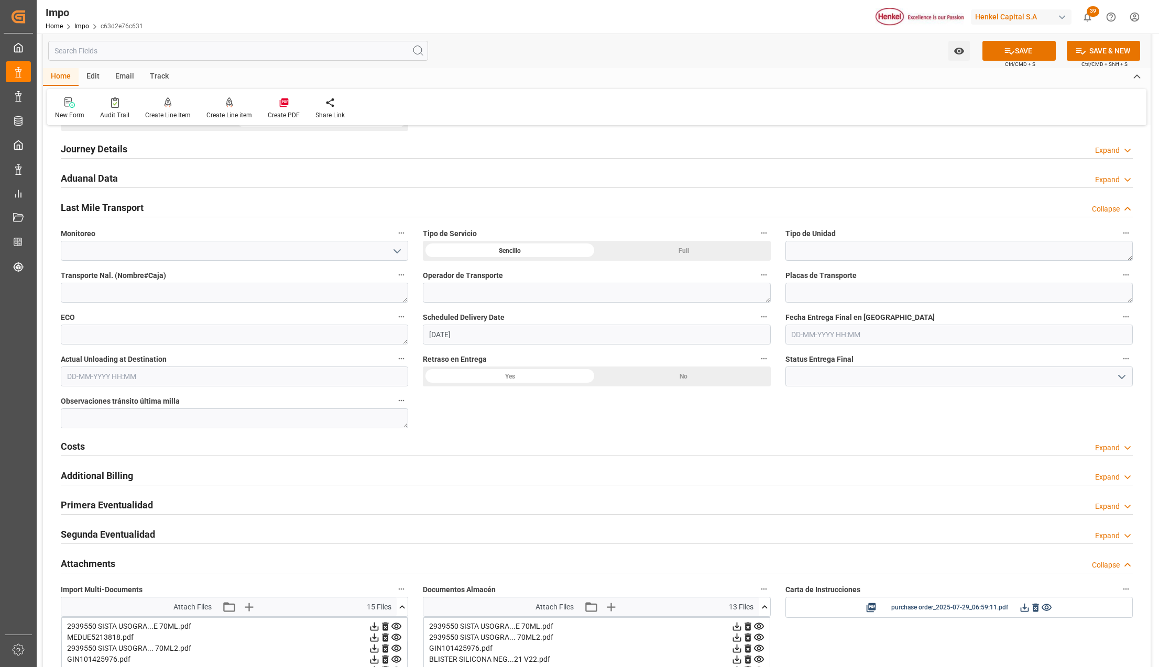
scroll to position [838, 0]
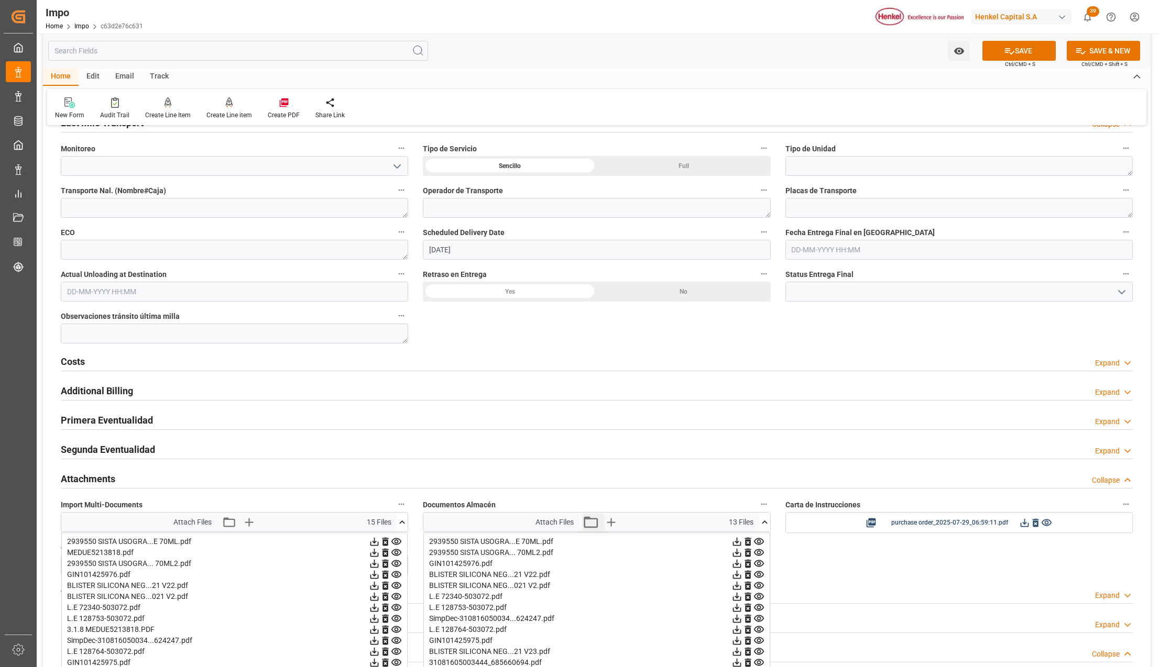
click at [595, 526] on icon "button" at bounding box center [590, 522] width 17 height 17
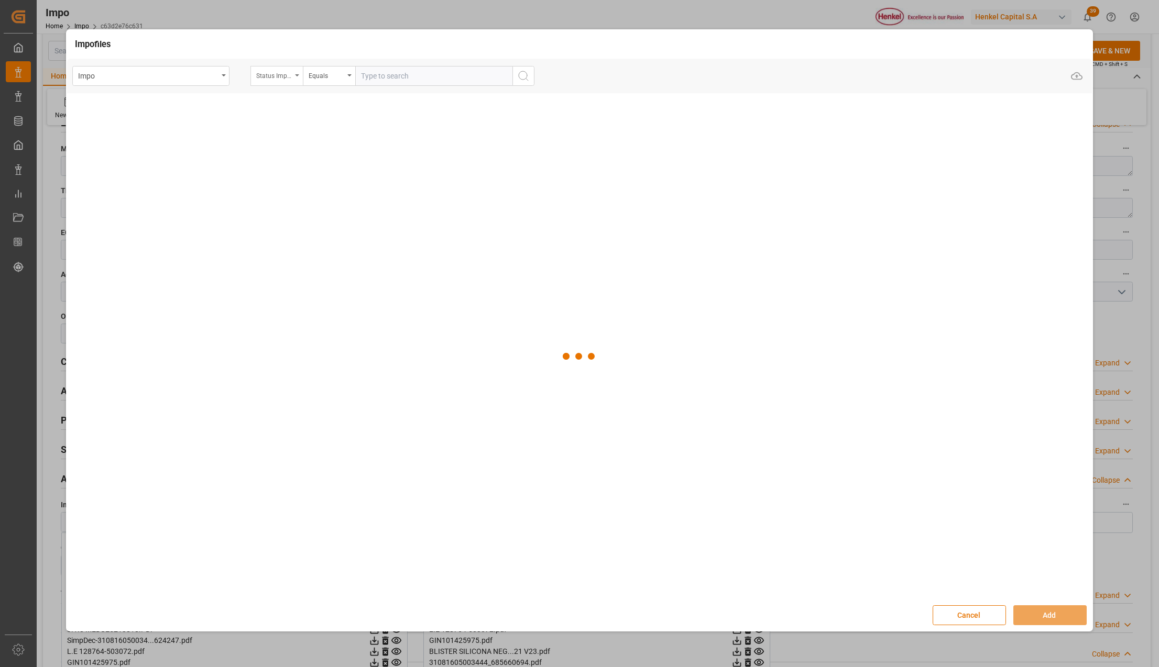
click at [292, 74] on div "Status Importación" at bounding box center [276, 76] width 52 height 20
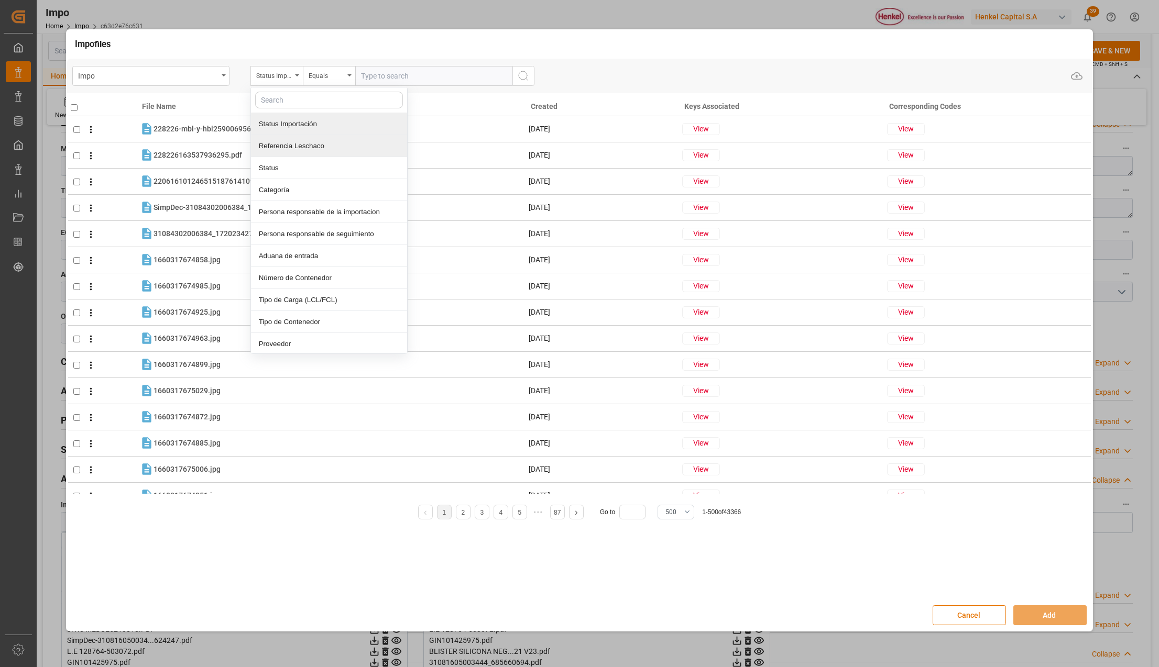
click at [285, 139] on div "Referencia Leschaco" at bounding box center [329, 146] width 156 height 22
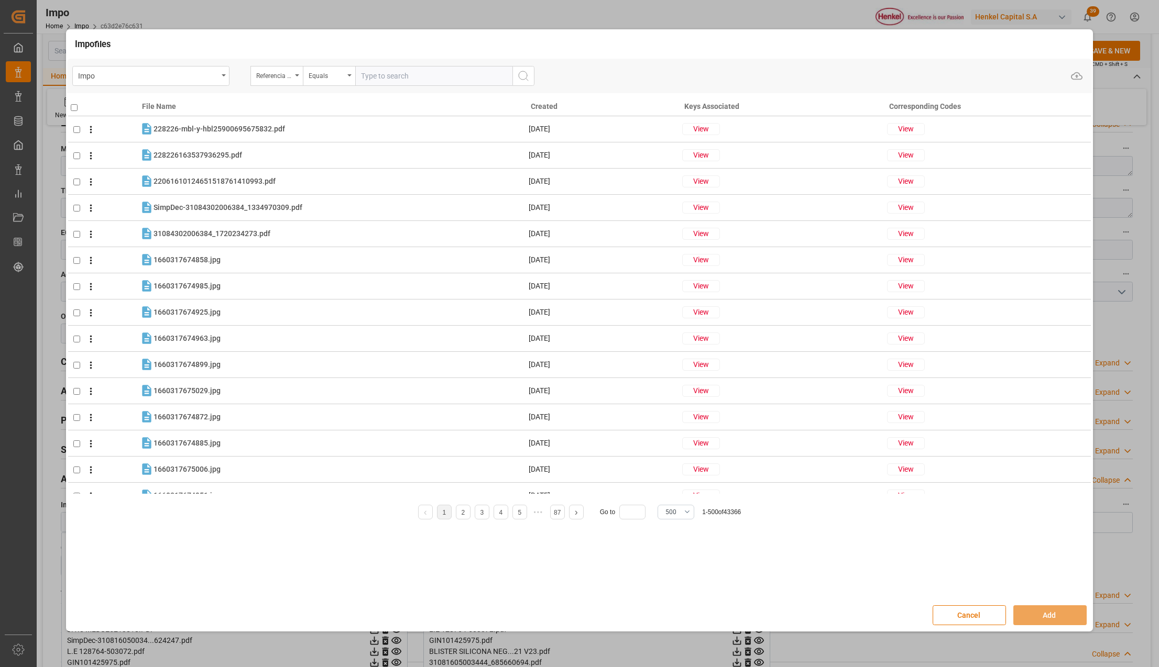
click at [454, 80] on input "text" at bounding box center [433, 76] width 157 height 20
paste input "250806900509"
type input "250806900509"
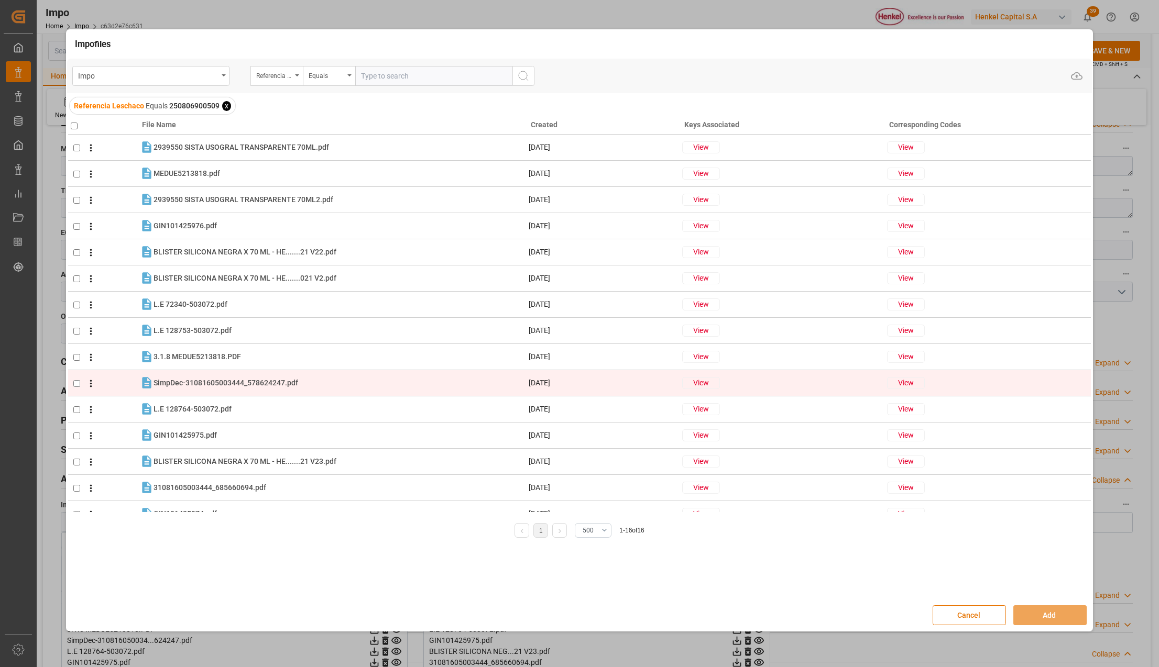
click at [78, 385] on input "checkbox" at bounding box center [76, 383] width 7 height 7
checkbox input "true"
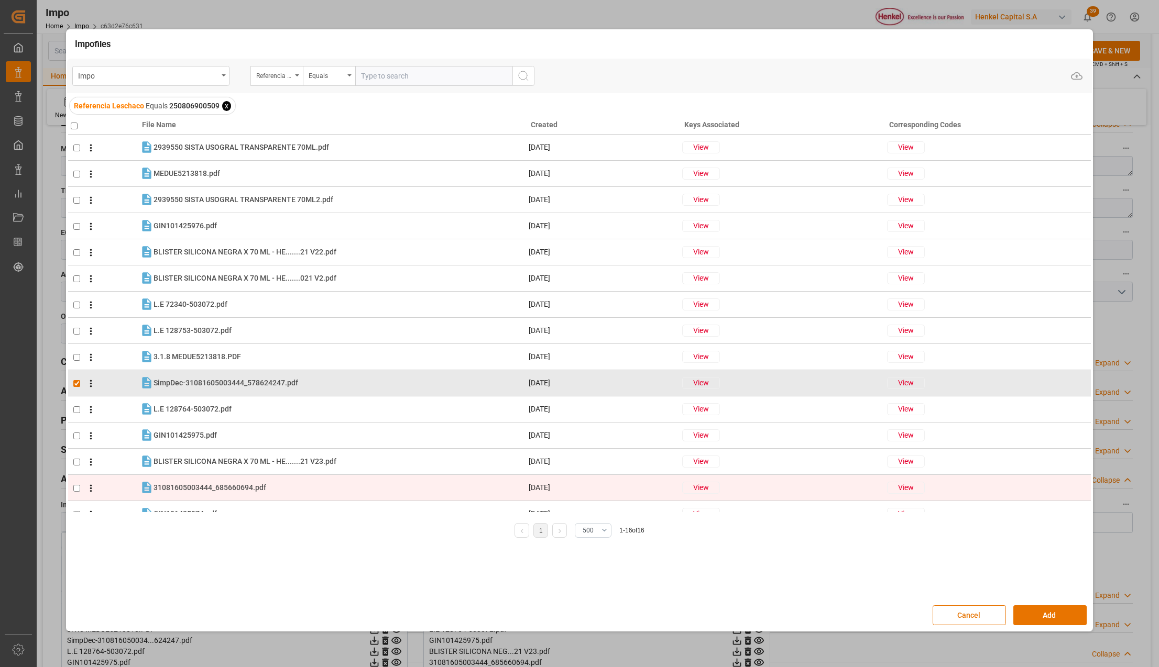
click at [76, 491] on input "checkbox" at bounding box center [76, 488] width 7 height 7
checkbox input "true"
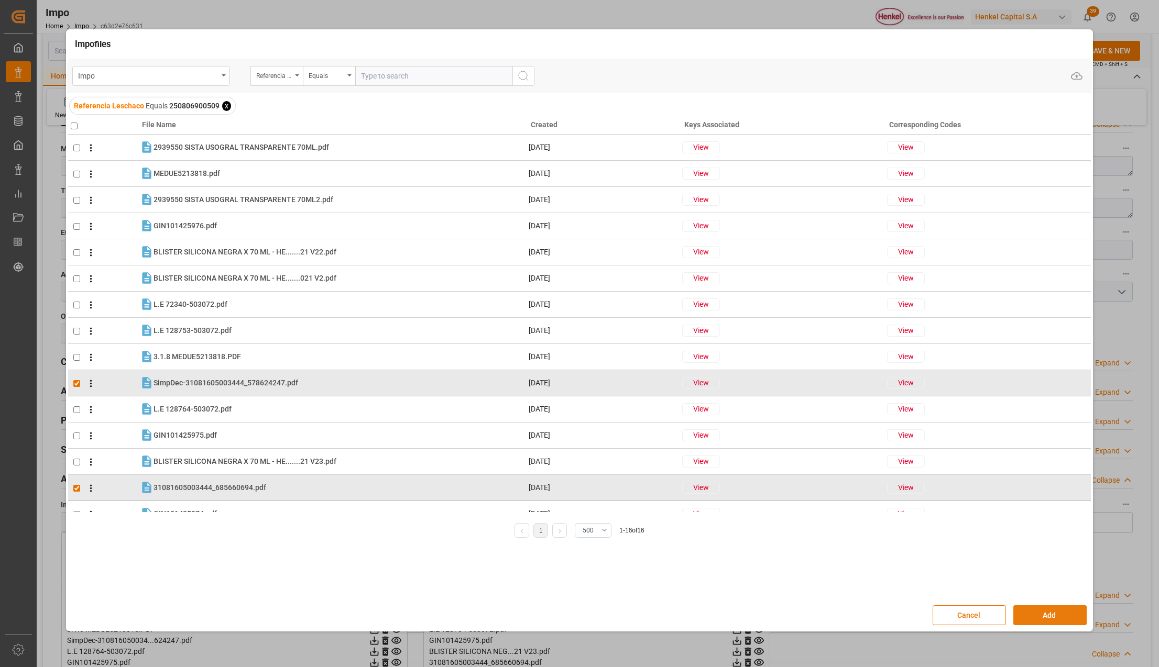
click at [1044, 612] on button "Add" at bounding box center [1049, 615] width 73 height 20
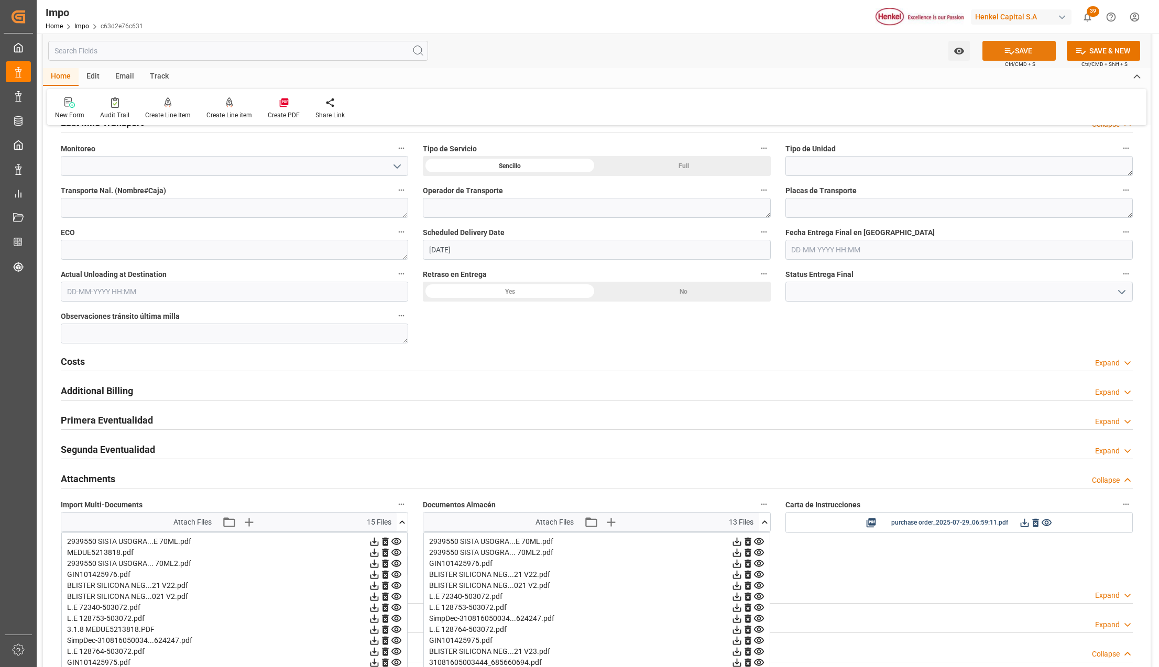
click at [1010, 50] on icon at bounding box center [1008, 51] width 11 height 11
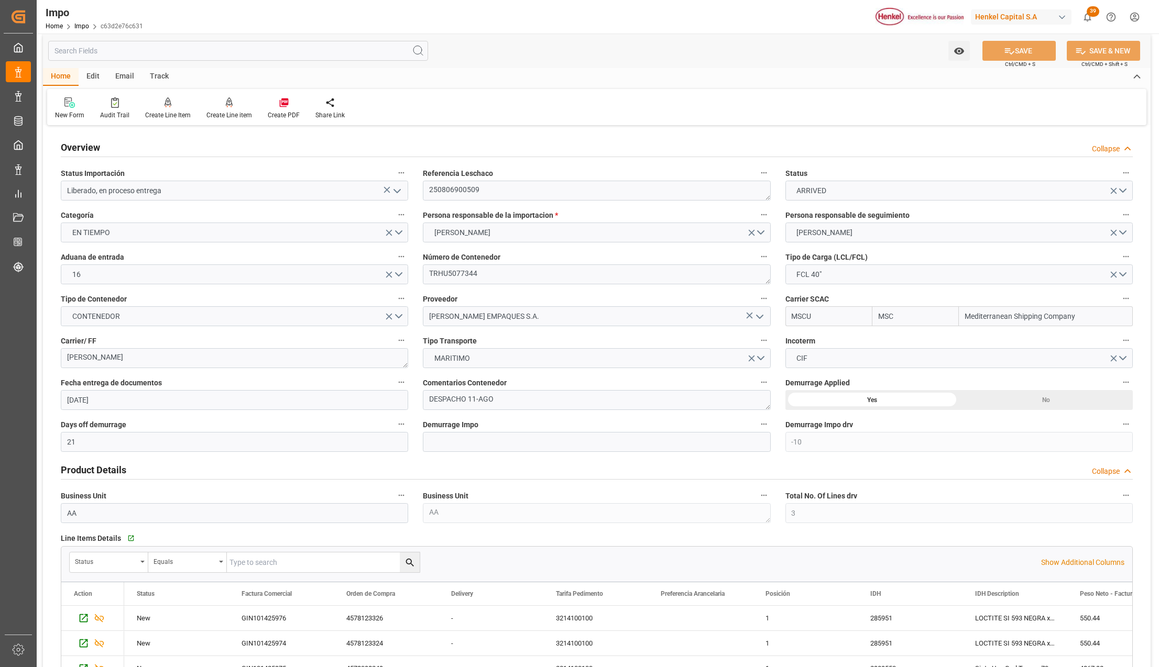
scroll to position [0, 0]
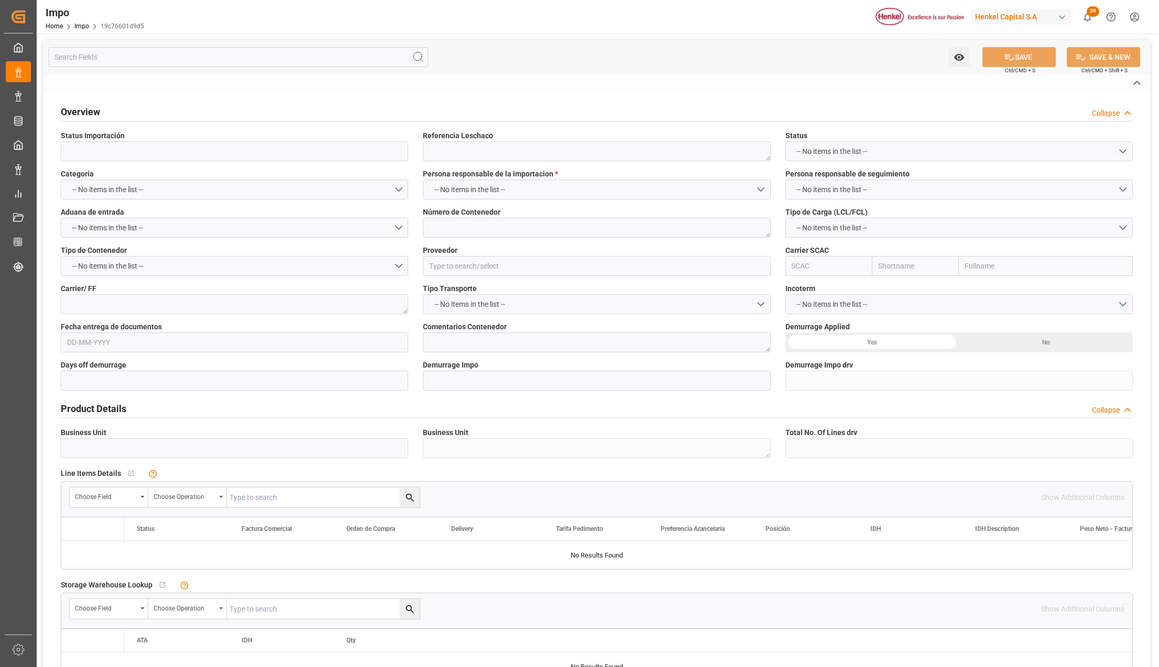
type input "Liberado, en proceso entrega"
type textarea "250815080046"
type textarea "ONEU1905432"
type input "[PERSON_NAME] LTDA."
type textarea "LESCHACO"
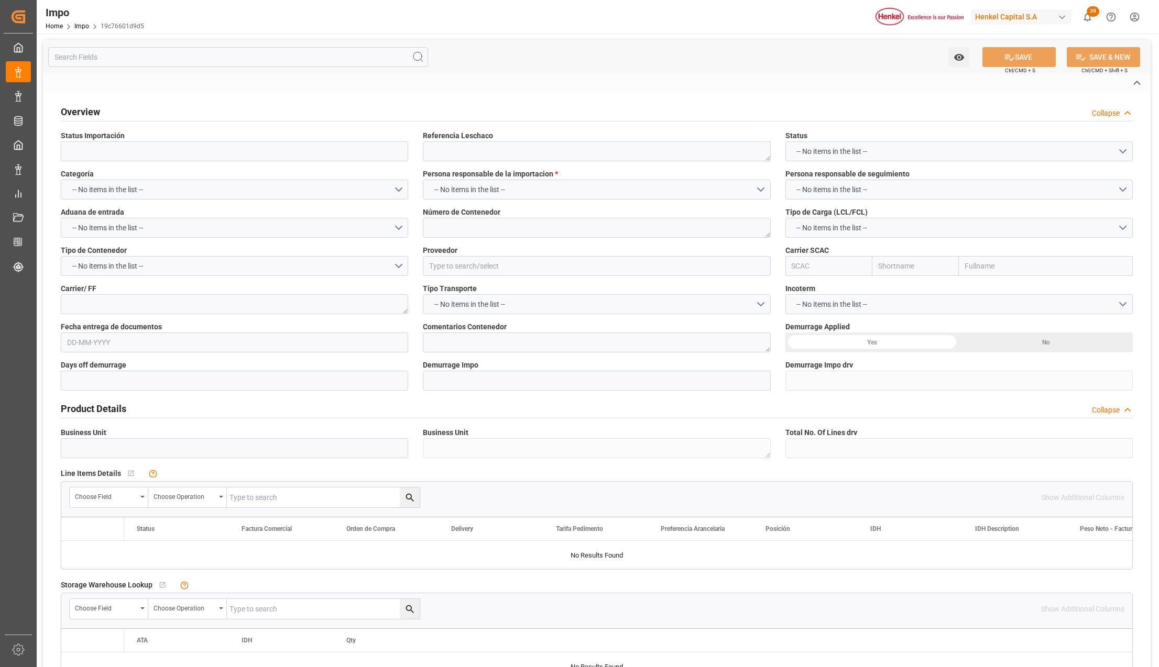
type textarea "DESPACHO 11-AGO"
type input "AA"
type textarea "AA"
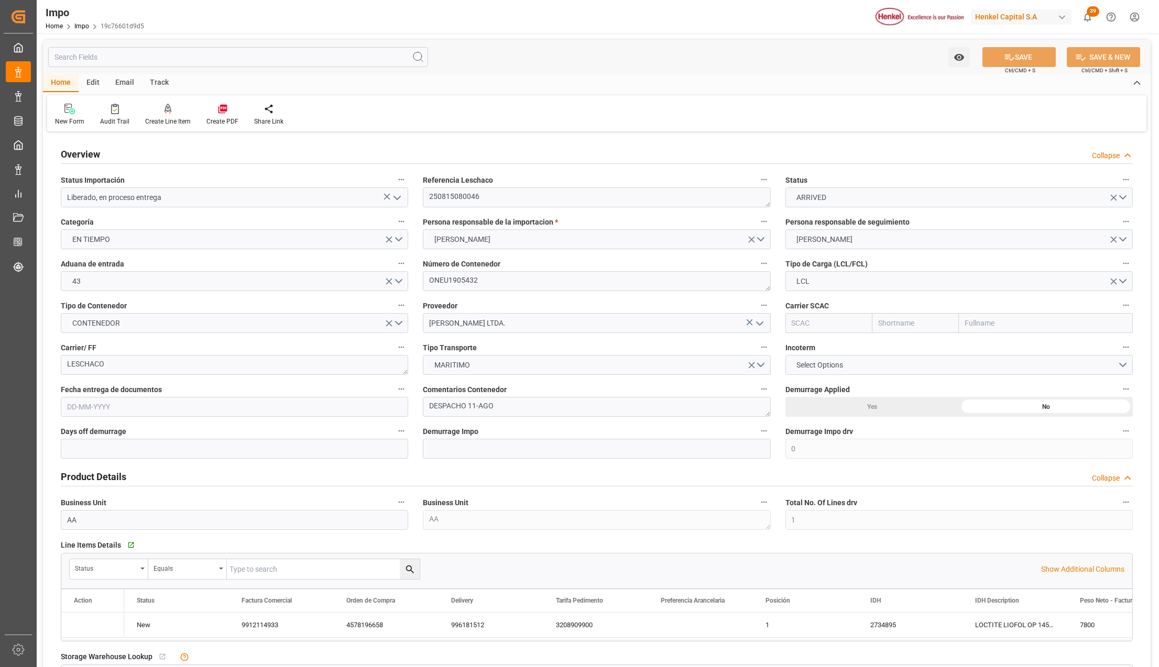
type input "0"
type input "1"
type input "18.907"
type input "13"
type input "[DATE]"
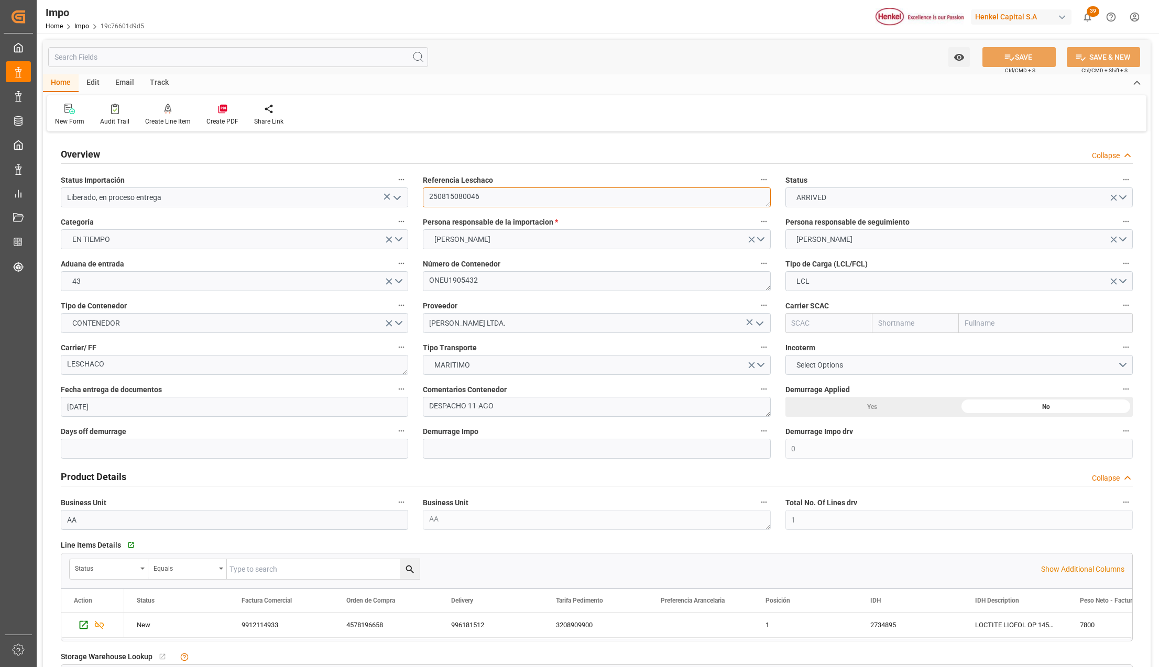
click at [448, 195] on textarea "250815080046" at bounding box center [596, 197] width 347 height 20
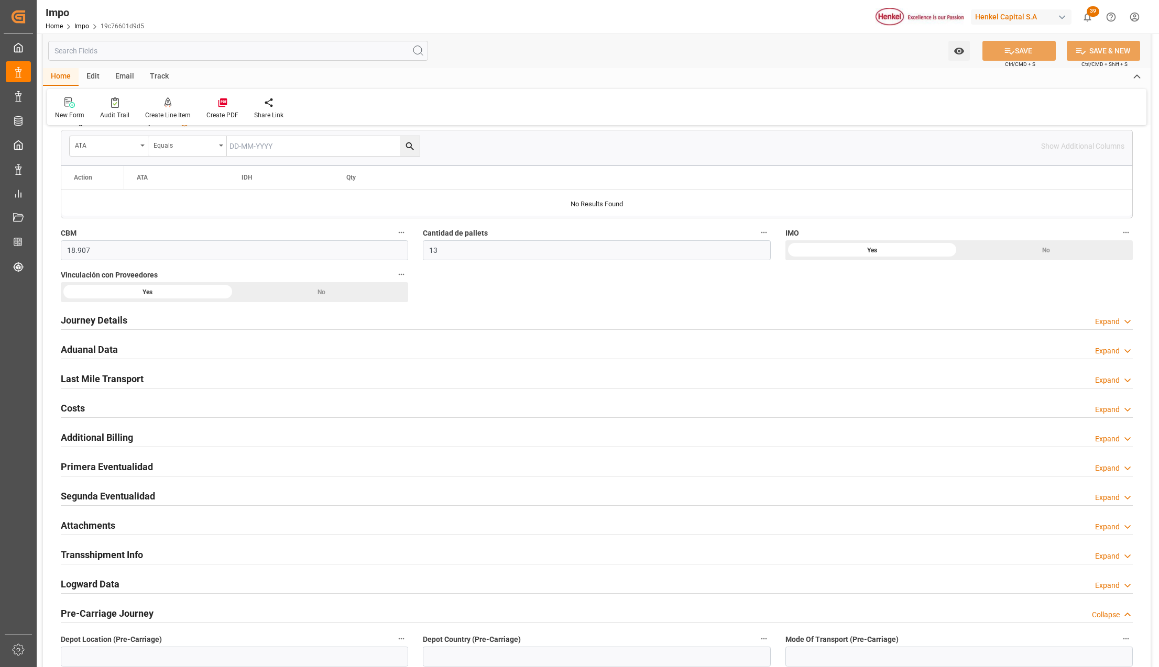
scroll to position [558, 0]
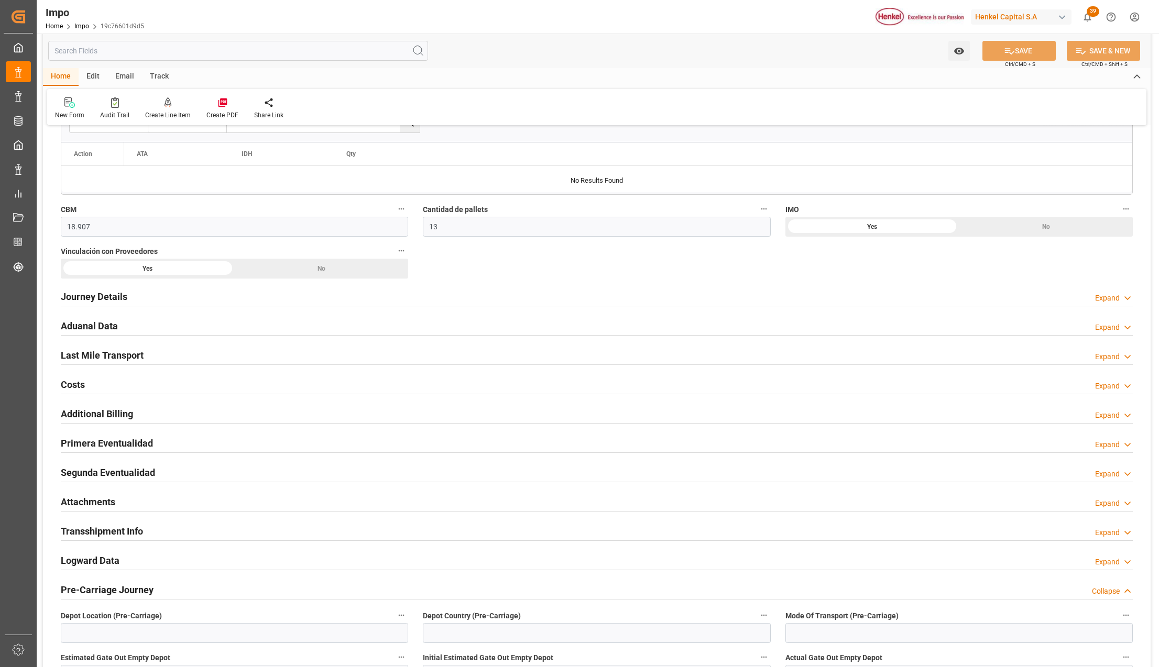
click at [93, 501] on h2 "Attachments" at bounding box center [88, 502] width 54 height 14
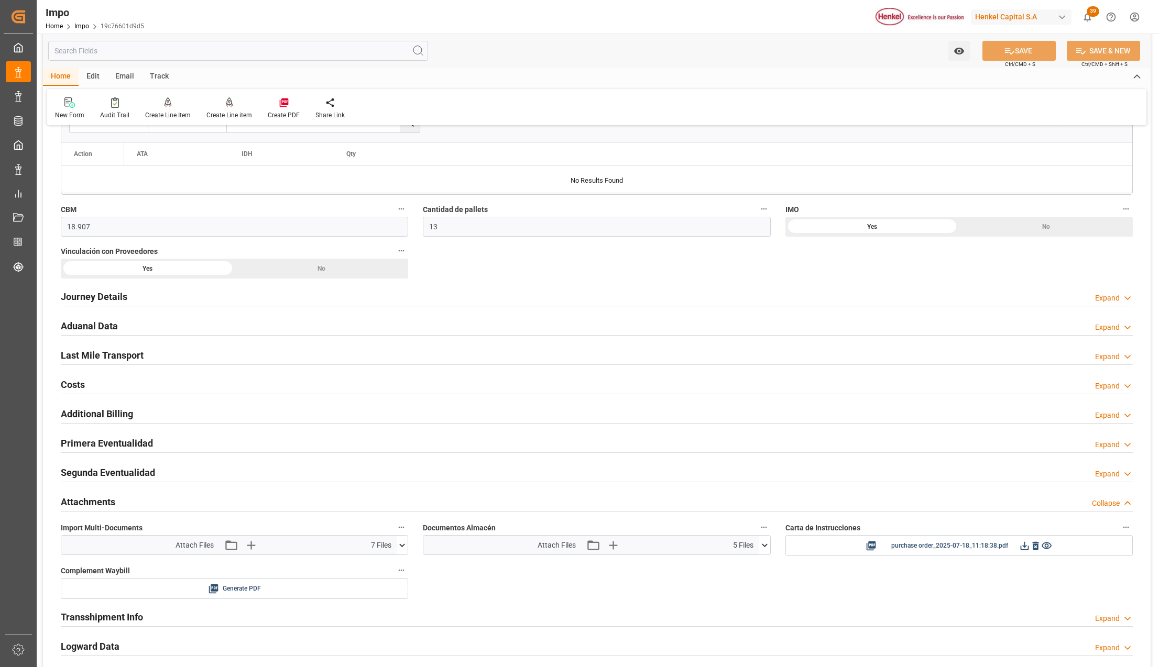
click at [405, 545] on icon at bounding box center [401, 545] width 11 height 11
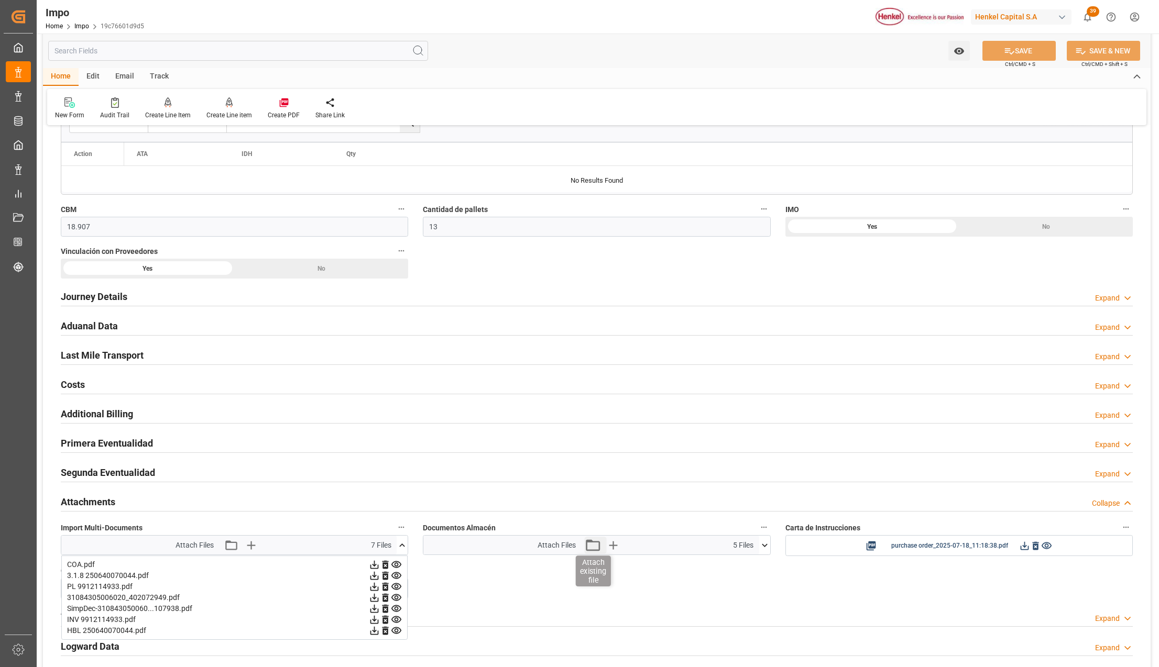
click at [595, 551] on icon "button" at bounding box center [592, 545] width 17 height 17
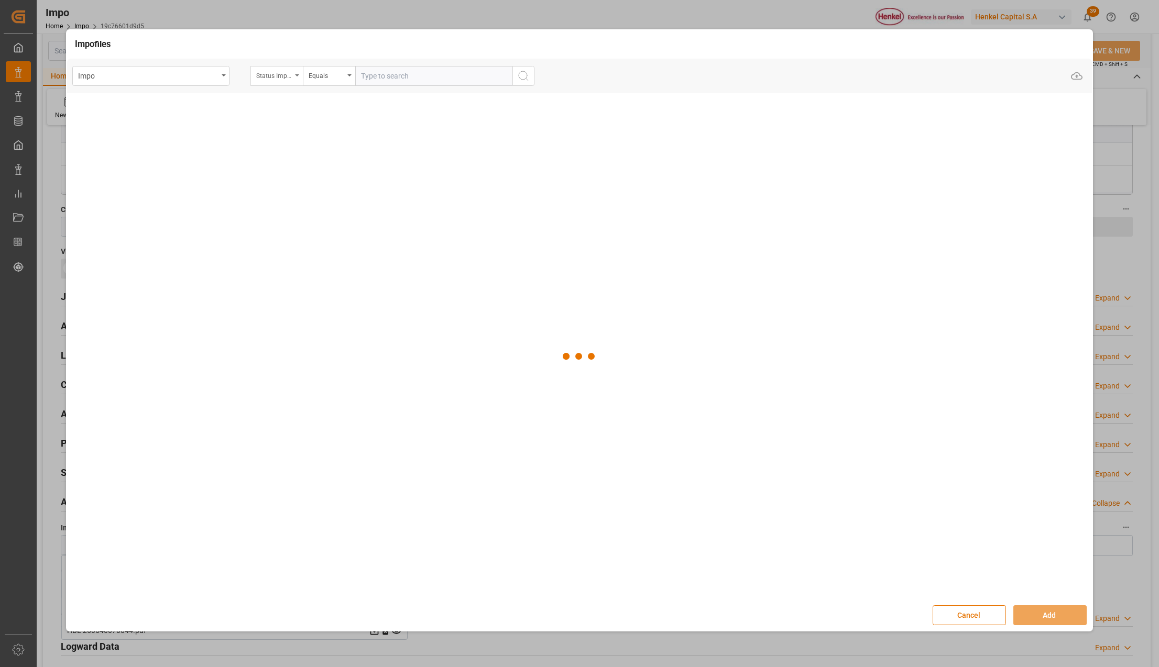
click at [294, 69] on div "Status Importación" at bounding box center [276, 76] width 52 height 20
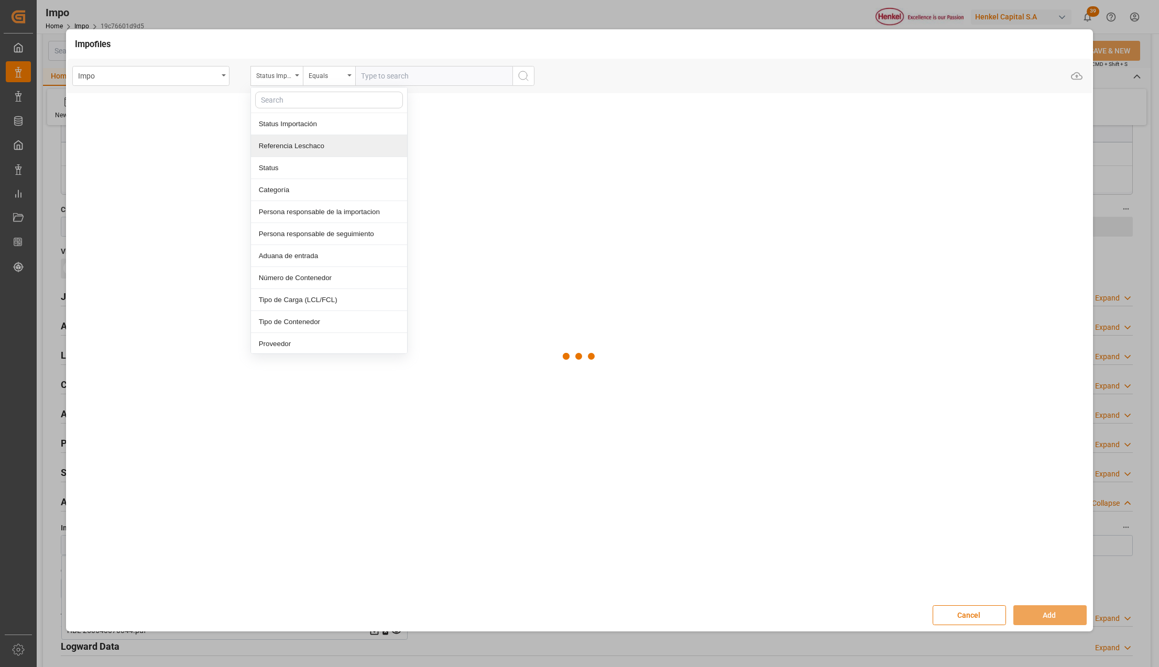
click at [298, 142] on div "Referencia Leschaco" at bounding box center [329, 146] width 156 height 22
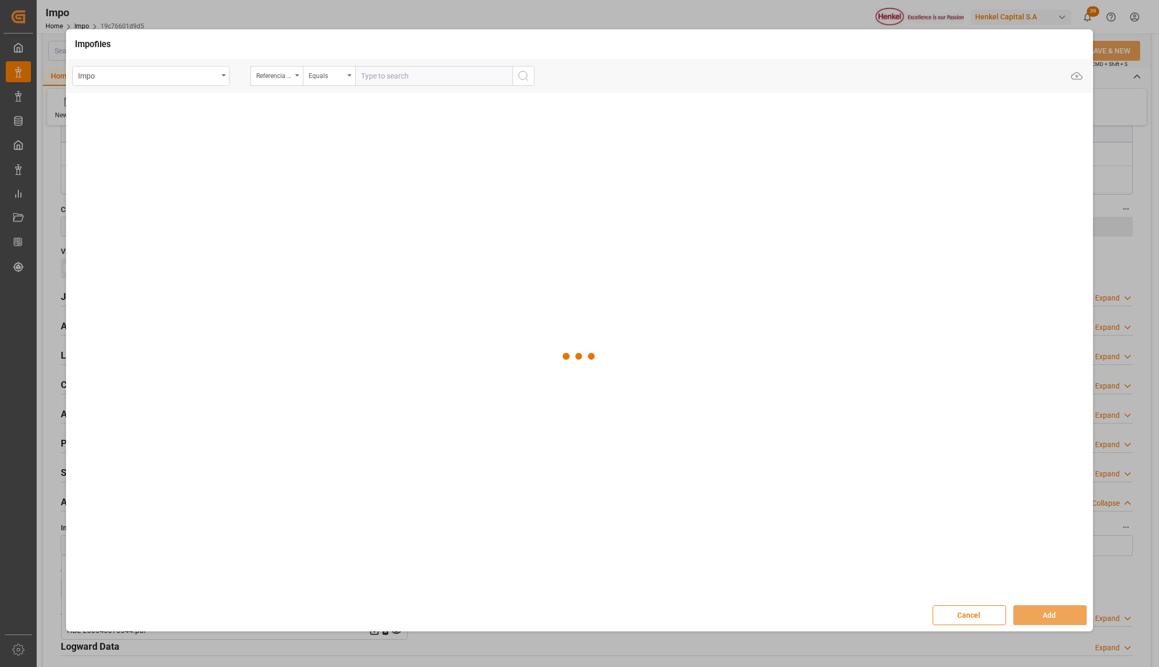
click at [367, 76] on input "text" at bounding box center [433, 76] width 157 height 20
paste input "250815080046"
type input "250815080046"
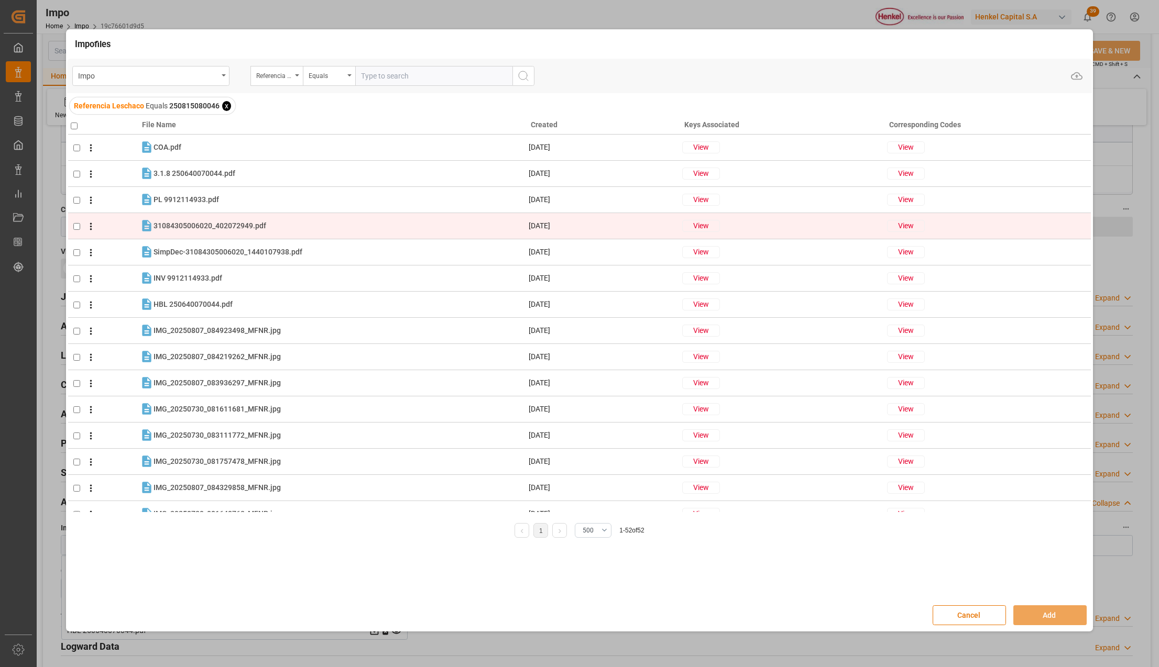
click at [74, 227] on input "checkbox" at bounding box center [76, 226] width 7 height 7
checkbox input "true"
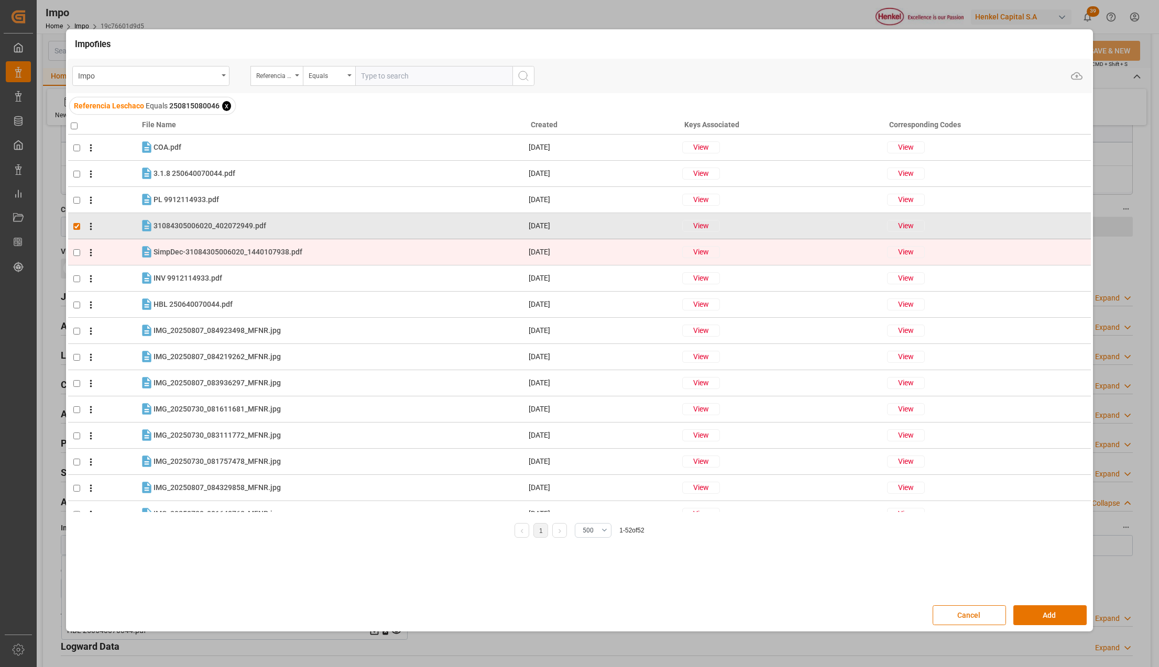
click at [75, 250] on input "checkbox" at bounding box center [76, 252] width 7 height 7
checkbox input "true"
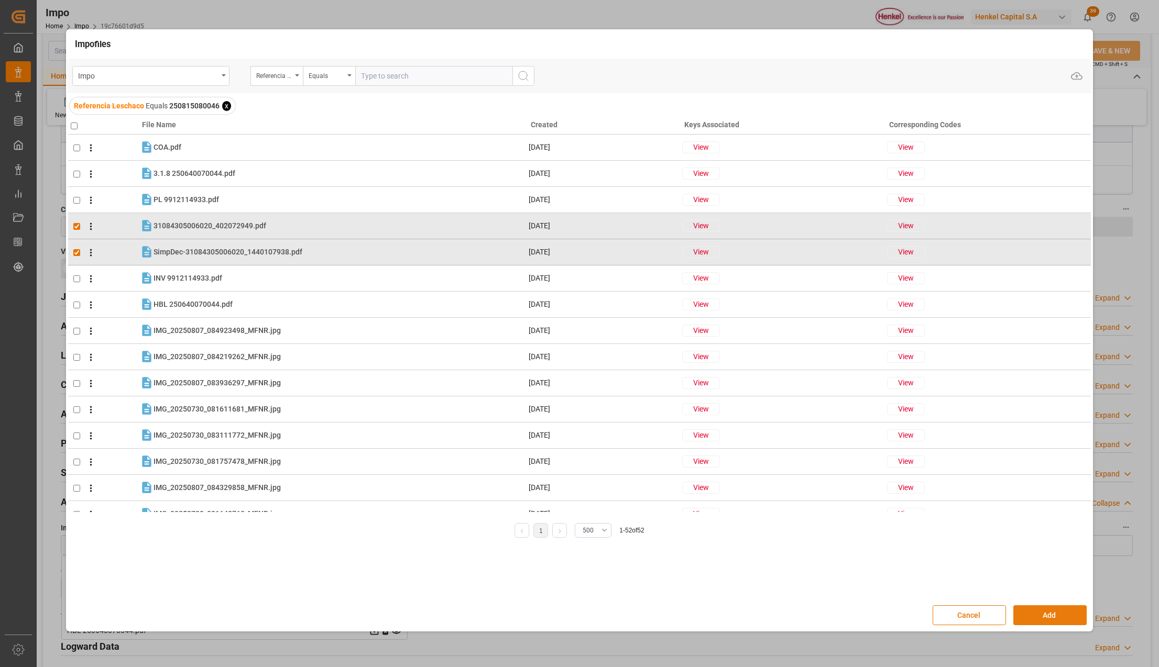
click at [1053, 608] on button "Add" at bounding box center [1049, 615] width 73 height 20
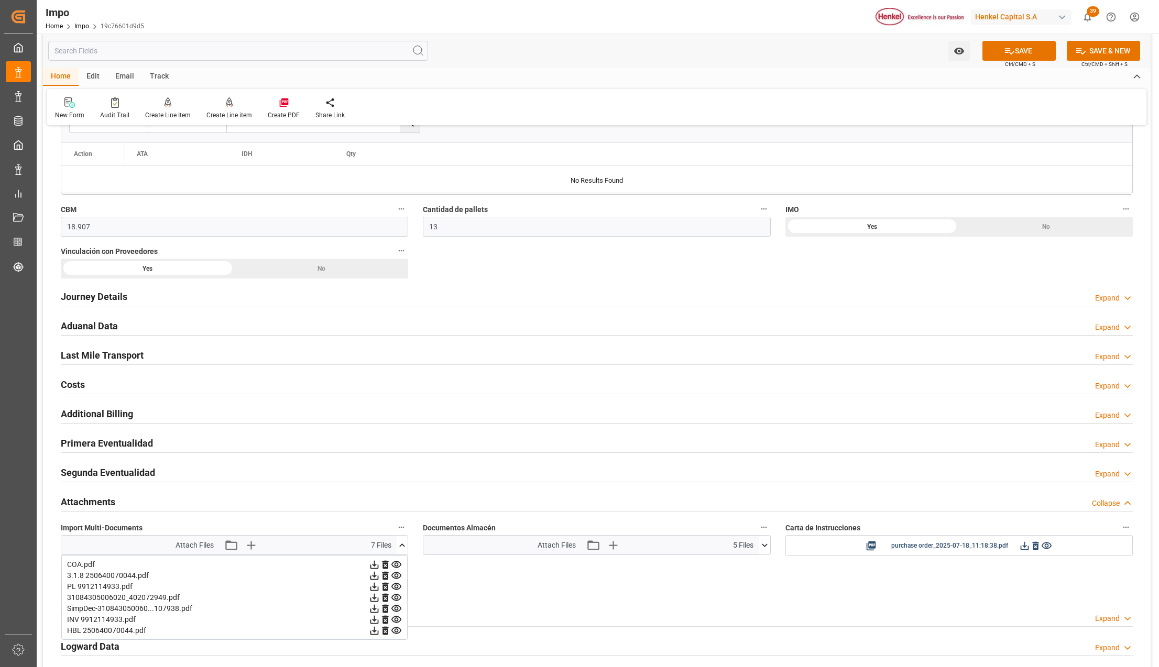
click at [1028, 50] on button "SAVE" at bounding box center [1018, 51] width 73 height 20
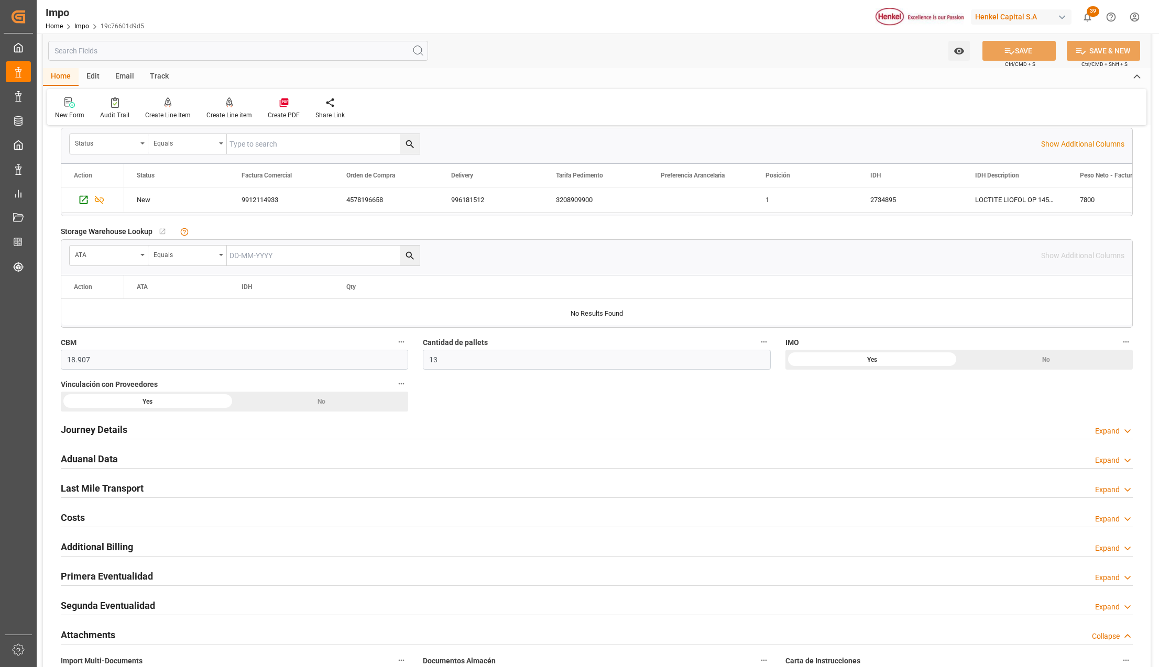
scroll to position [349, 0]
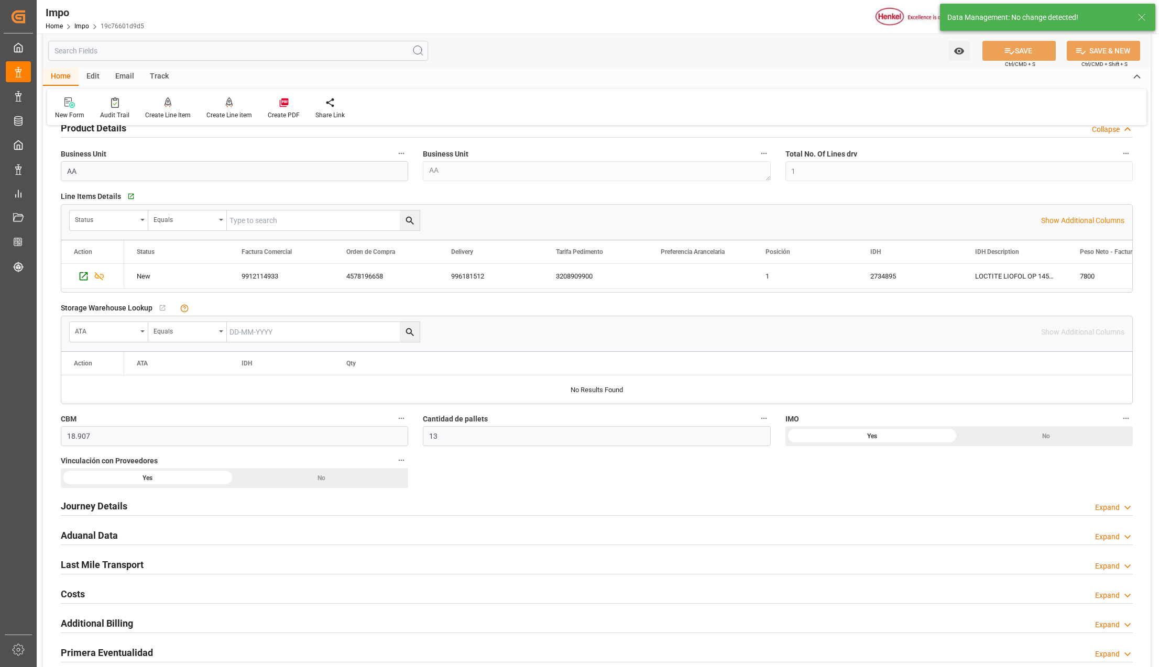
click at [94, 559] on h2 "Last Mile Transport" at bounding box center [102, 565] width 83 height 14
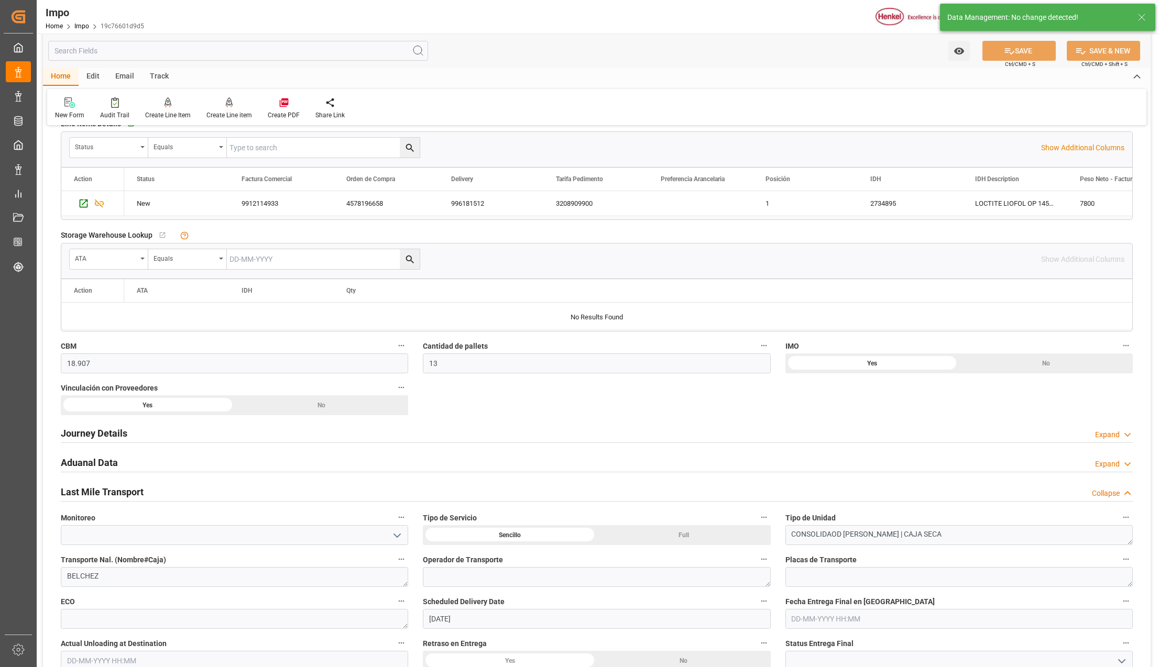
scroll to position [489, 0]
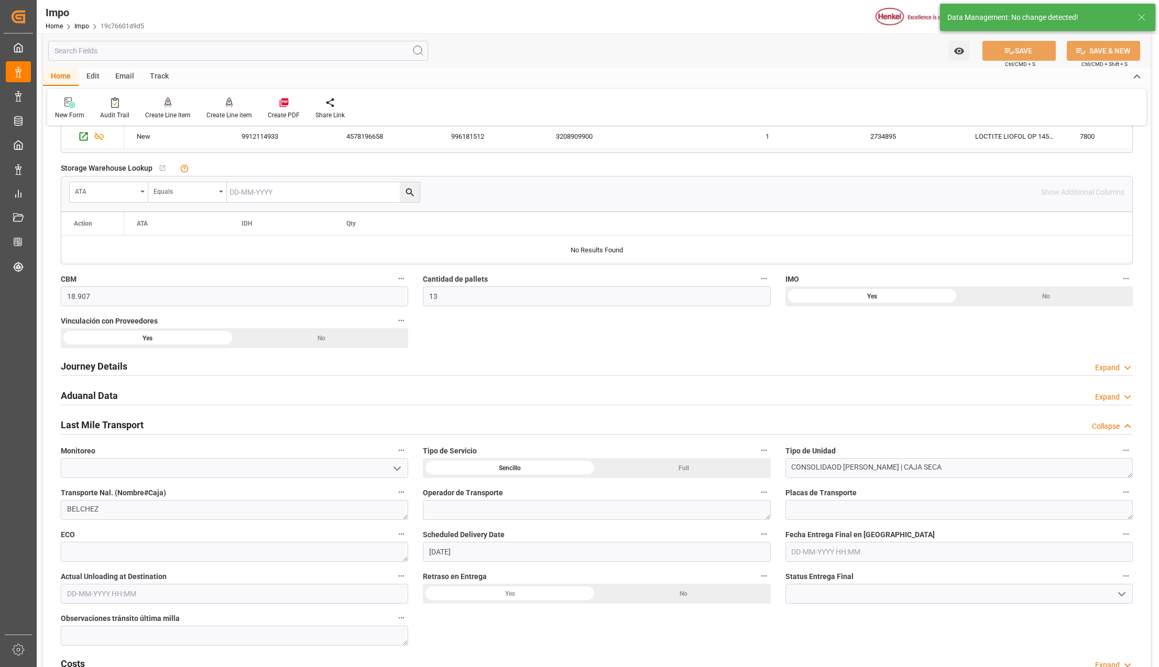
click at [497, 558] on input "[DATE]" at bounding box center [596, 552] width 347 height 20
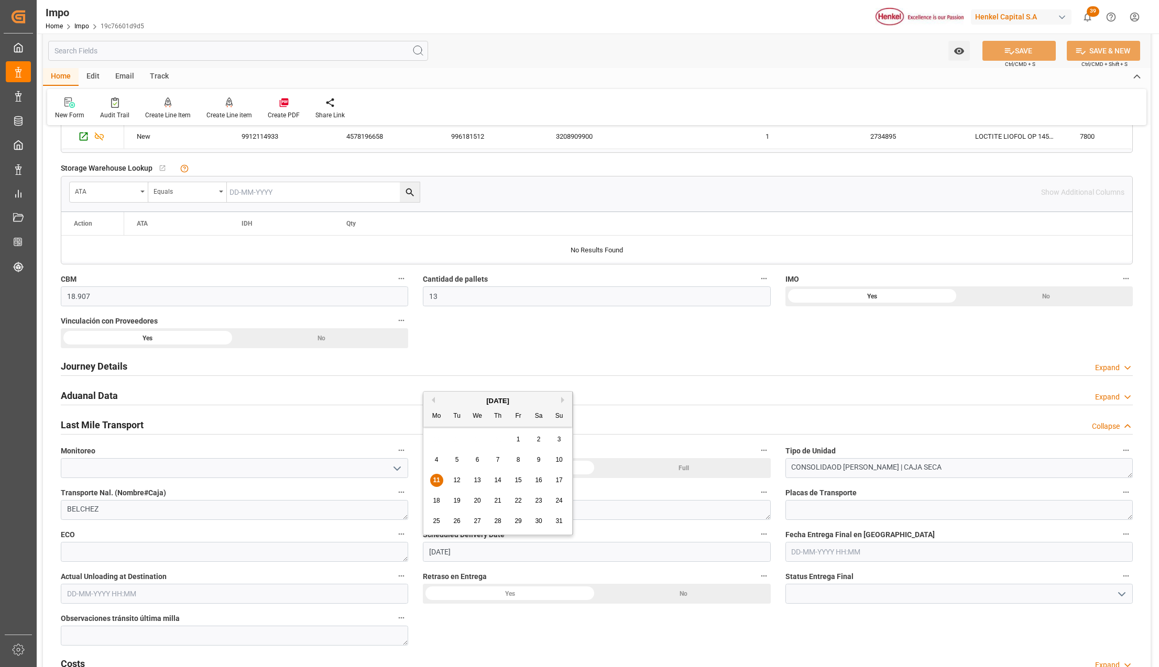
drag, startPoint x: 430, startPoint y: 558, endPoint x: 407, endPoint y: 557, distance: 22.5
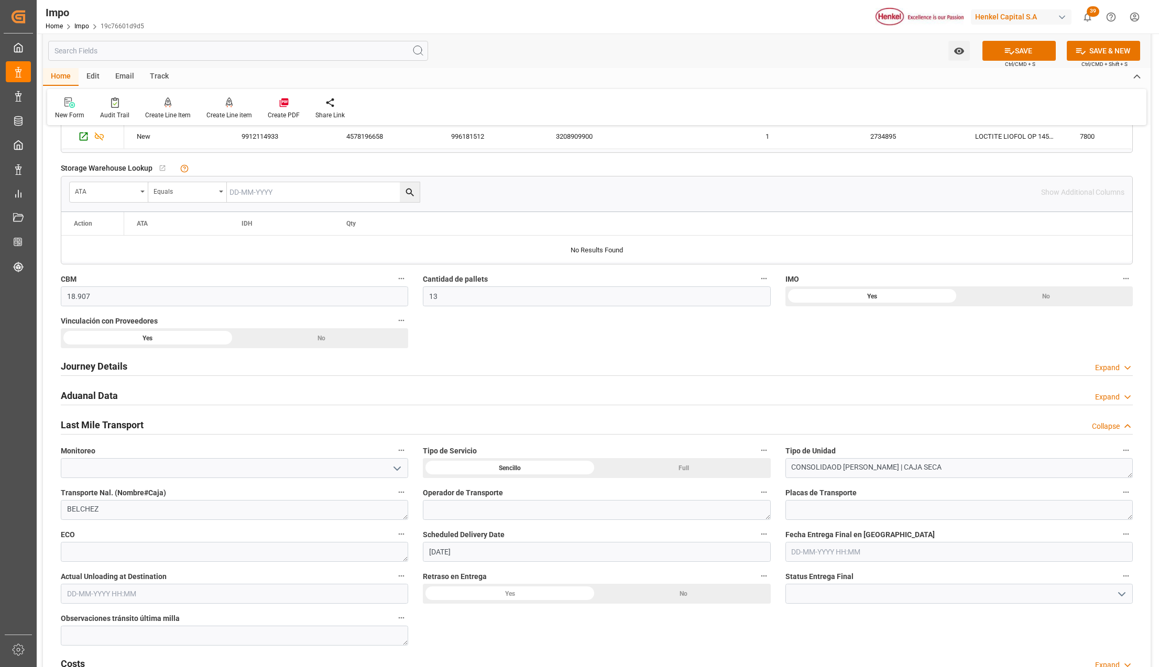
click at [491, 554] on input "[DATE]" at bounding box center [596, 552] width 347 height 20
drag, startPoint x: 491, startPoint y: 557, endPoint x: 392, endPoint y: 549, distance: 98.8
type input "[DATE]"
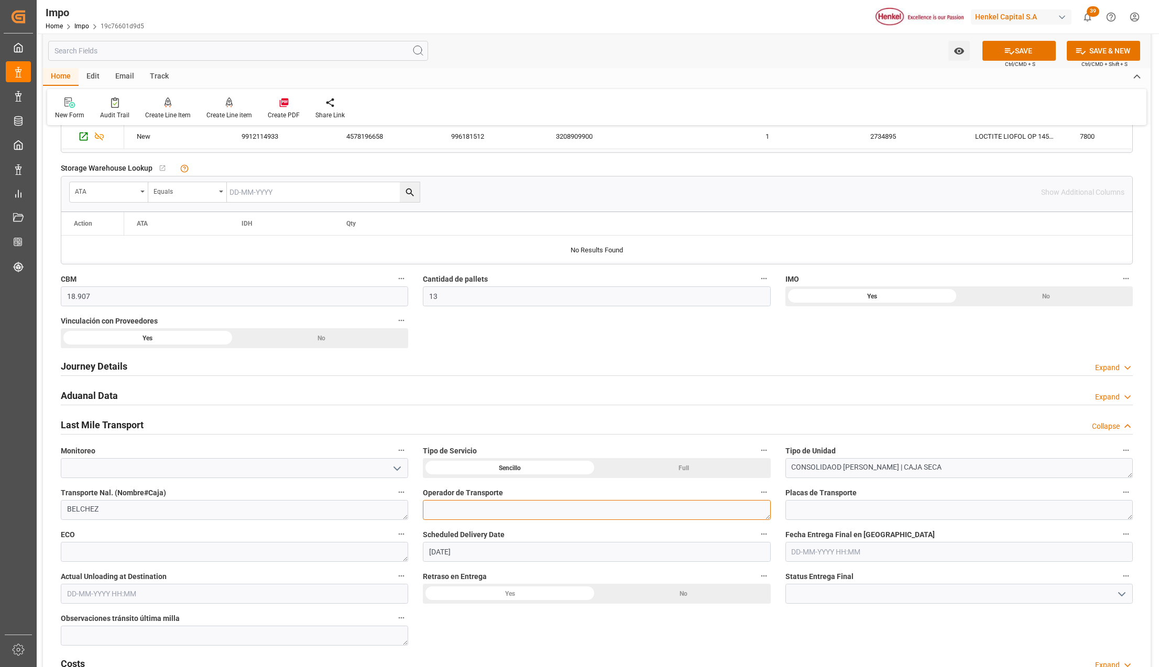
click at [487, 510] on textarea at bounding box center [596, 510] width 347 height 20
click at [785, 306] on div "Sencillo" at bounding box center [872, 296] width 174 height 20
click at [925, 472] on textarea "CONSOLIDAOD [PERSON_NAME] | CAJA SECA" at bounding box center [958, 468] width 347 height 20
drag, startPoint x: 928, startPoint y: 470, endPoint x: 872, endPoint y: 474, distance: 56.7
click at [872, 474] on textarea "CONSOLIDAOD [PERSON_NAME] | CAJA SECA" at bounding box center [958, 468] width 347 height 20
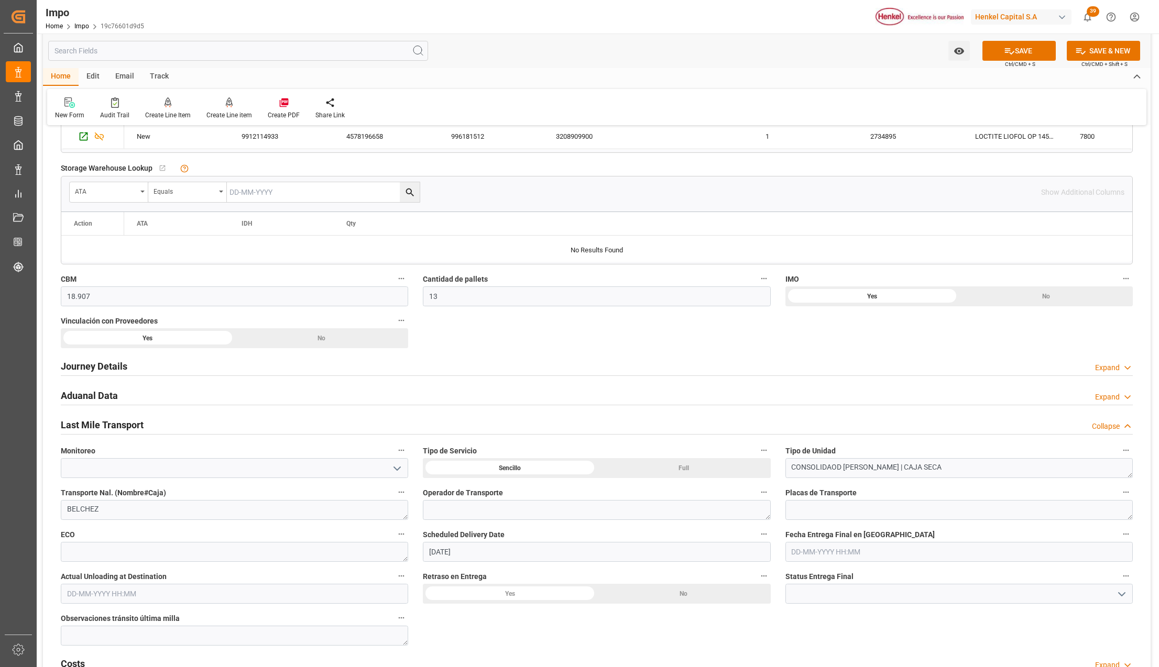
click at [955, 481] on div "Tipo de Unidad CONSOLIDAOD [PERSON_NAME] | CAJA SECA" at bounding box center [959, 461] width 362 height 42
click at [945, 470] on textarea "CONSOLIDAOD [PERSON_NAME] | CAJA SECA" at bounding box center [958, 468] width 347 height 20
type textarea "CONSOLIDAOD [PERSON_NAME] | CAJA SECA"
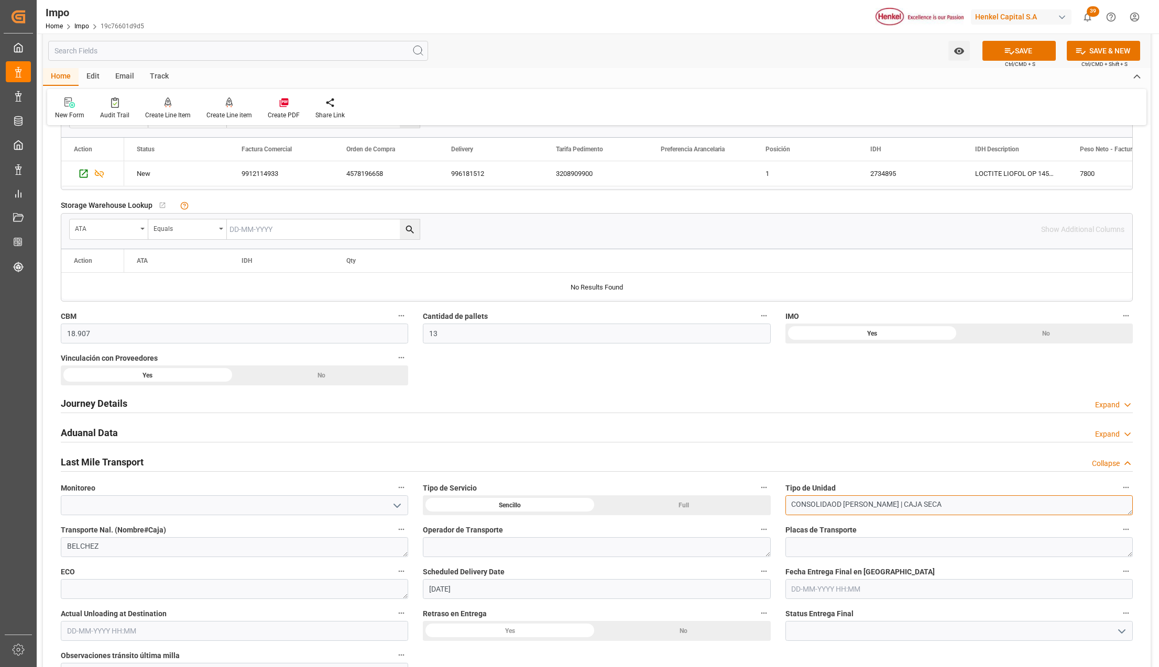
scroll to position [419, 0]
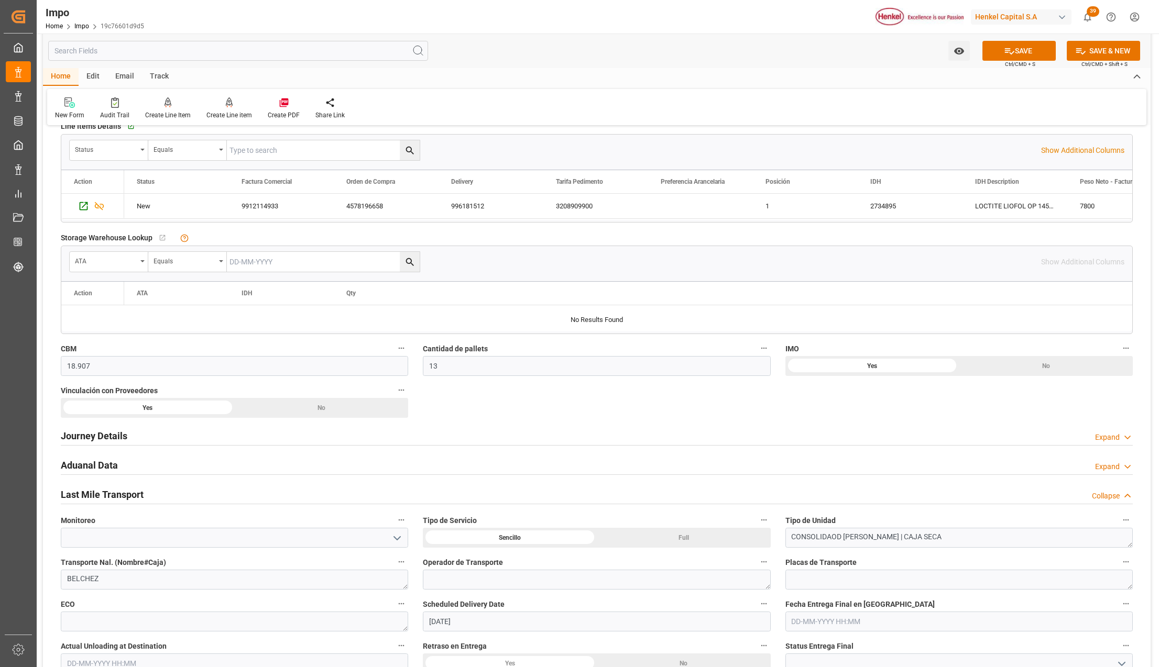
click at [1016, 48] on button "SAVE" at bounding box center [1018, 51] width 73 height 20
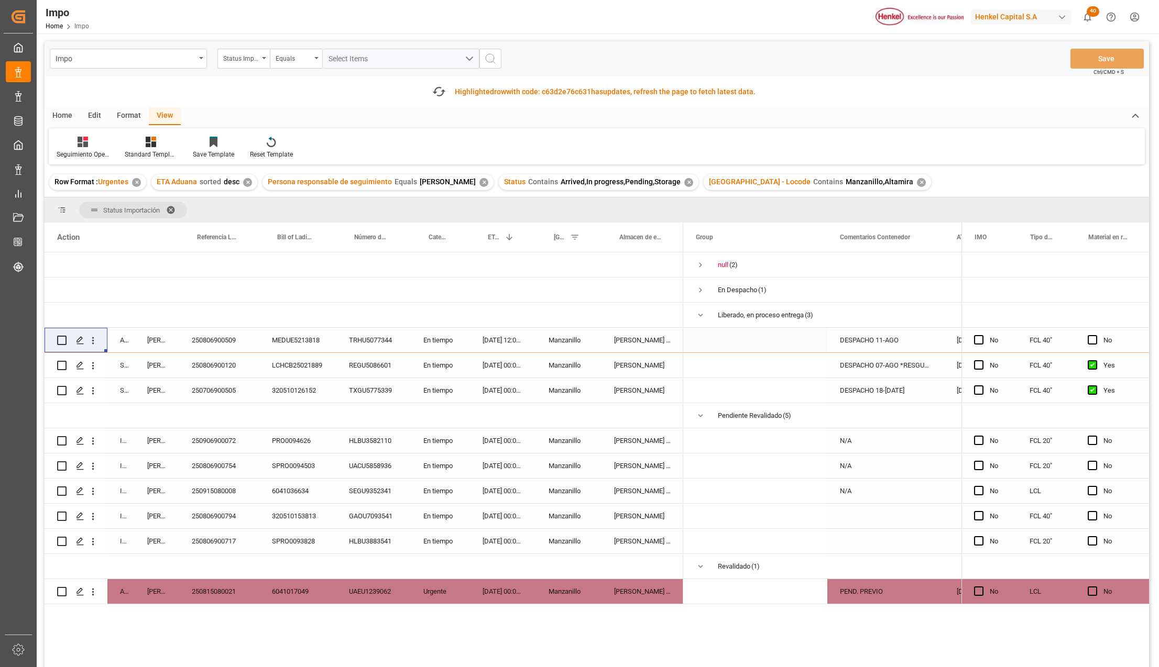
click at [508, 333] on div "31-07-2025 12:00:00" at bounding box center [503, 340] width 66 height 25
click at [908, 344] on div "DESPACHO 11-AGO" at bounding box center [885, 340] width 117 height 25
click at [888, 348] on input "DESPACHO 11-AGO" at bounding box center [885, 346] width 100 height 20
type input "DESPACHO 12-AGO"
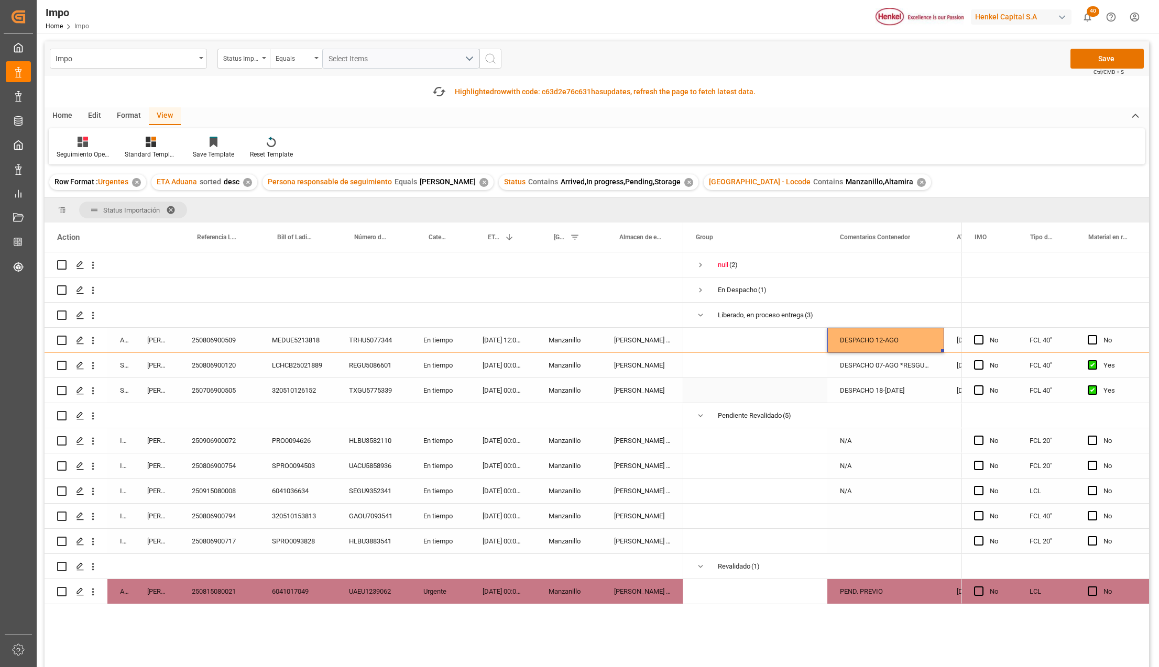
click at [870, 373] on div "DESPACHO 07-AGO *RESGUARDO*" at bounding box center [885, 365] width 117 height 25
click at [878, 338] on div "DESPACHO 12-AGO" at bounding box center [885, 340] width 117 height 25
click at [1102, 58] on button "Save" at bounding box center [1106, 59] width 73 height 20
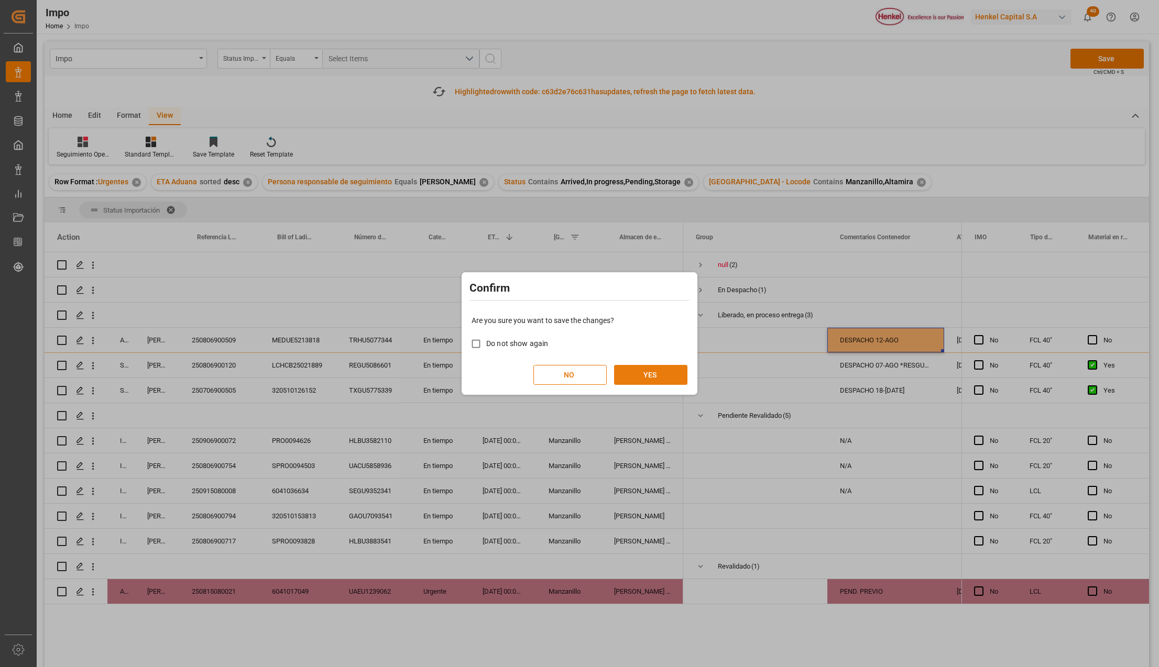
click at [645, 371] on button "YES" at bounding box center [650, 375] width 73 height 20
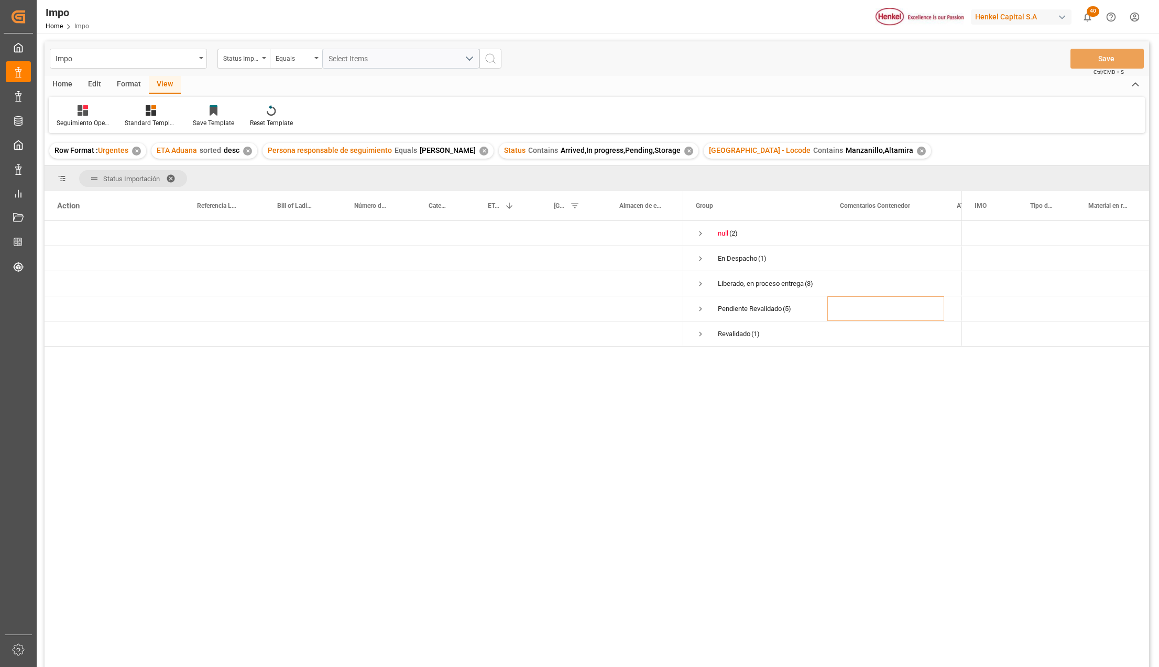
click at [174, 174] on span at bounding box center [174, 178] width 17 height 9
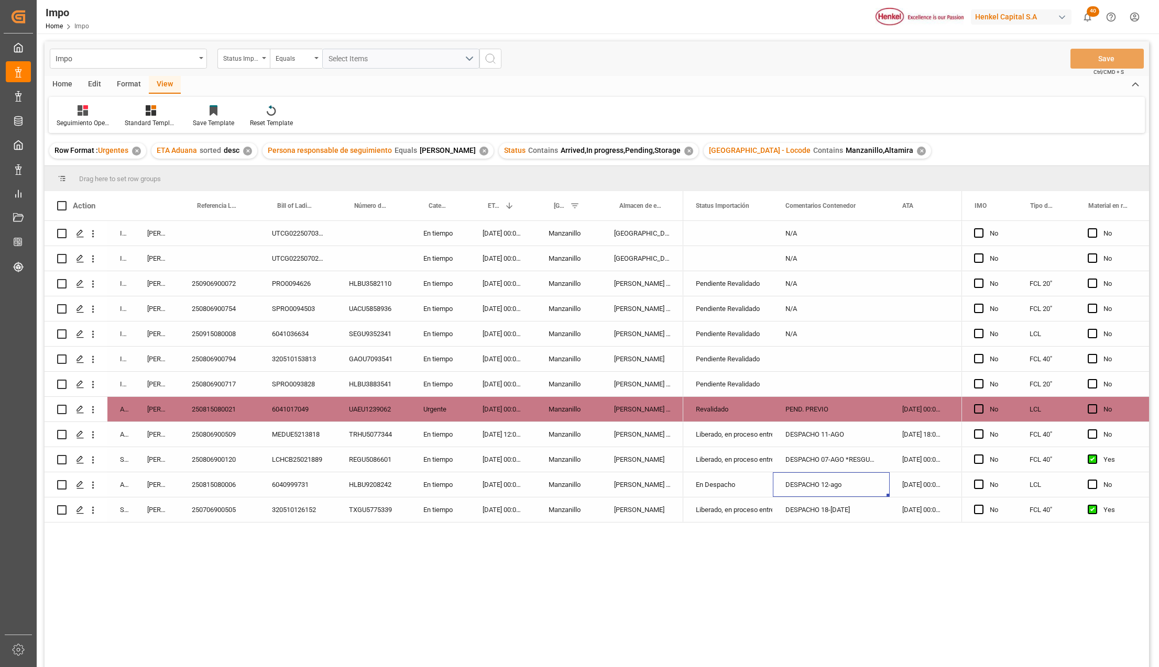
click at [824, 481] on div "DESPACHO 12-ago" at bounding box center [831, 484] width 117 height 25
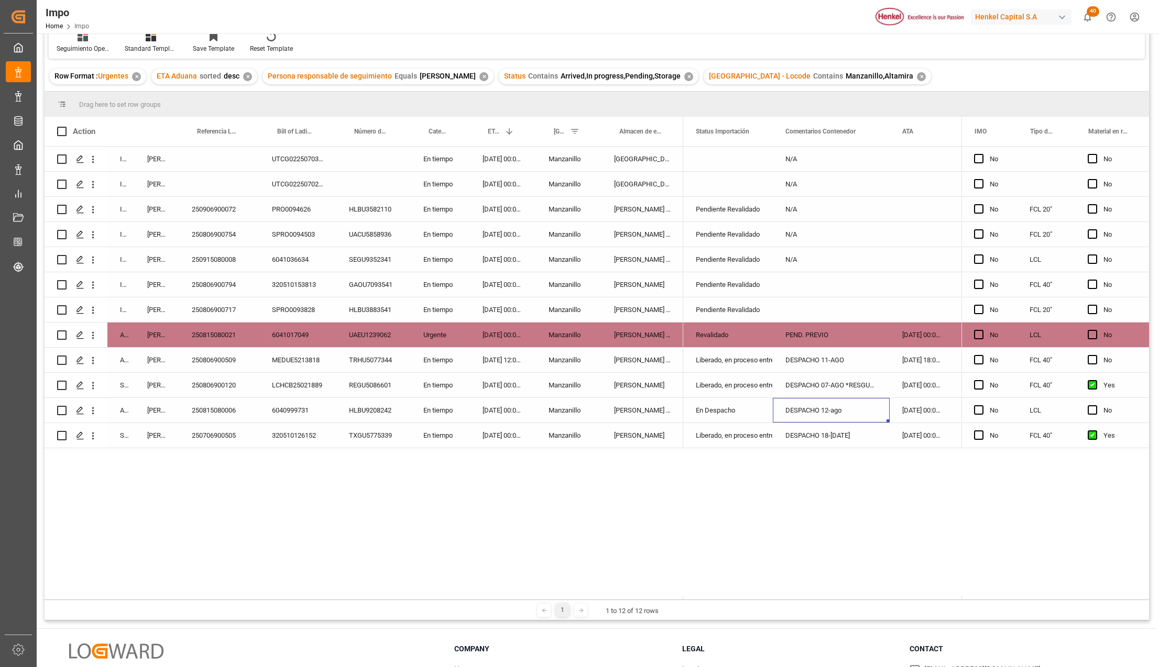
scroll to position [155, 0]
